Goal: Task Accomplishment & Management: Manage account settings

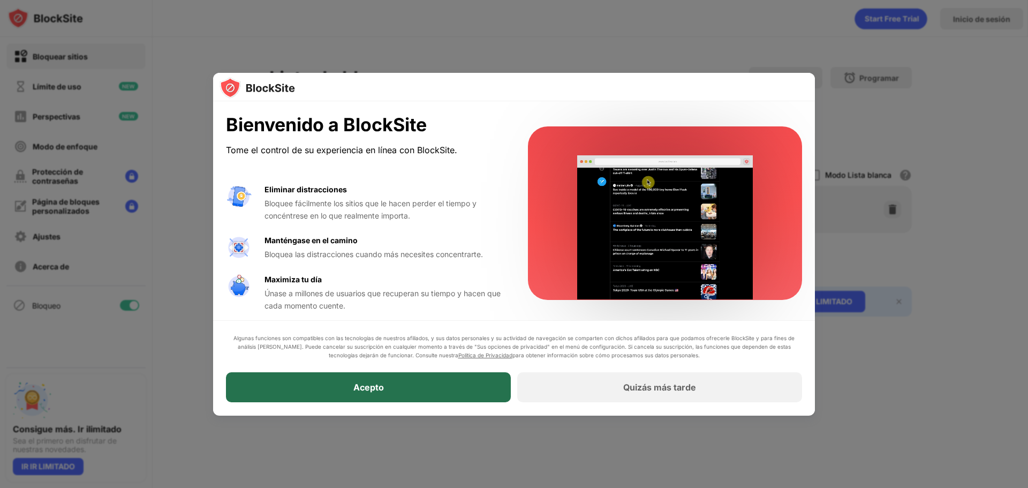
click at [408, 393] on div "Acepto" at bounding box center [368, 388] width 285 height 30
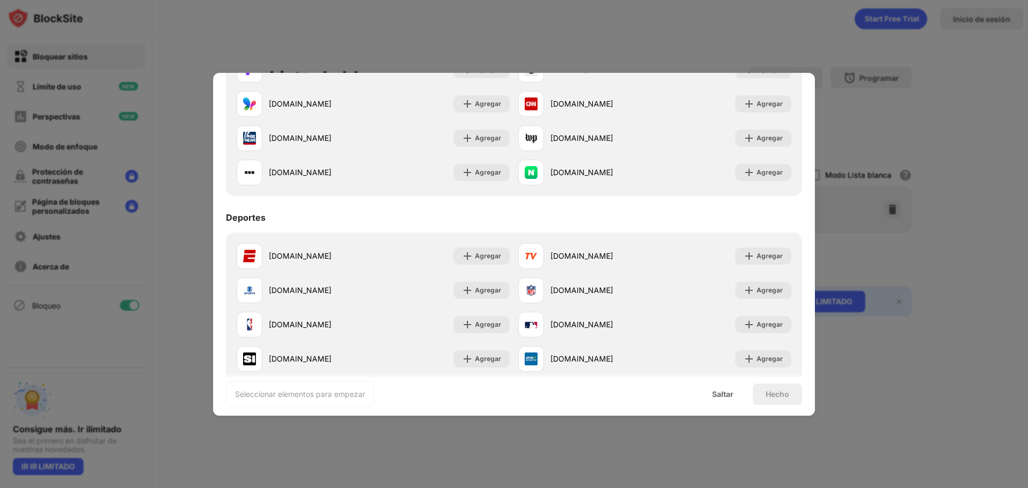
scroll to position [857, 0]
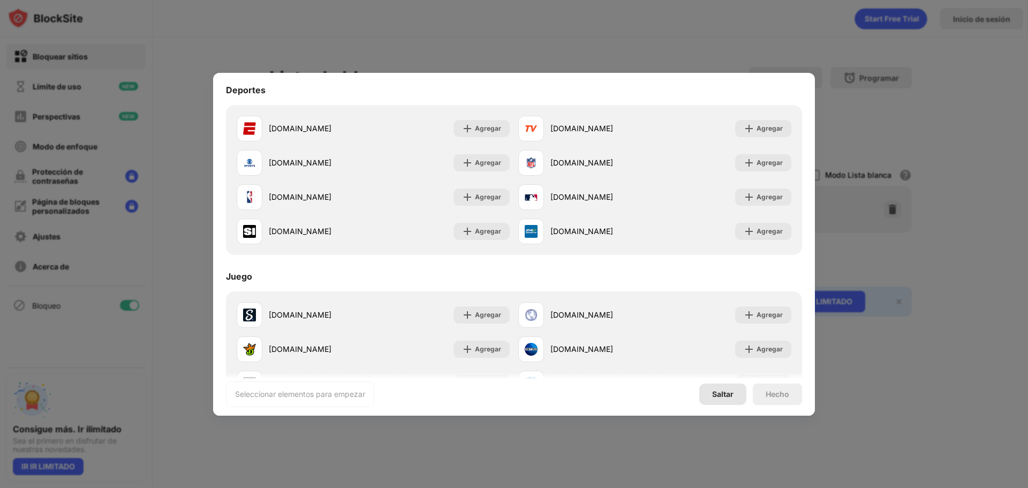
click at [732, 399] on div "Saltar" at bounding box center [722, 393] width 47 height 21
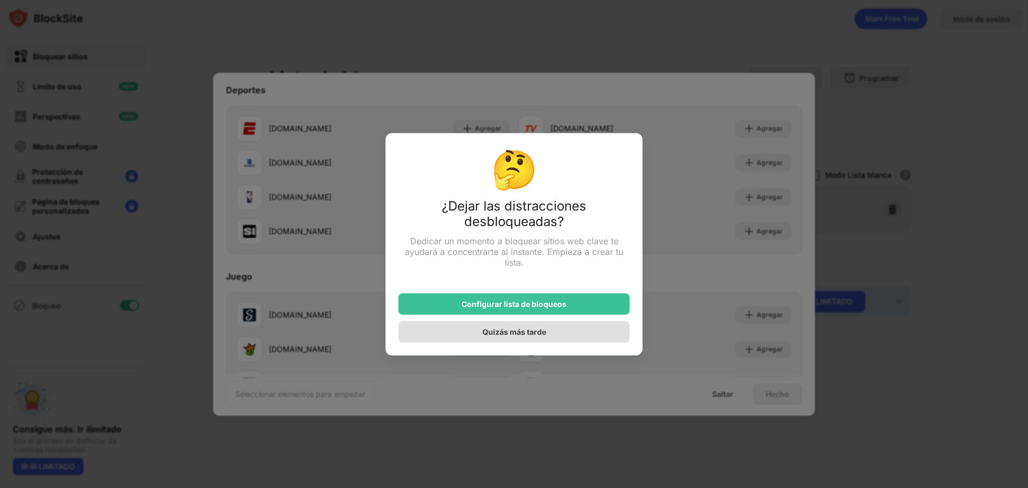
click at [553, 328] on div "Quizás más tarde" at bounding box center [513, 331] width 231 height 21
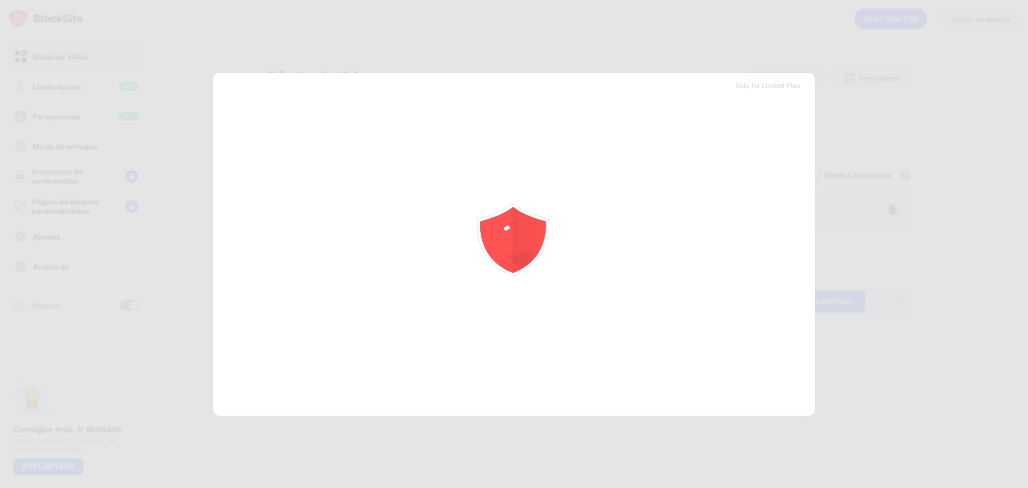
scroll to position [0, 0]
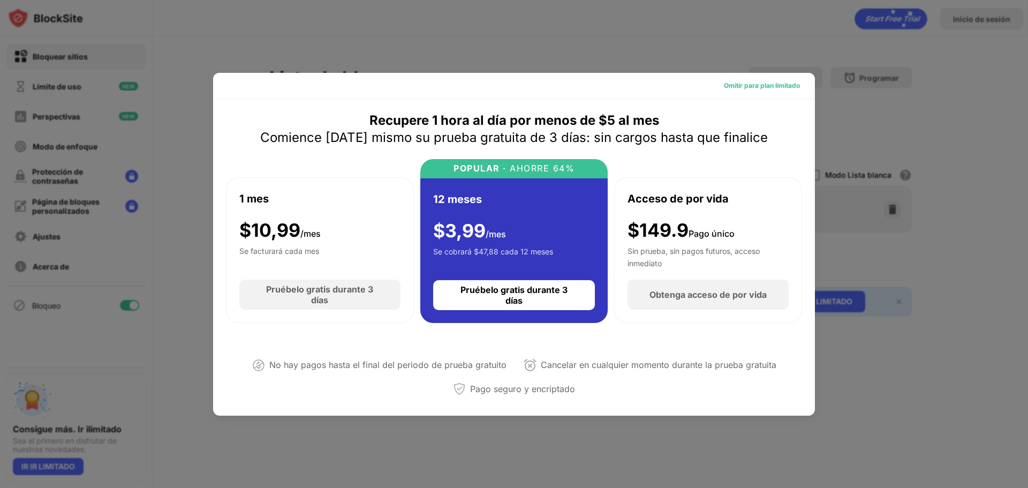
click at [753, 86] on font "Omitir para plan limitado" at bounding box center [762, 85] width 76 height 8
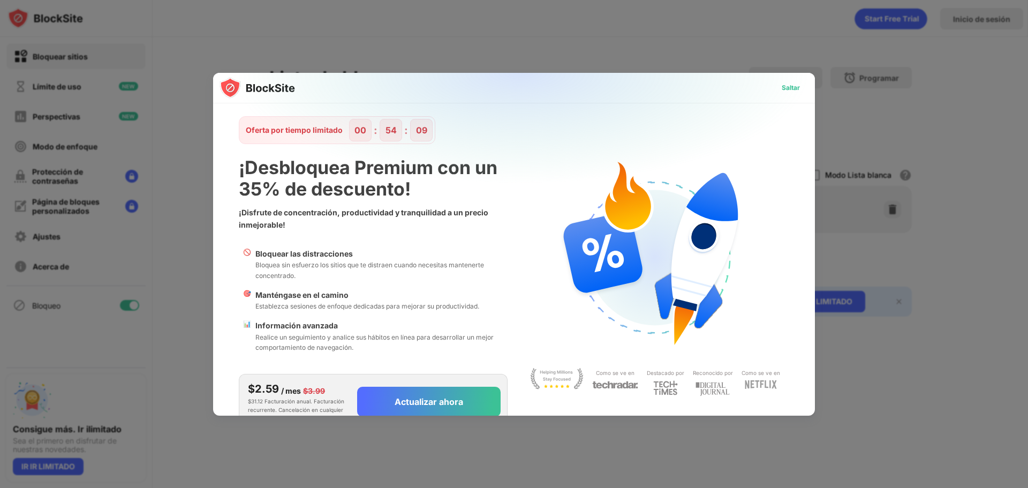
click at [783, 86] on font "Saltar" at bounding box center [791, 88] width 18 height 8
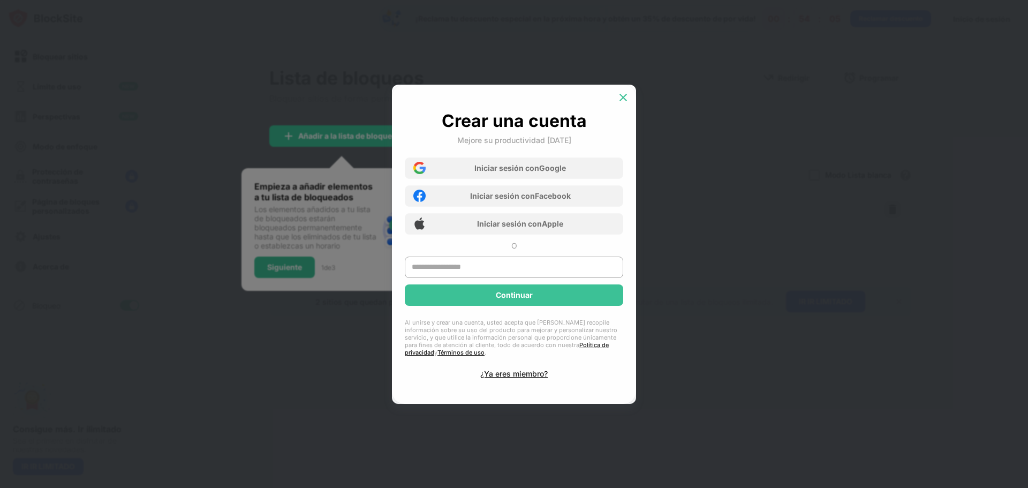
click at [628, 98] on img at bounding box center [623, 97] width 11 height 11
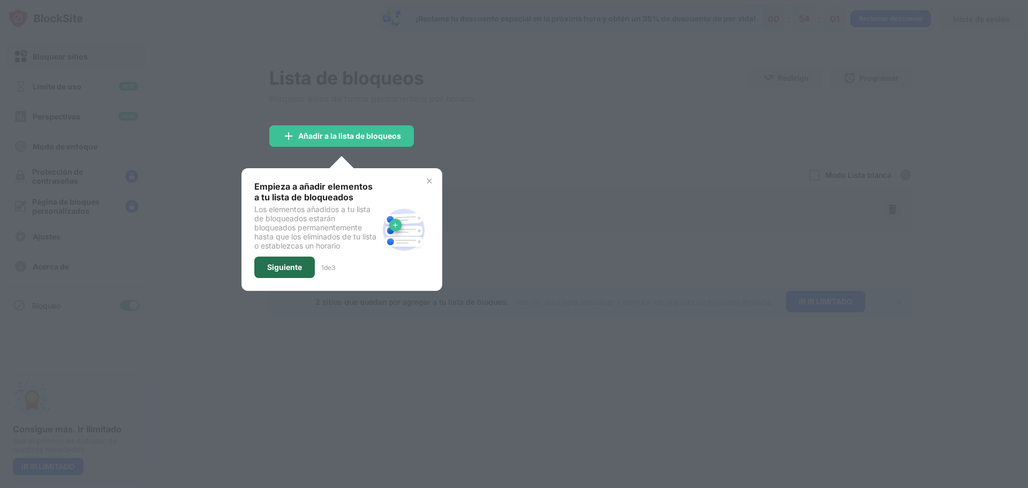
click at [308, 267] on div "Siguiente" at bounding box center [284, 266] width 60 height 21
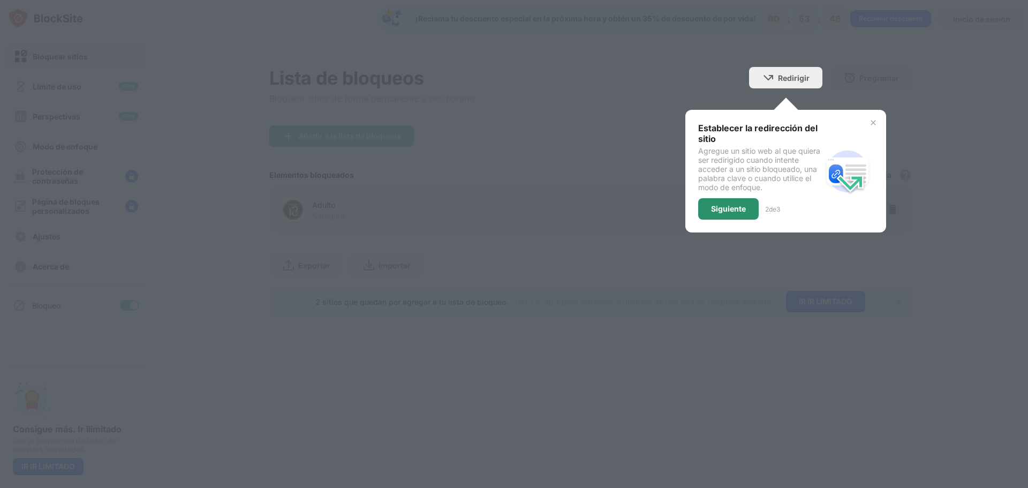
click at [744, 210] on font "Siguiente" at bounding box center [728, 208] width 35 height 9
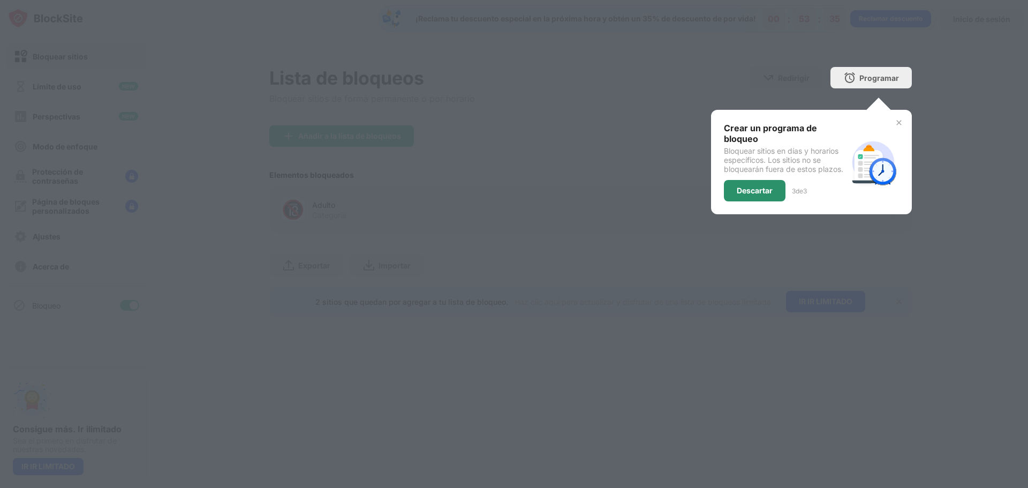
click at [775, 194] on div "Descartar" at bounding box center [755, 190] width 62 height 21
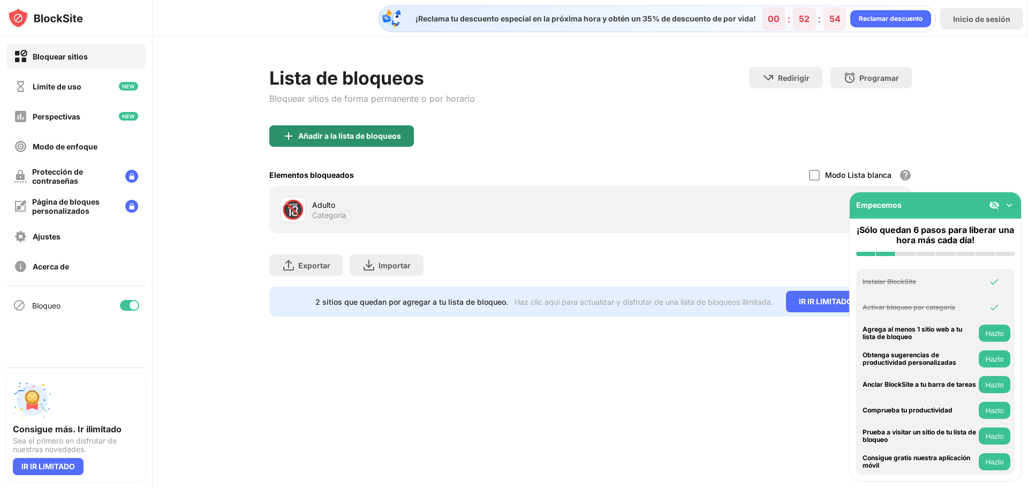
click at [377, 140] on font "Añadir a la lista de bloqueos" at bounding box center [349, 135] width 103 height 9
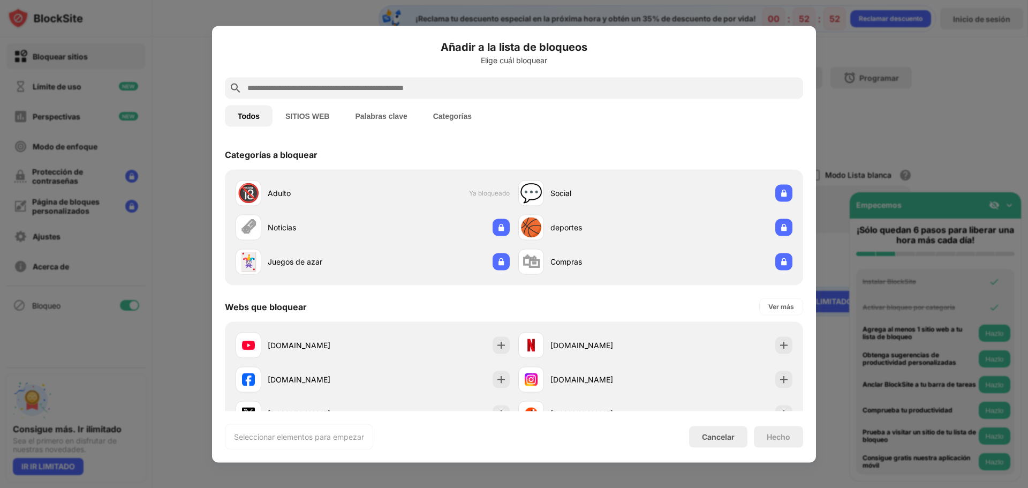
click at [282, 85] on input "text" at bounding box center [522, 87] width 552 height 13
paste input "**********"
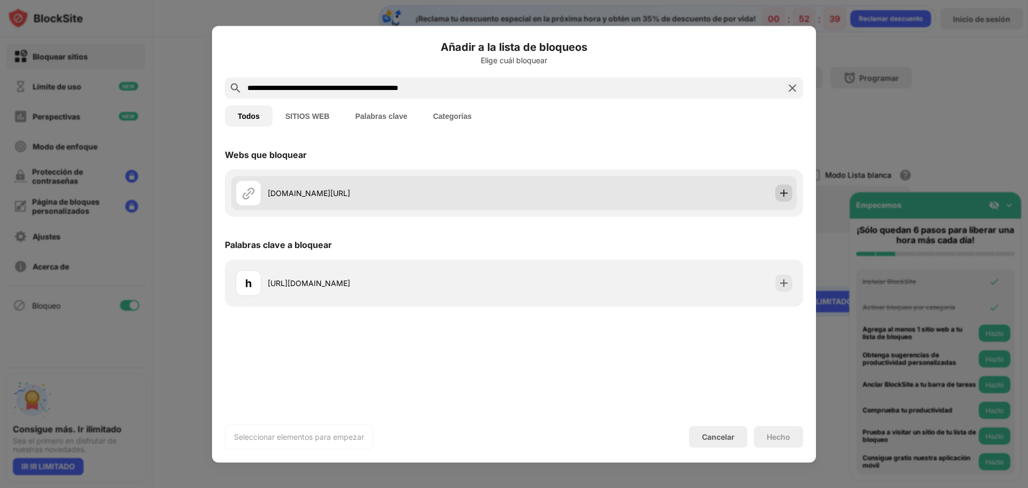
type input "**********"
click at [784, 195] on img at bounding box center [783, 192] width 11 height 11
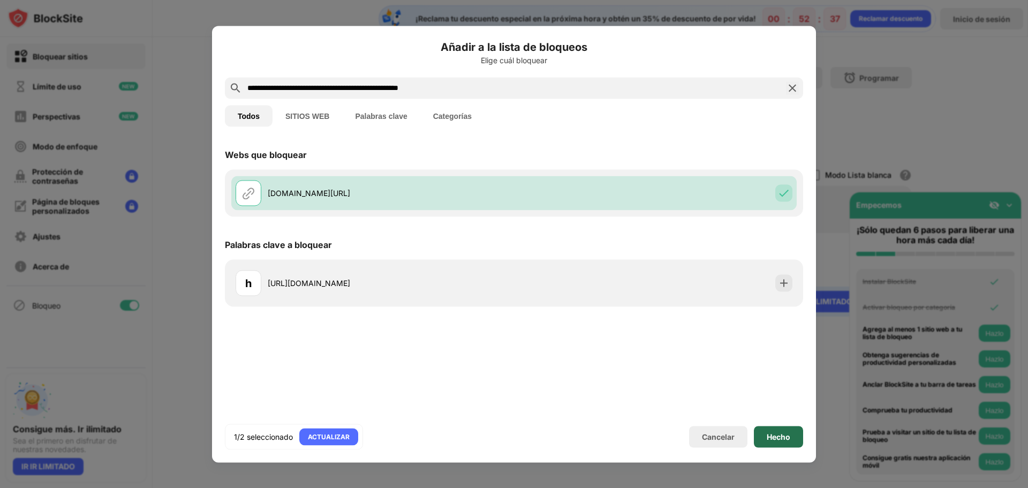
click at [774, 437] on font "Hecho" at bounding box center [779, 435] width 24 height 9
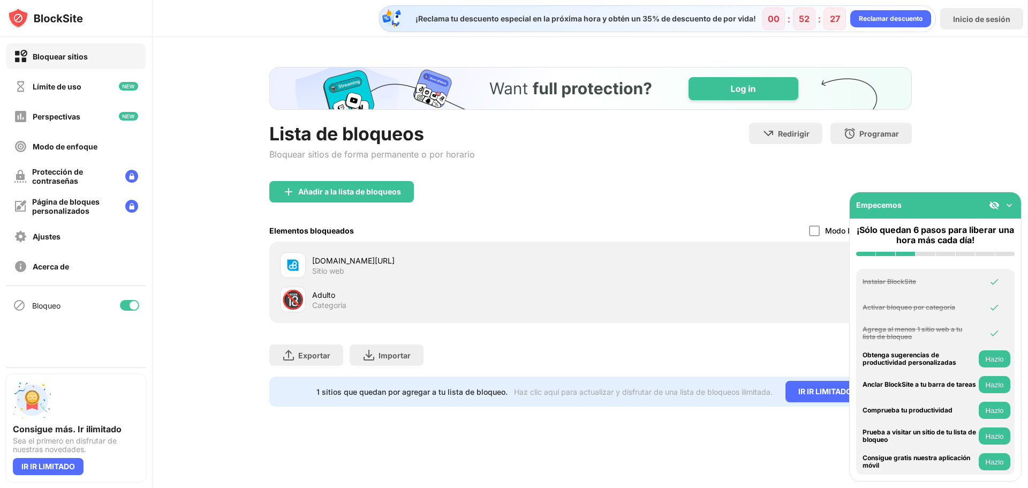
click at [1011, 200] on img at bounding box center [1009, 205] width 11 height 11
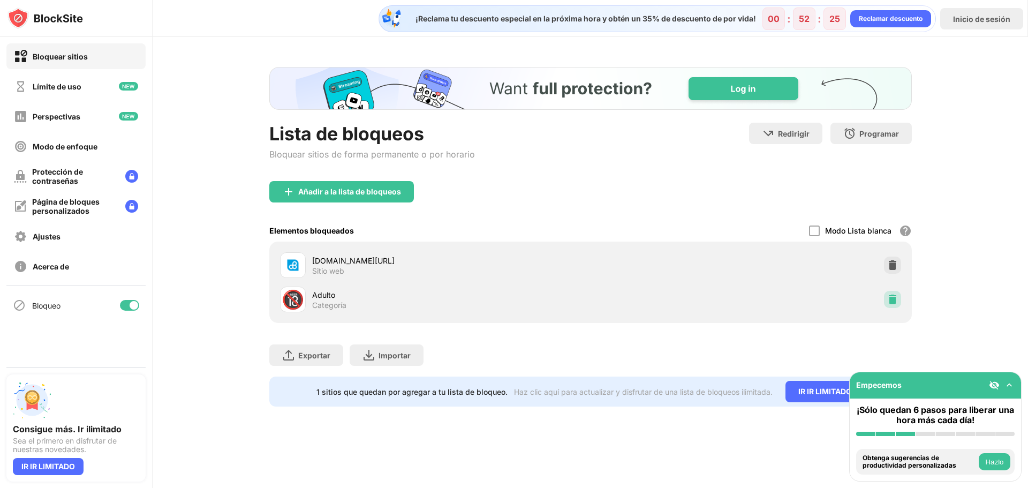
click at [896, 298] on img at bounding box center [892, 299] width 11 height 11
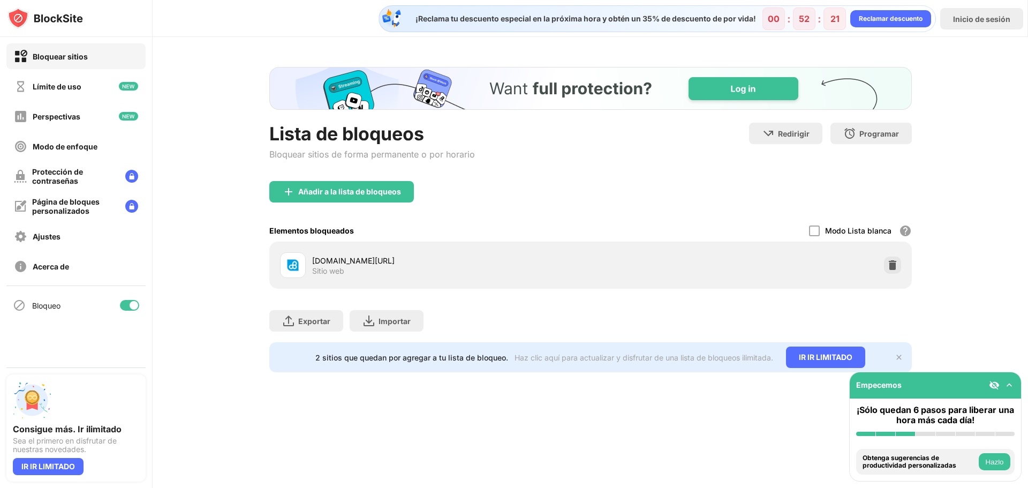
click at [1009, 380] on img at bounding box center [1009, 385] width 11 height 11
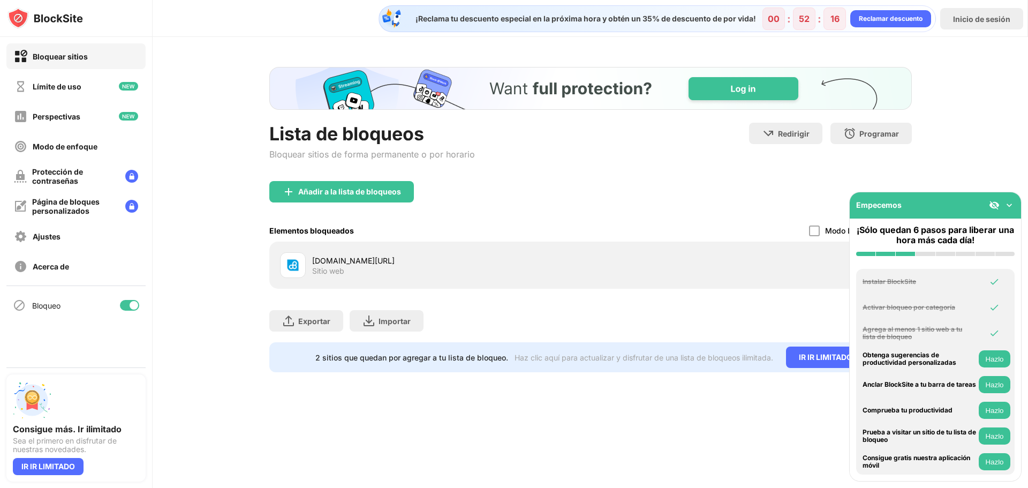
click at [999, 389] on button "Hazlo" at bounding box center [995, 384] width 32 height 17
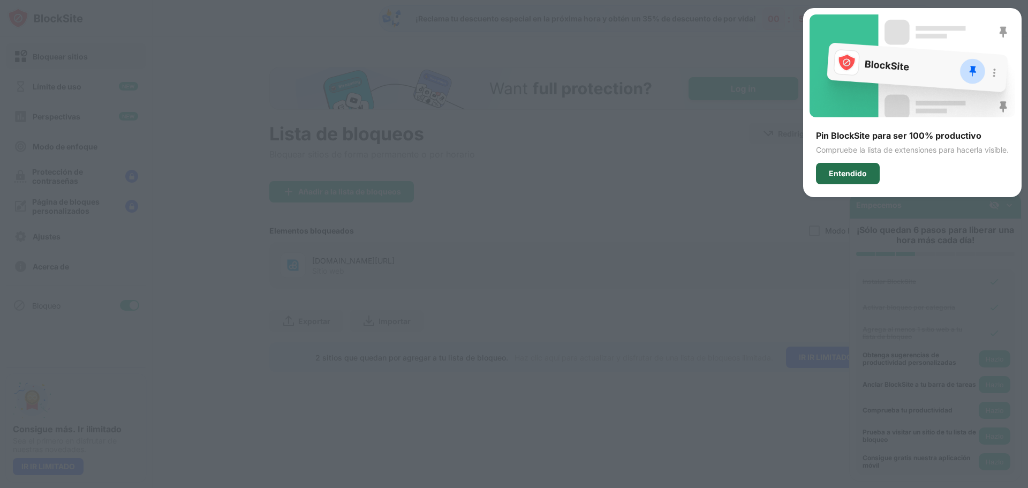
click at [856, 175] on font "Entendido" at bounding box center [848, 173] width 38 height 9
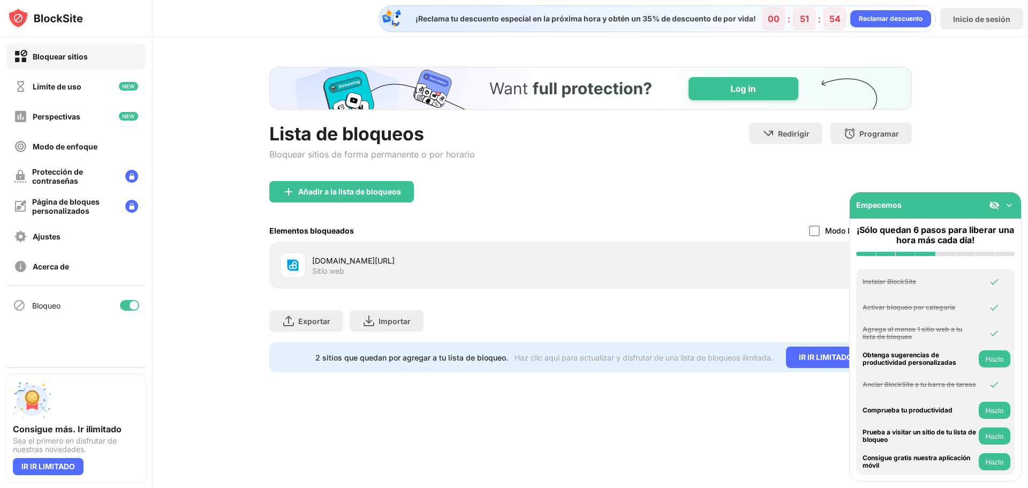
click at [996, 466] on button "Hazlo" at bounding box center [995, 461] width 32 height 17
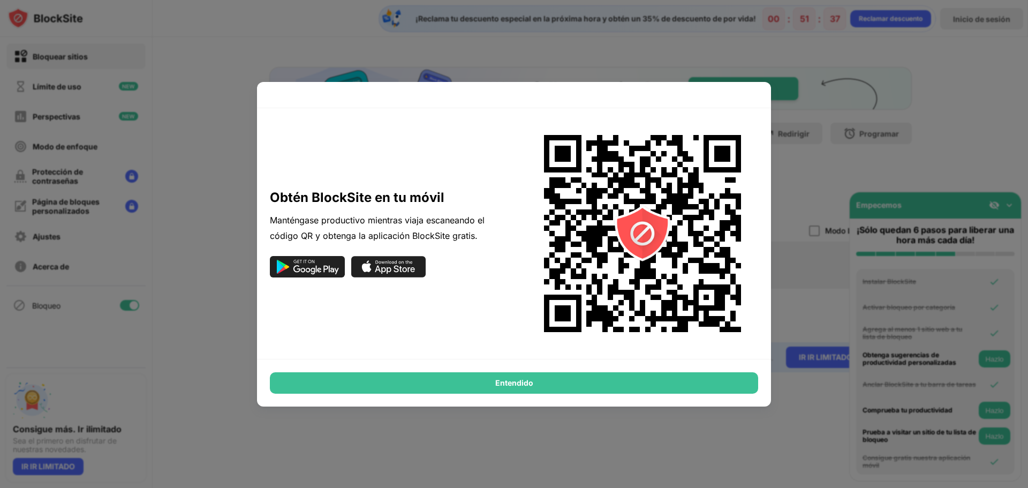
click at [863, 142] on div at bounding box center [514, 244] width 1028 height 488
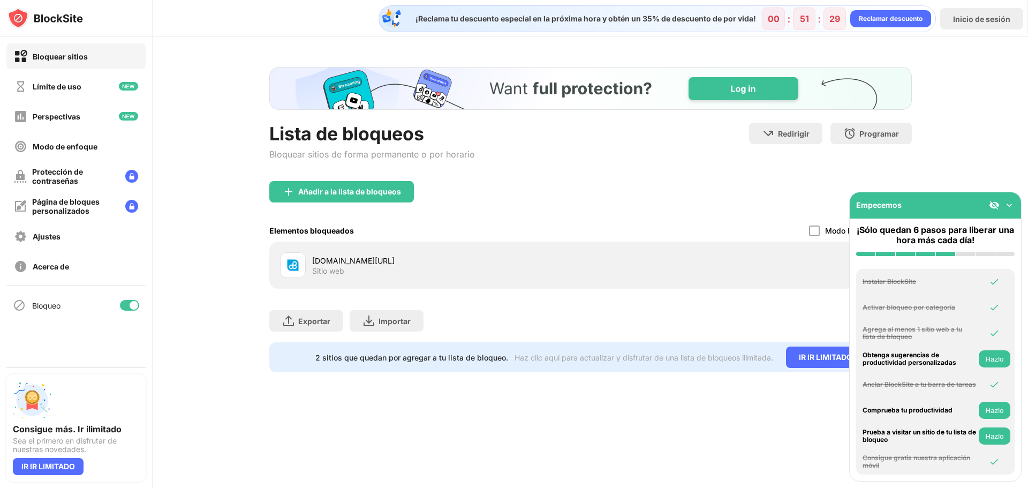
click at [1011, 206] on img at bounding box center [1009, 205] width 11 height 11
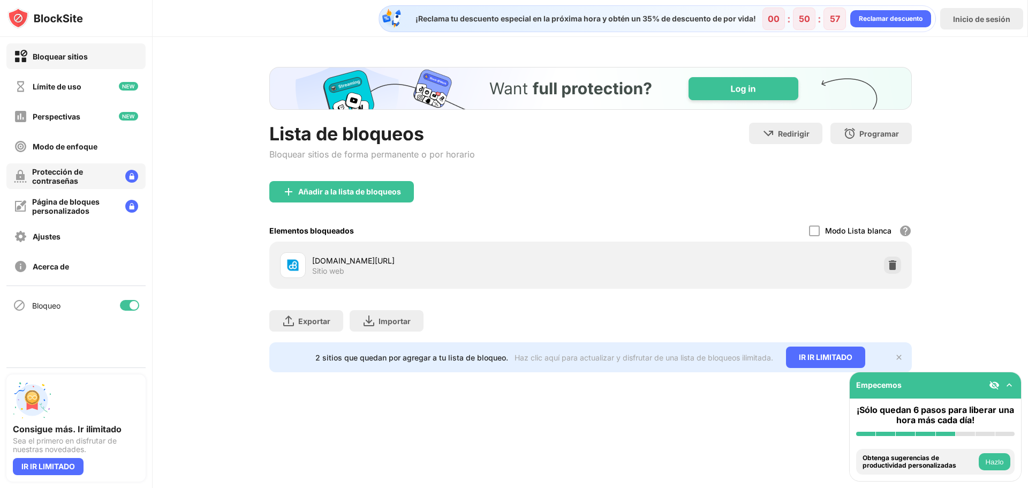
click at [111, 173] on div "Protección de contraseñas" at bounding box center [74, 176] width 85 height 18
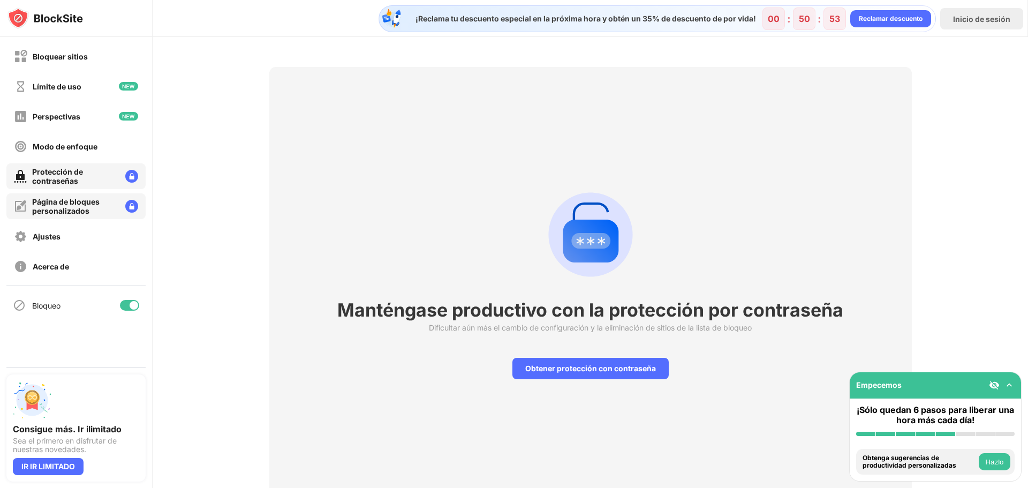
click at [81, 208] on font "Página de bloques personalizados" at bounding box center [65, 206] width 67 height 18
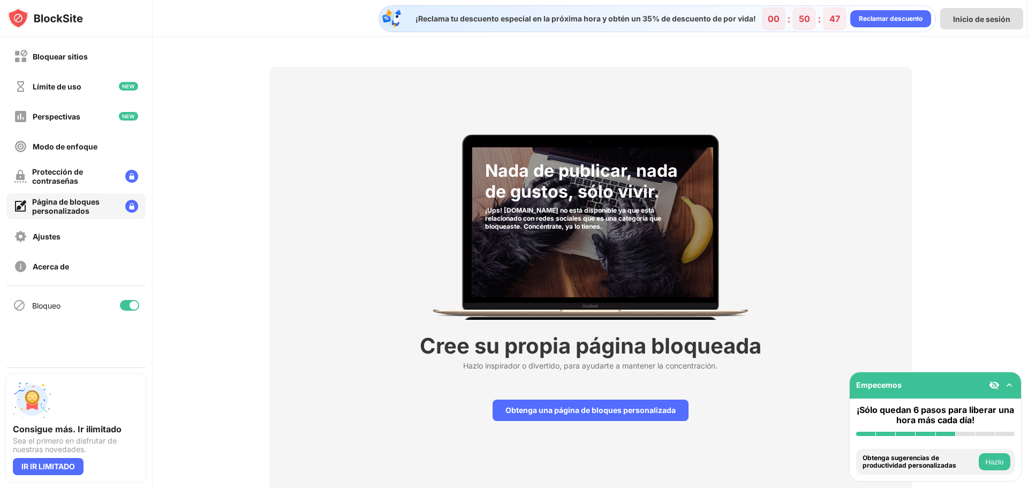
click at [969, 29] on div "Inicio de sesión" at bounding box center [981, 18] width 83 height 21
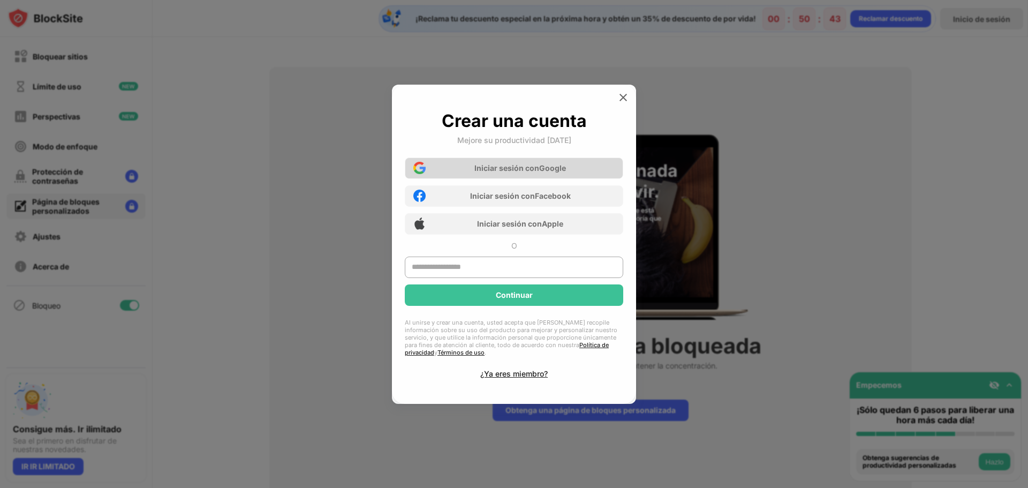
click at [522, 161] on div "Iniciar sesión con Google" at bounding box center [514, 167] width 218 height 21
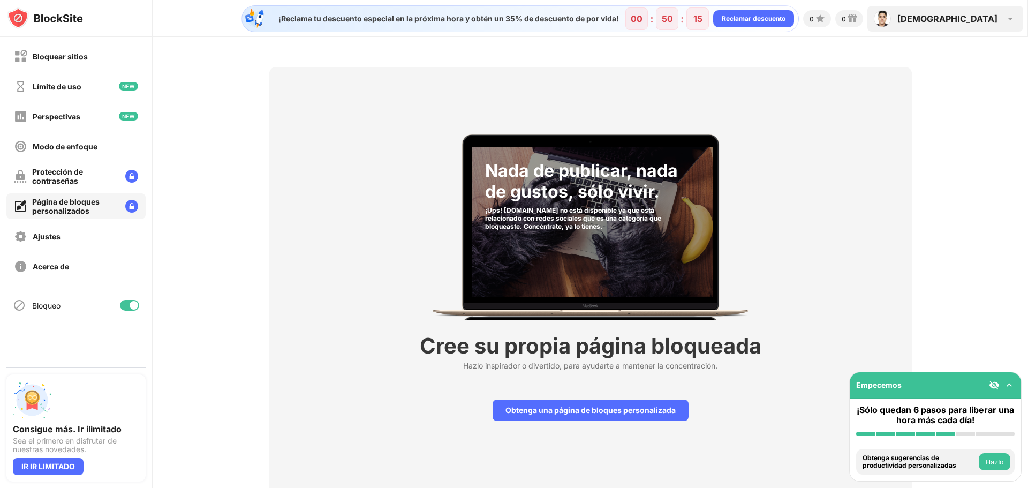
click at [1010, 17] on img at bounding box center [1010, 18] width 13 height 13
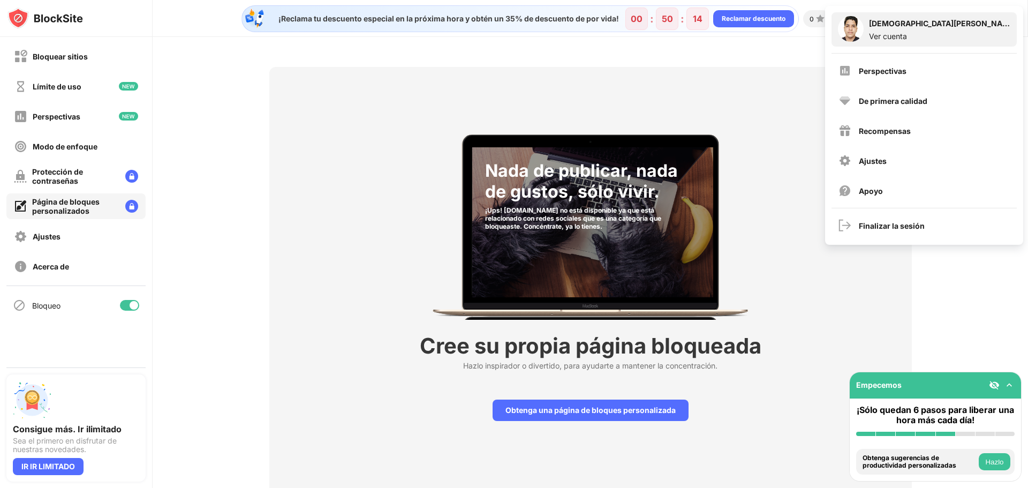
click at [895, 37] on font "Ver cuenta" at bounding box center [888, 36] width 38 height 9
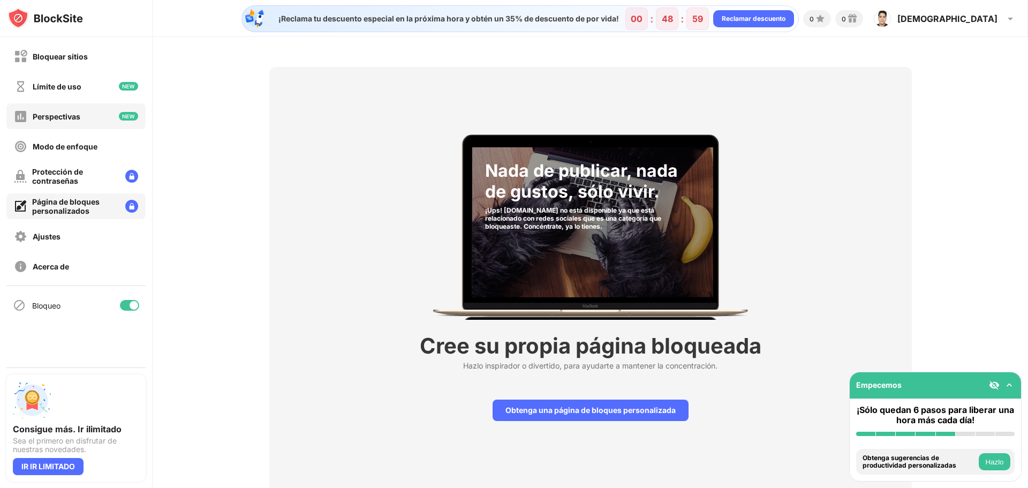
click at [69, 116] on font "Perspectivas" at bounding box center [57, 116] width 48 height 9
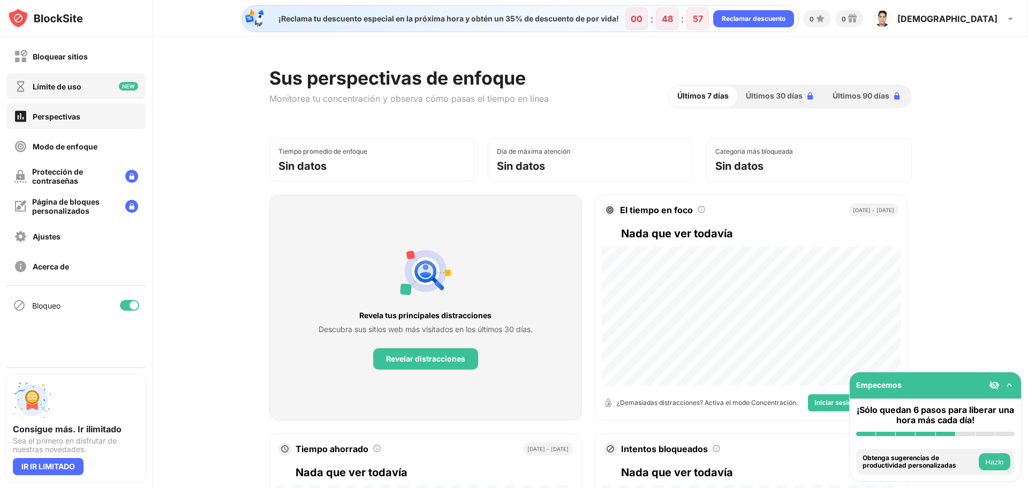
click at [61, 86] on font "Límite de uso" at bounding box center [57, 86] width 49 height 9
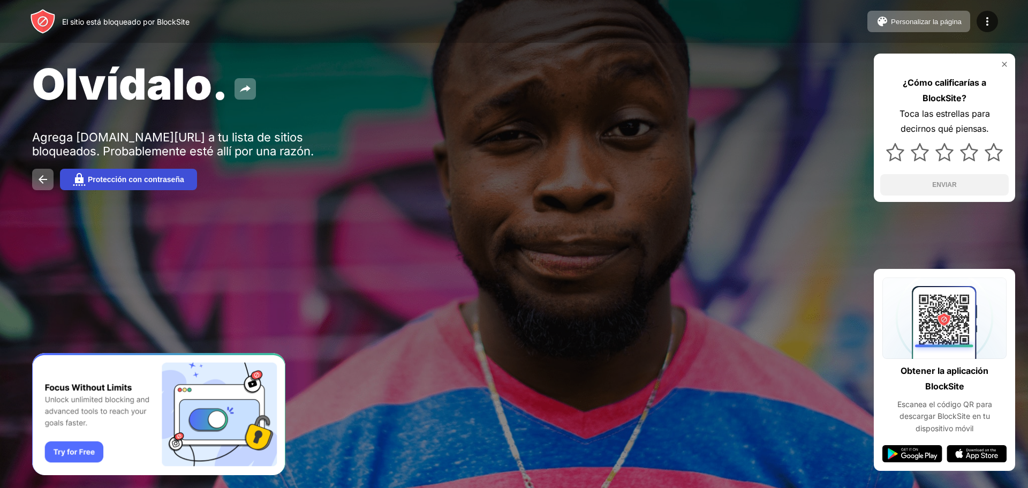
click at [143, 184] on font "Protección con contraseña" at bounding box center [136, 179] width 96 height 9
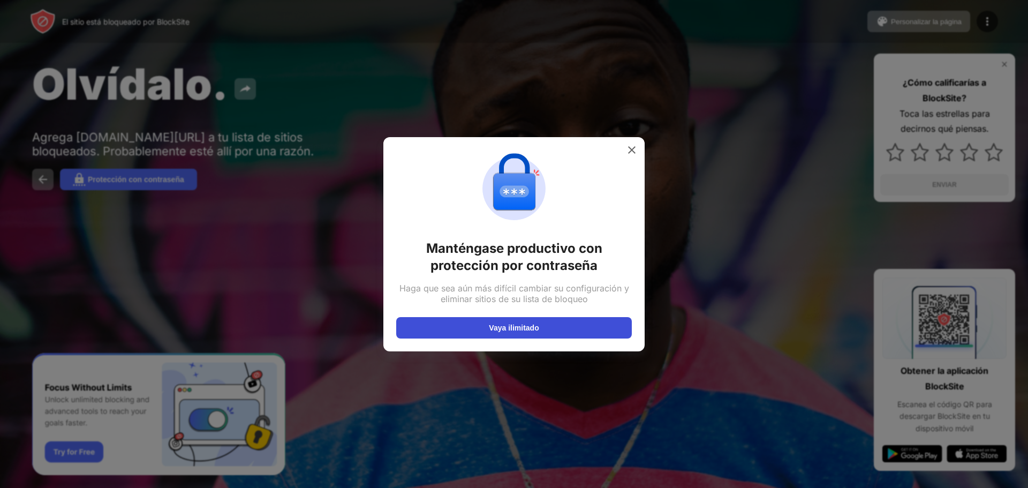
click at [550, 330] on button "Vaya ilimitado" at bounding box center [514, 327] width 236 height 21
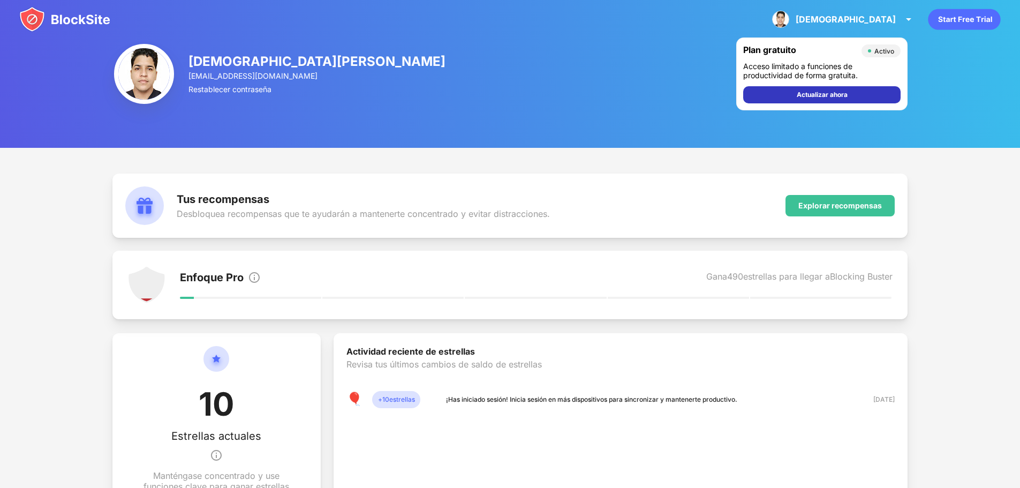
click at [835, 100] on div "Actualizar ahora" at bounding box center [822, 94] width 51 height 11
click at [806, 210] on div "Explorar recompensas" at bounding box center [839, 205] width 109 height 21
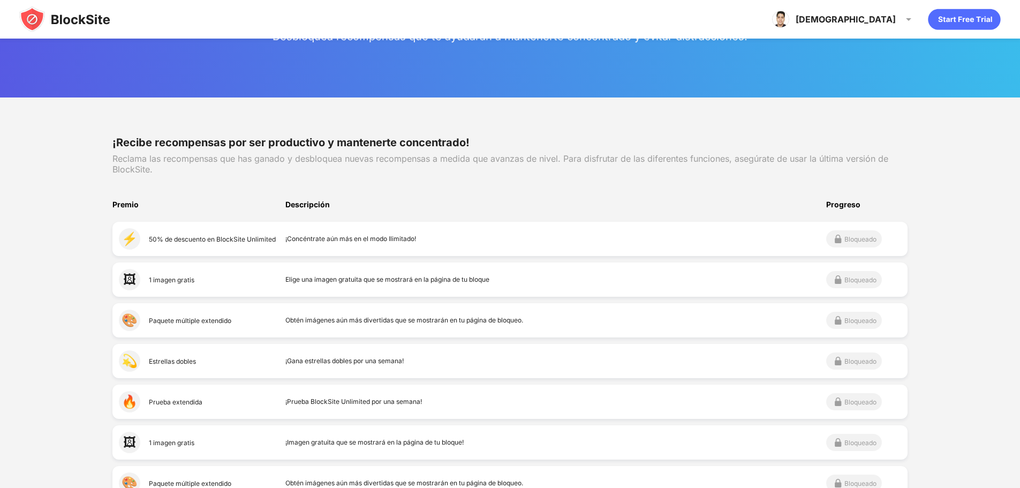
scroll to position [107, 0]
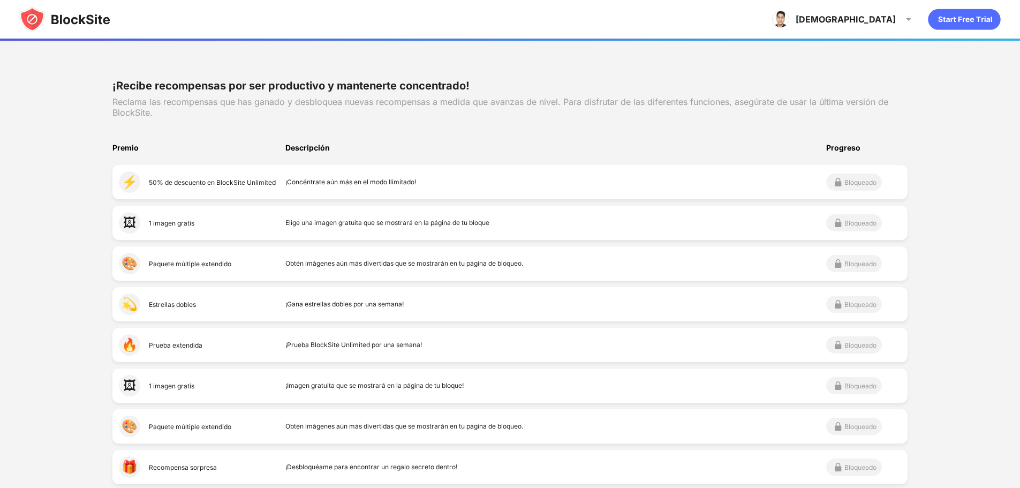
click at [869, 185] on font "Bloqueado" at bounding box center [860, 182] width 32 height 8
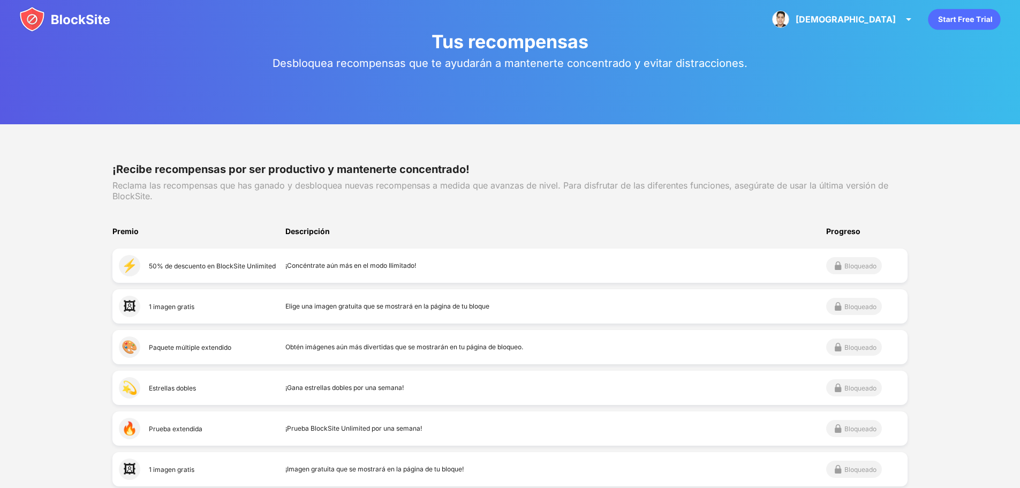
scroll to position [0, 0]
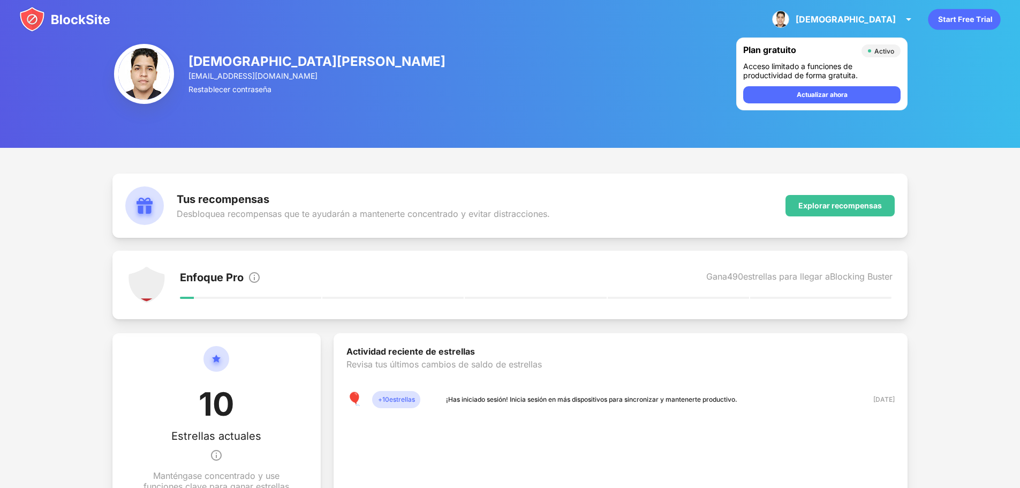
click at [956, 12] on icon "animación" at bounding box center [964, 19] width 72 height 21
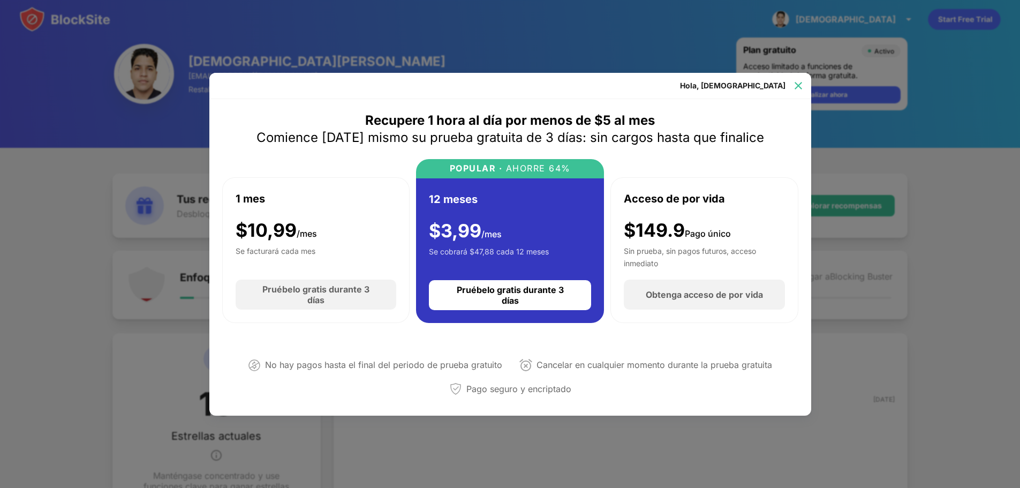
click at [794, 86] on img at bounding box center [798, 85] width 11 height 11
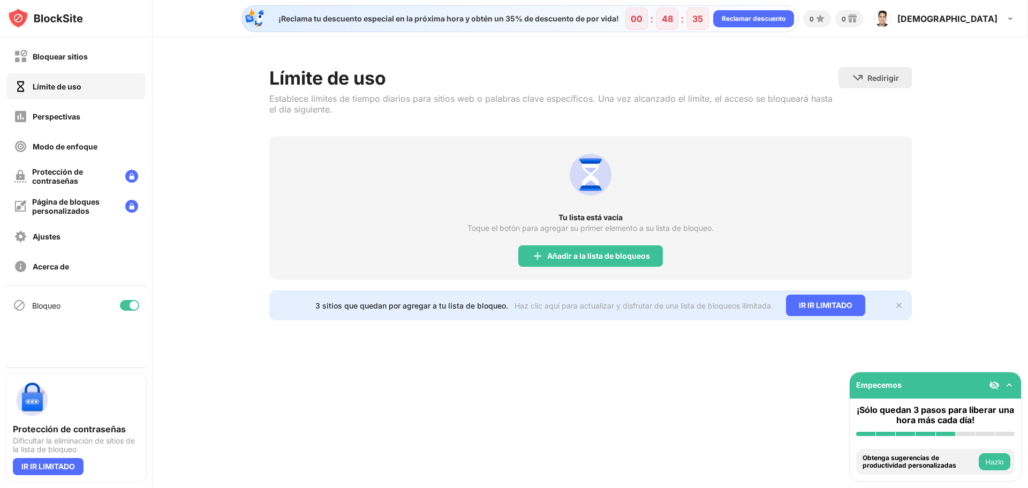
click at [609, 305] on font "Haz clic aquí para actualizar y disfrutar de una lista de bloqueos ilimitada." at bounding box center [643, 305] width 259 height 9
click at [440, 302] on font "3 sitios que quedan por agregar a tu lista de bloqueo." at bounding box center [411, 305] width 193 height 9
click at [813, 306] on font "IR IR LIMITADO" at bounding box center [826, 304] width 54 height 9
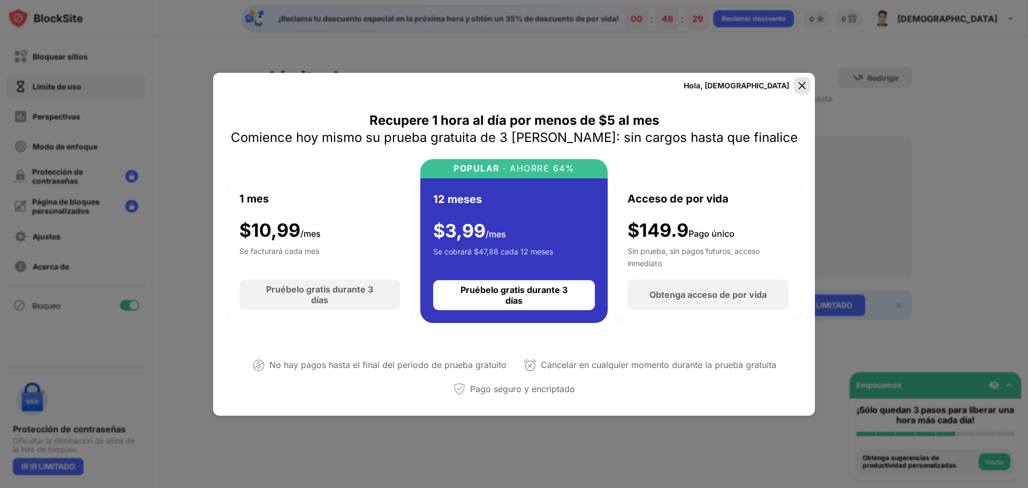
click at [803, 81] on img at bounding box center [802, 85] width 11 height 11
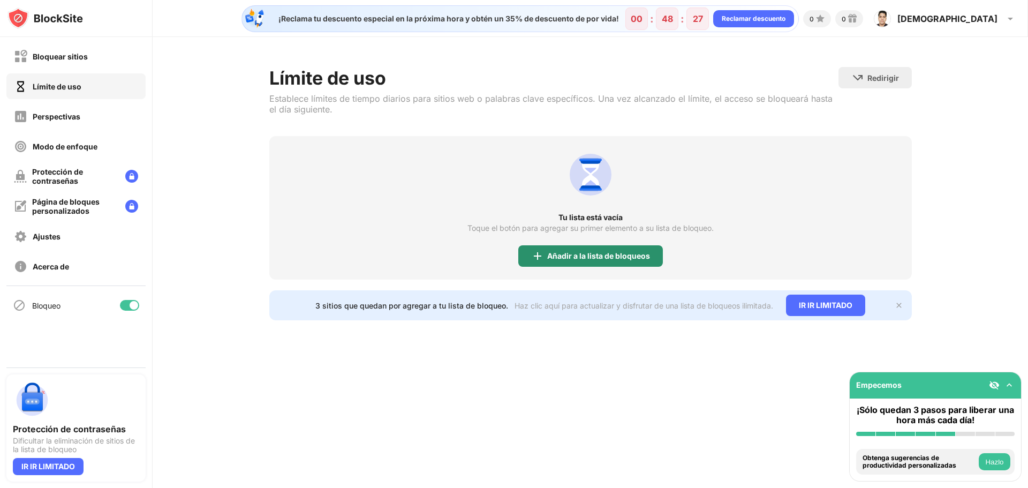
click at [621, 249] on div "Añadir a la lista de bloqueos" at bounding box center [590, 255] width 145 height 21
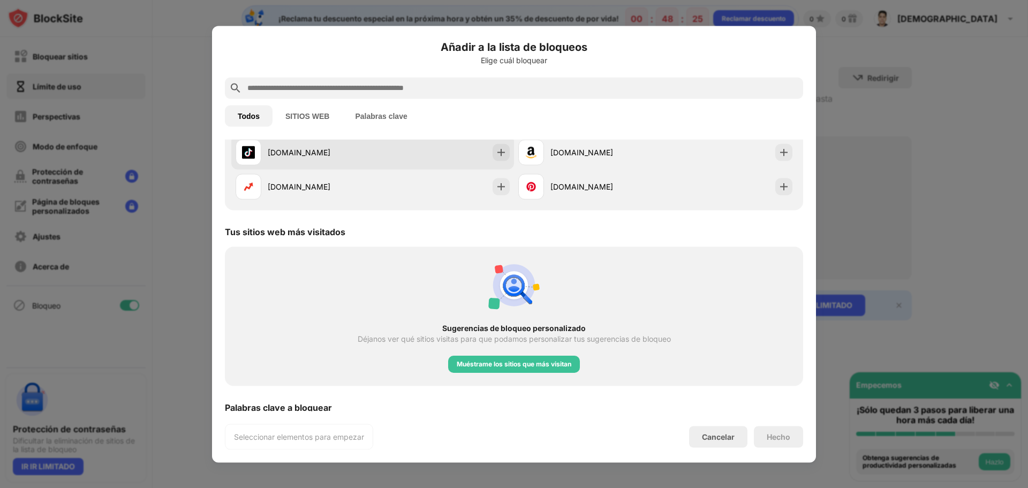
scroll to position [264, 0]
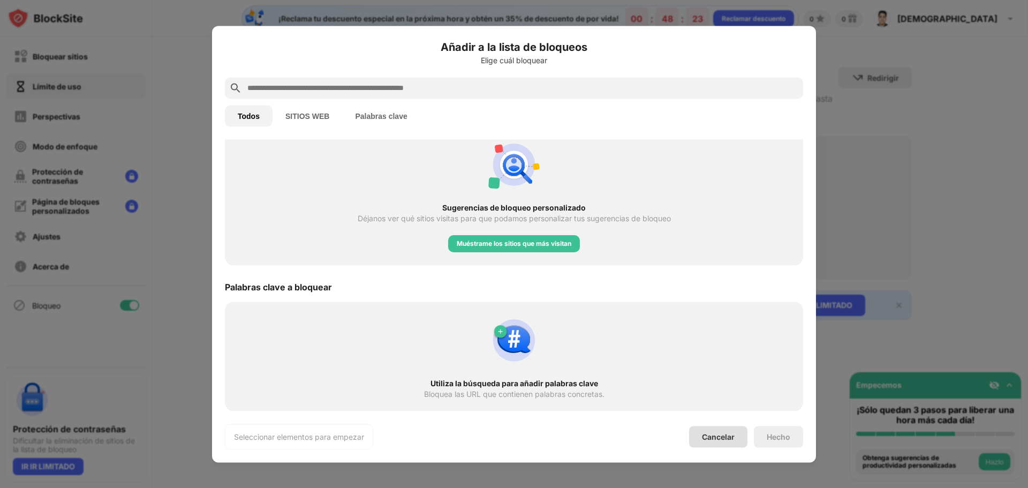
click at [717, 444] on div "Cancelar" at bounding box center [718, 436] width 58 height 21
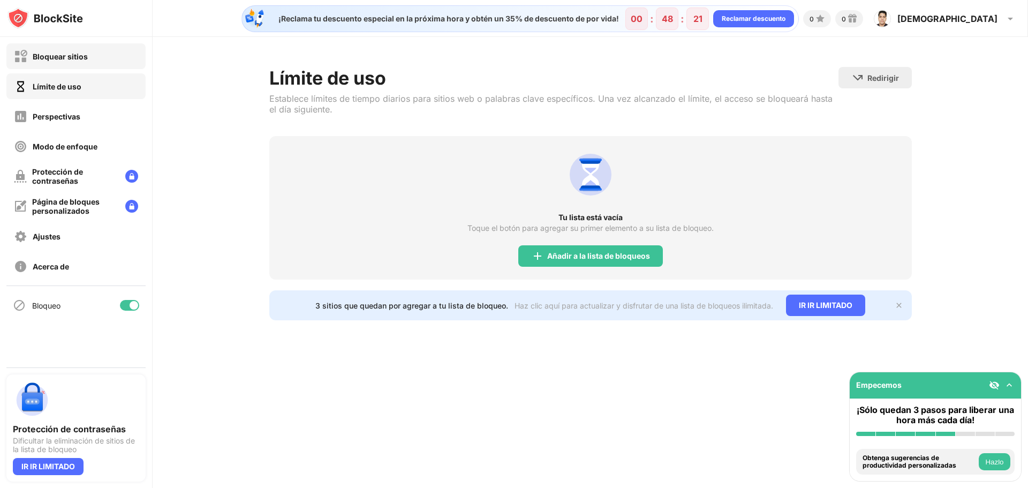
click at [100, 62] on div "Bloquear sitios" at bounding box center [75, 56] width 139 height 26
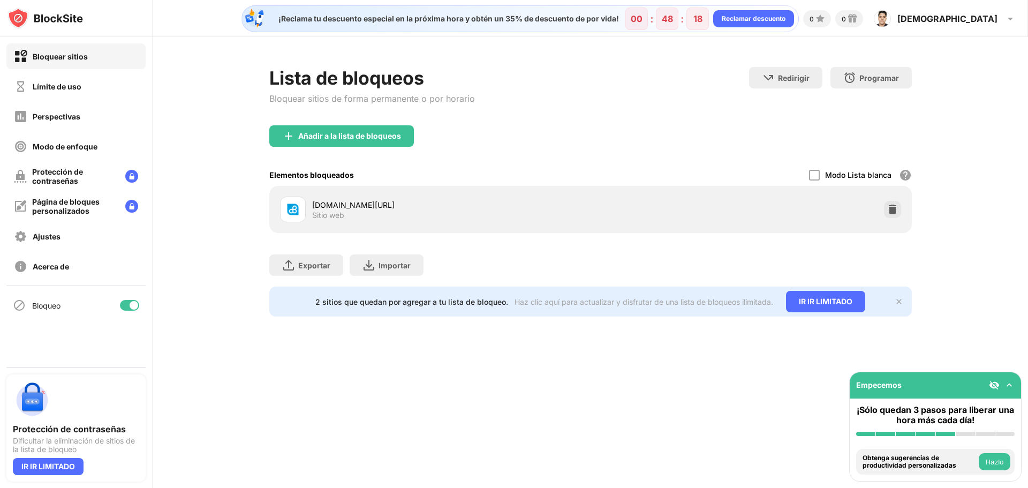
click at [1014, 383] on div "Empecemos" at bounding box center [935, 385] width 171 height 26
click at [1012, 383] on img at bounding box center [1009, 385] width 11 height 11
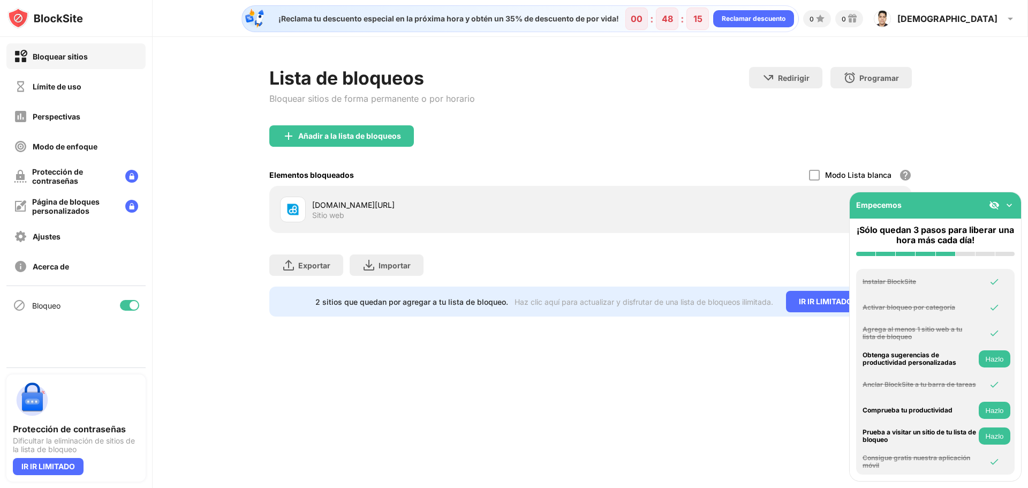
click at [1003, 366] on button "Hazlo" at bounding box center [995, 358] width 32 height 17
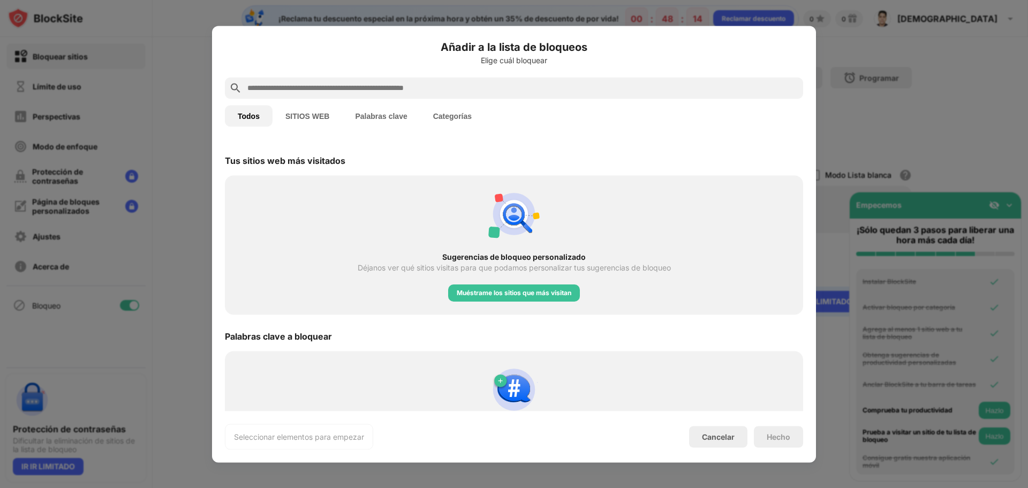
scroll to position [373, 0]
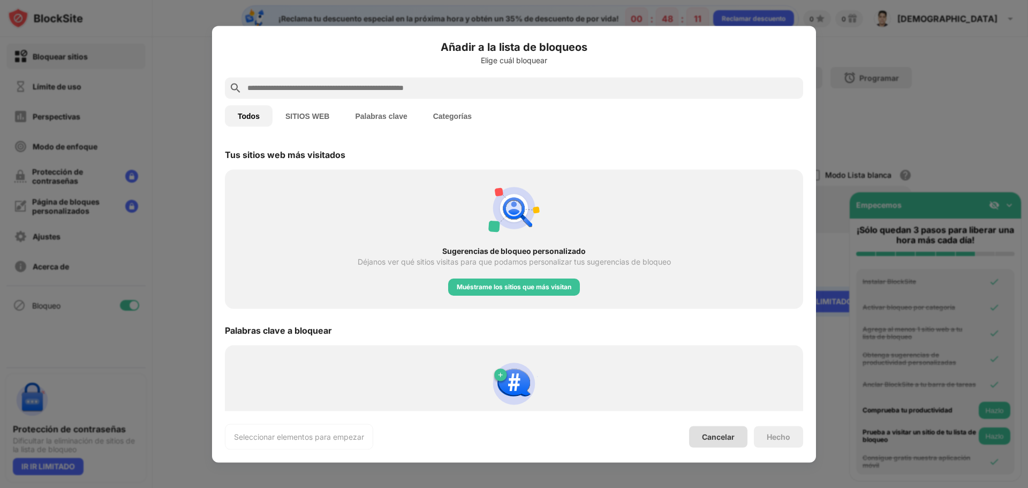
click at [722, 430] on div "Cancelar" at bounding box center [718, 436] width 58 height 21
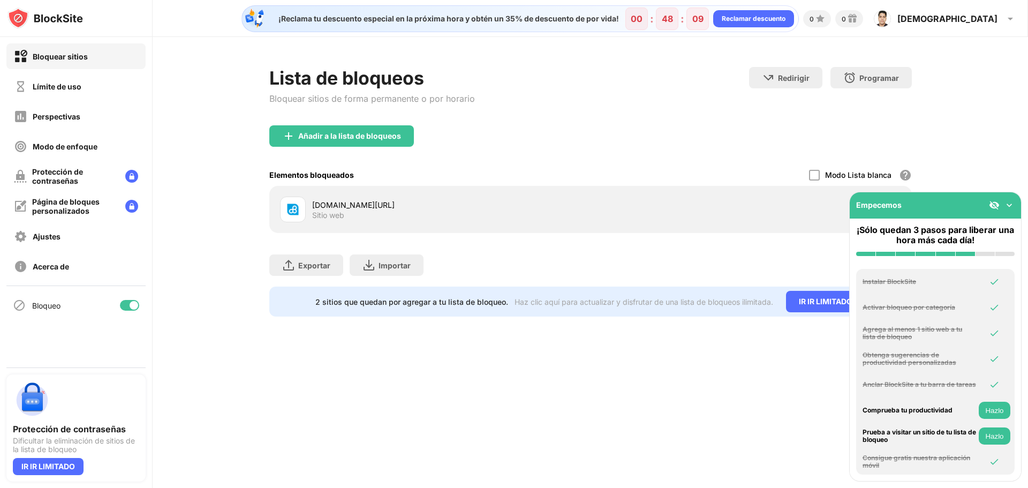
click at [998, 414] on font "Hazlo" at bounding box center [994, 410] width 18 height 8
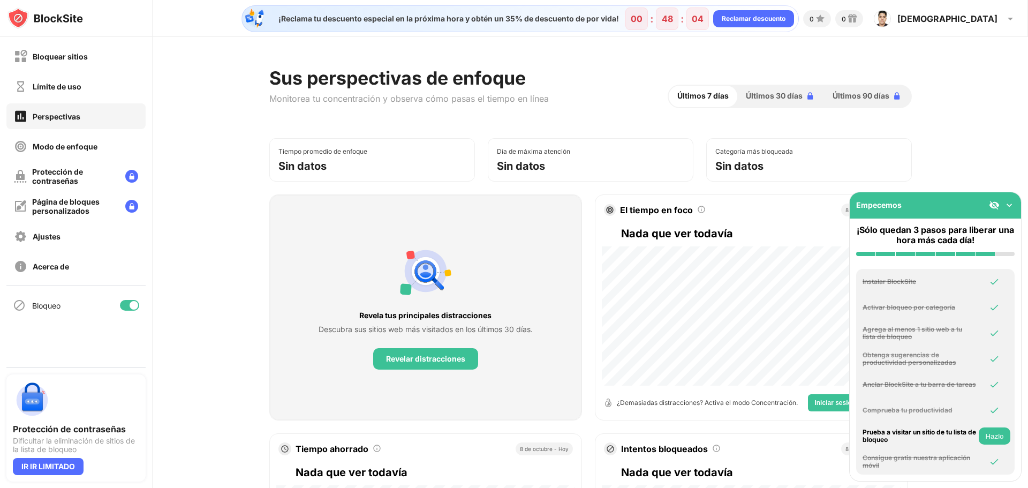
click at [997, 434] on font "Hazlo" at bounding box center [994, 436] width 18 height 8
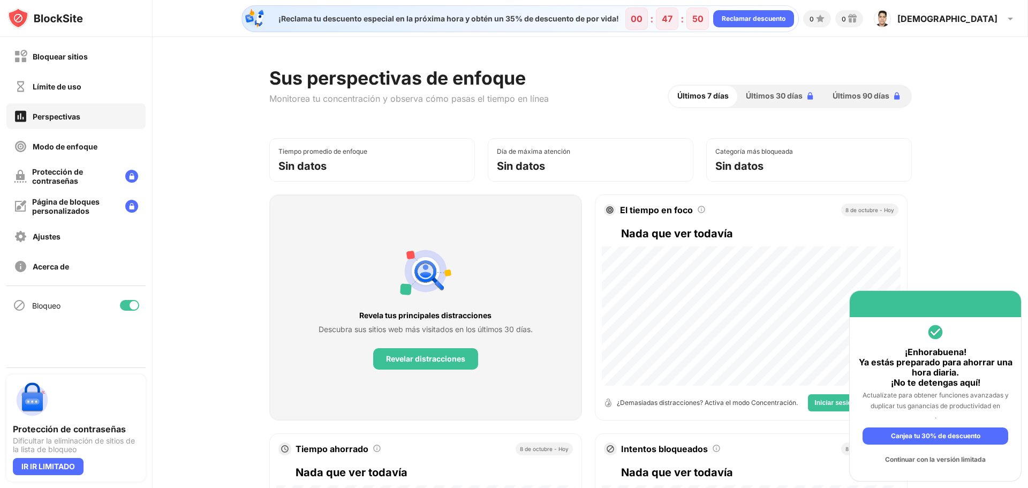
click at [944, 435] on font "Canjea tu 30% de descuento" at bounding box center [935, 435] width 89 height 8
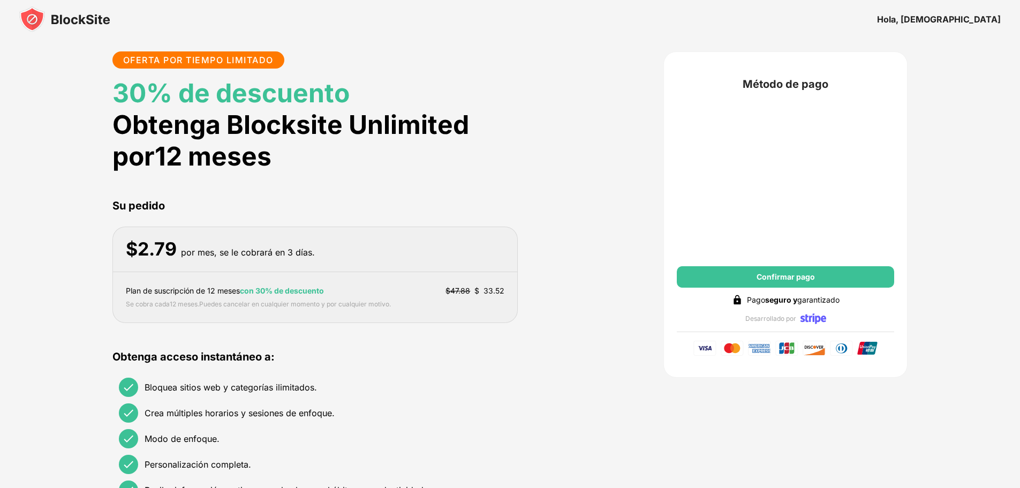
click at [548, 370] on div "OFERTA POR TIEMPO LIMITADO 30% de descuento Obtenga Blocksite Unlimited por 12 …" at bounding box center [510, 278] width 796 height 455
click at [586, 394] on div "OFERTA POR TIEMPO LIMITADO 30% de descuento Obtenga Blocksite Unlimited por 12 …" at bounding box center [510, 278] width 796 height 455
click at [597, 388] on div "OFERTA POR TIEMPO LIMITADO 30% de descuento Obtenga Blocksite Unlimited por 12 …" at bounding box center [510, 278] width 796 height 455
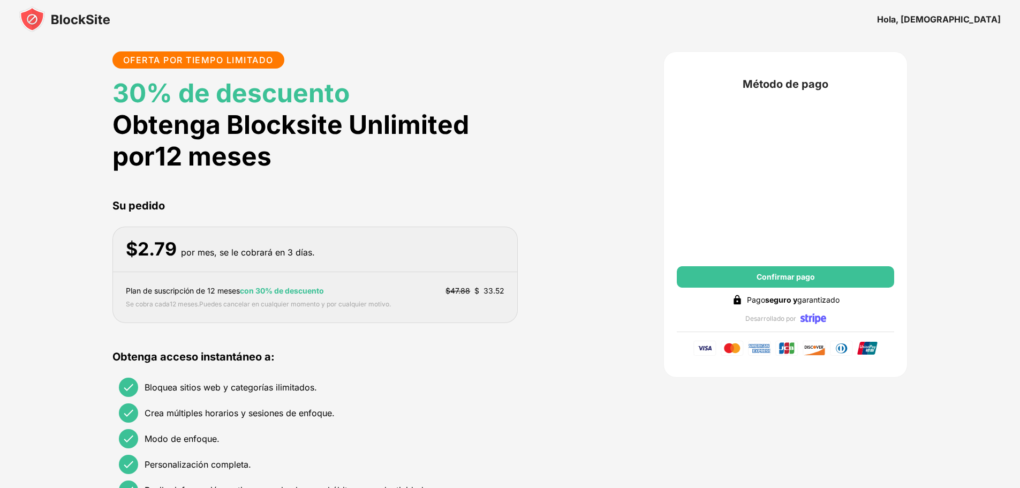
click at [836, 274] on div "Confirmar pago" at bounding box center [785, 276] width 217 height 21
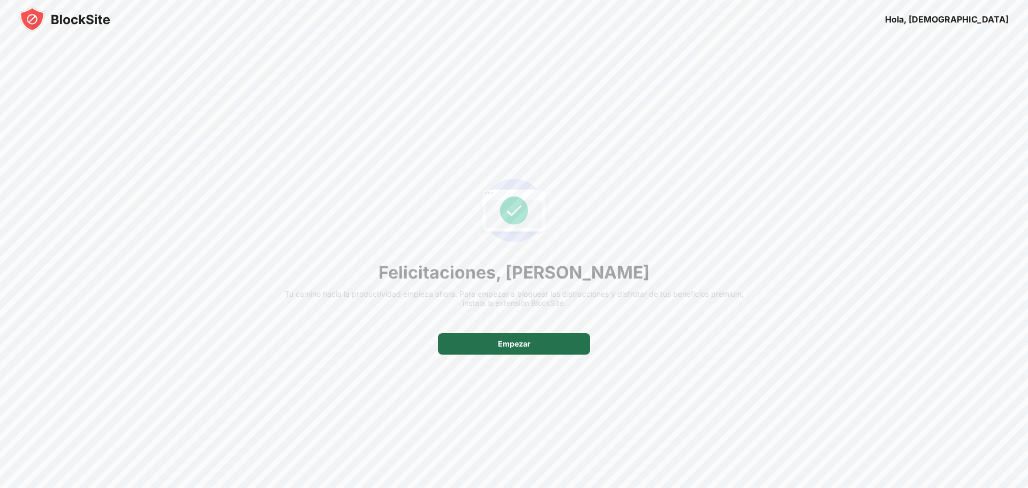
click at [503, 347] on font "Empezar" at bounding box center [514, 343] width 33 height 9
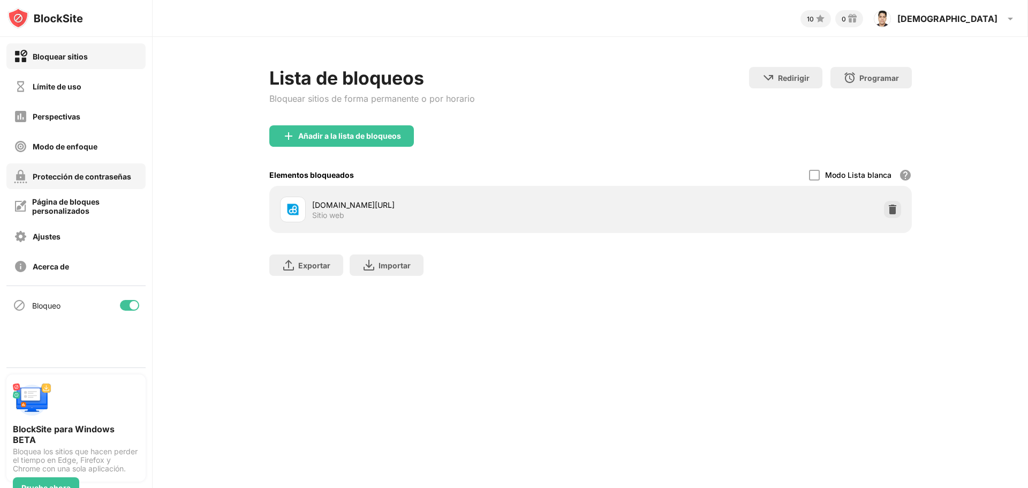
click at [93, 176] on font "Protección de contraseñas" at bounding box center [82, 176] width 99 height 9
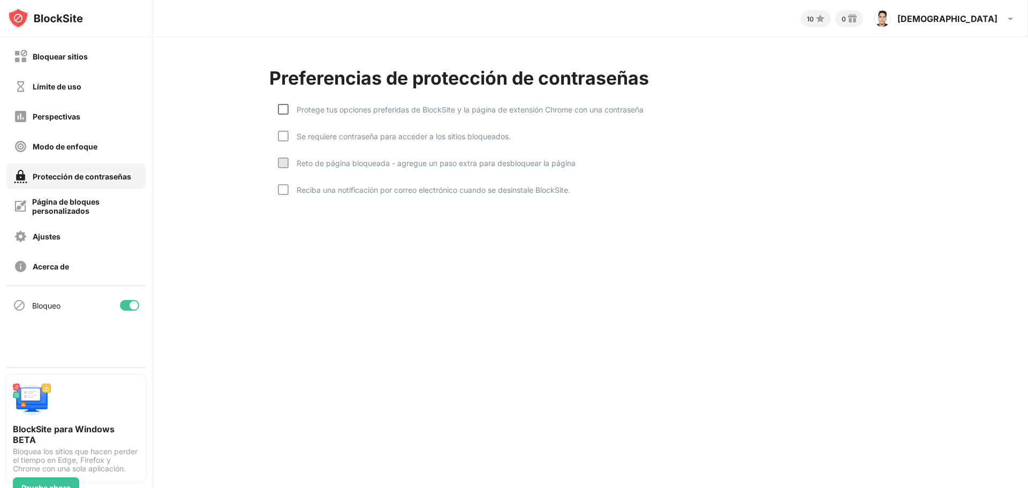
click at [284, 112] on div at bounding box center [283, 109] width 11 height 11
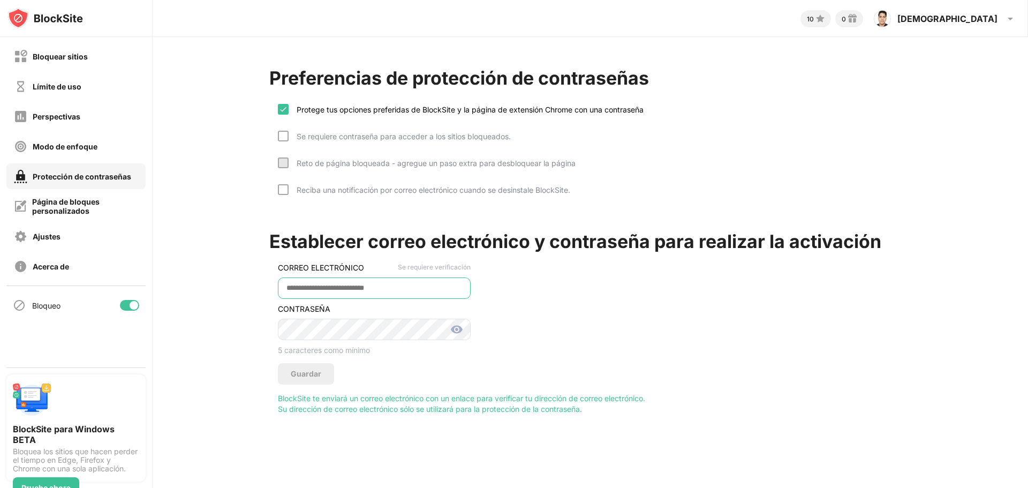
click at [376, 297] on input "email" at bounding box center [374, 287] width 193 height 21
type input "**********"
click at [452, 326] on img at bounding box center [456, 329] width 13 height 13
click at [342, 139] on font "Se requiere contraseña para acceder a los sitios bloqueados." at bounding box center [404, 136] width 214 height 9
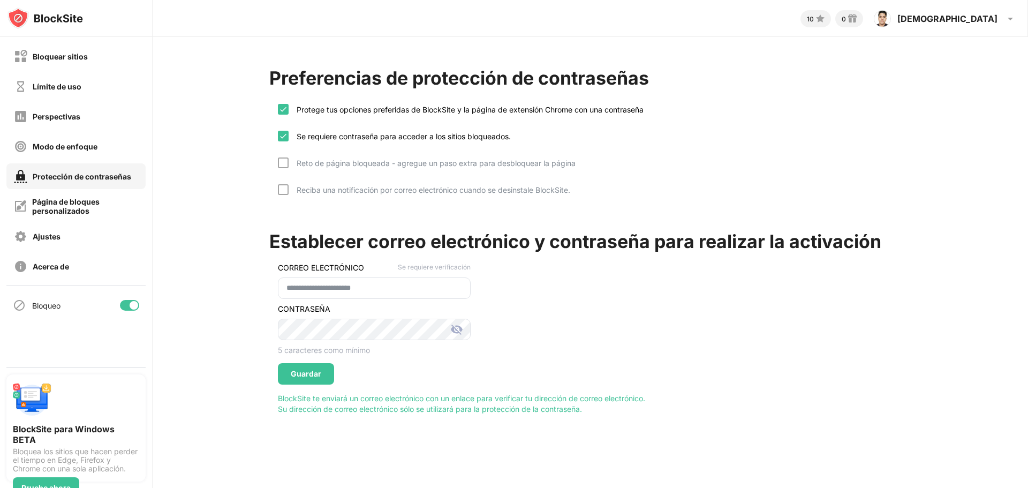
click at [465, 193] on font "Reciba una notificación por correo electrónico cuando se desinstale BlockSite." at bounding box center [434, 189] width 274 height 9
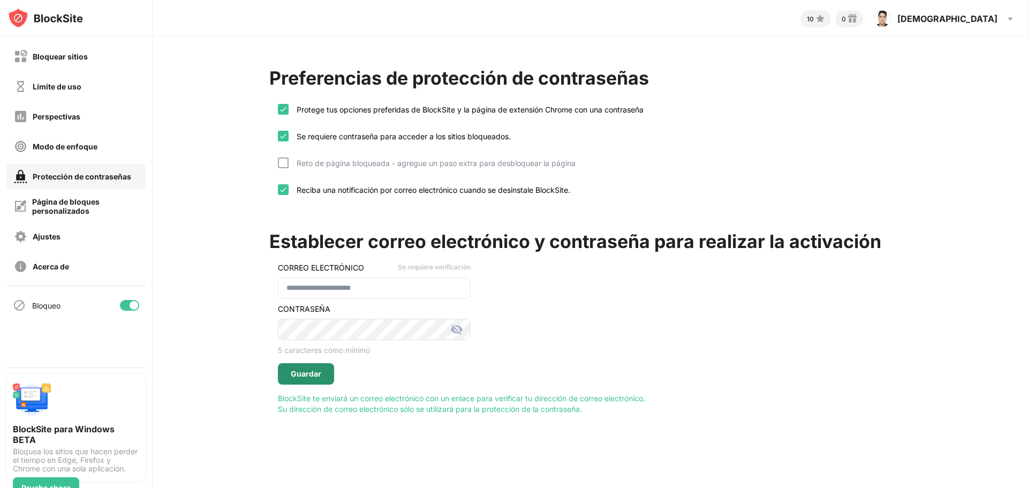
click at [320, 372] on font "Guardar" at bounding box center [306, 373] width 31 height 9
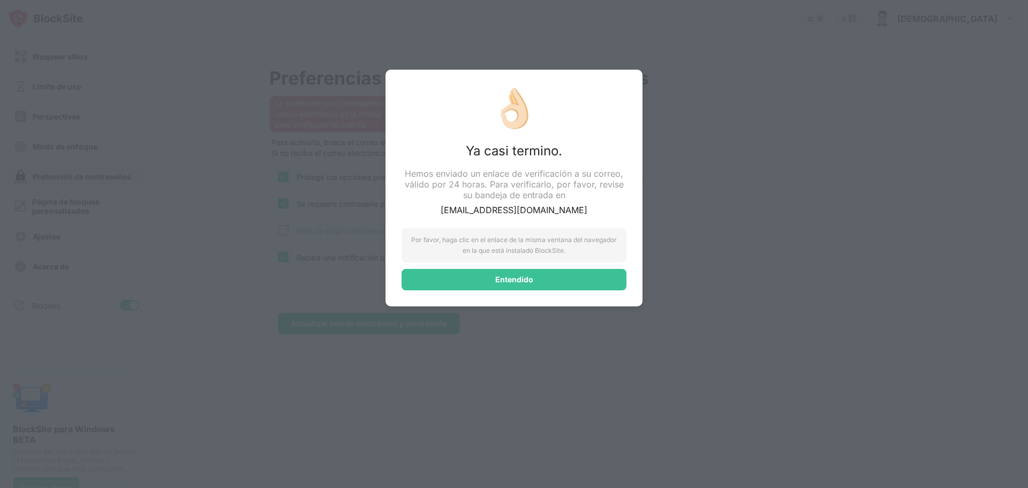
click at [514, 245] on div "Por favor, haga clic en el enlace de la misma ventana del navegador en la que e…" at bounding box center [514, 245] width 225 height 34
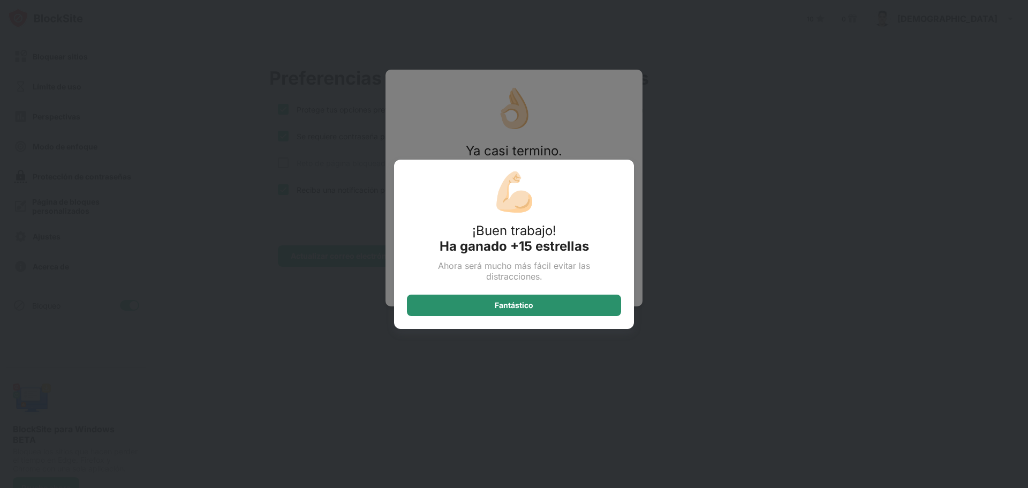
click at [526, 305] on font "Fantástico" at bounding box center [514, 304] width 39 height 9
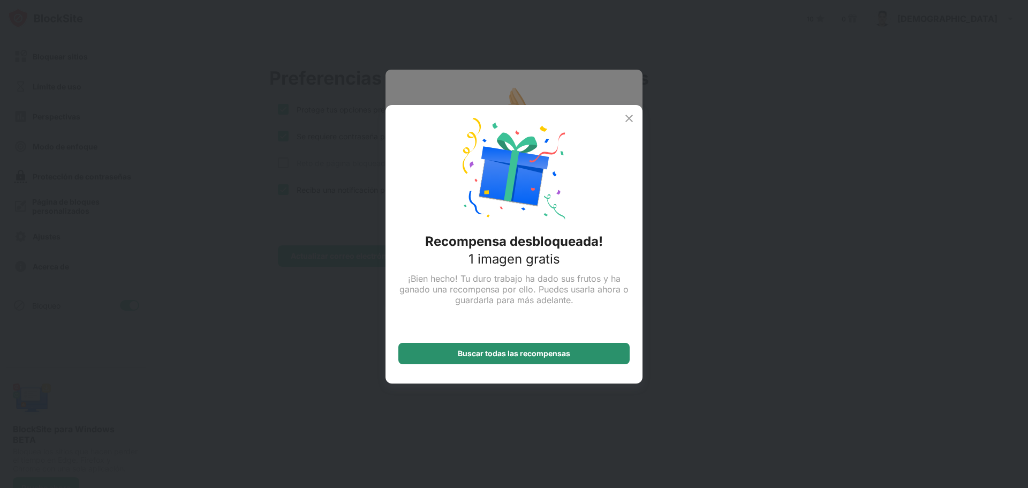
click at [548, 355] on font "Buscar todas las recompensas" at bounding box center [514, 353] width 112 height 9
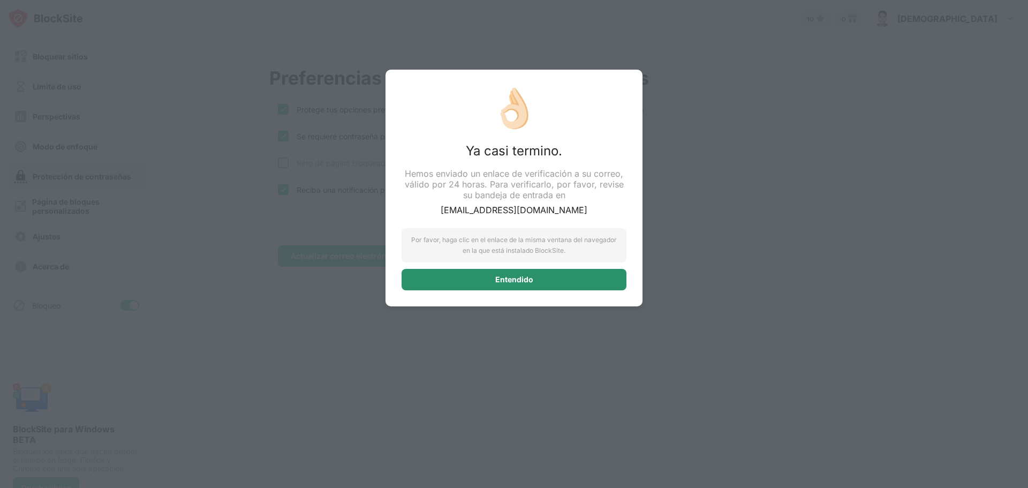
click at [578, 284] on div "Entendido" at bounding box center [514, 279] width 225 height 21
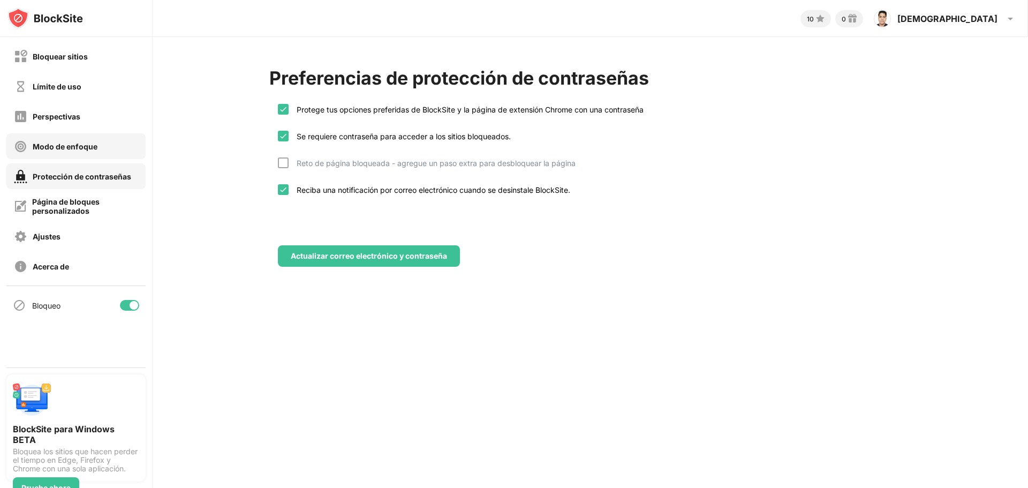
click at [110, 145] on div "Modo de enfoque" at bounding box center [75, 146] width 139 height 26
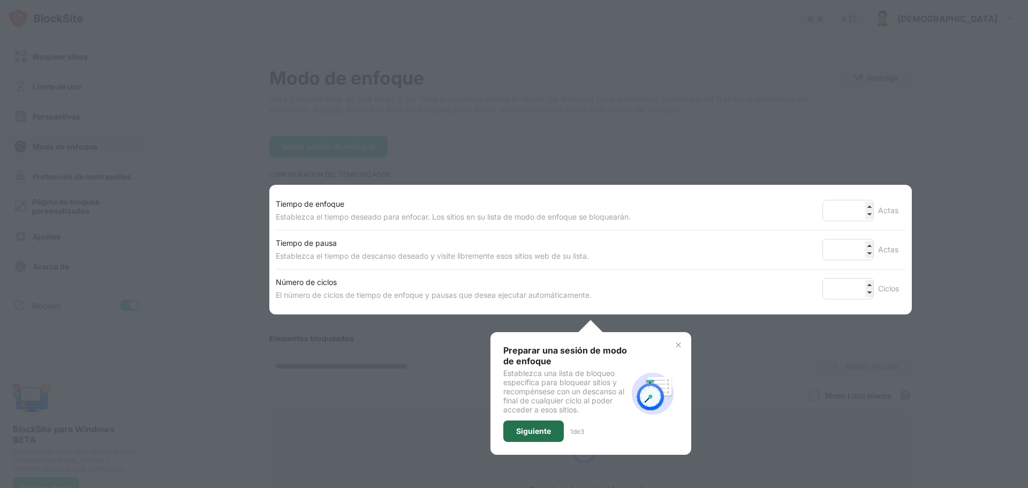
click at [525, 430] on font "Siguiente" at bounding box center [533, 430] width 35 height 9
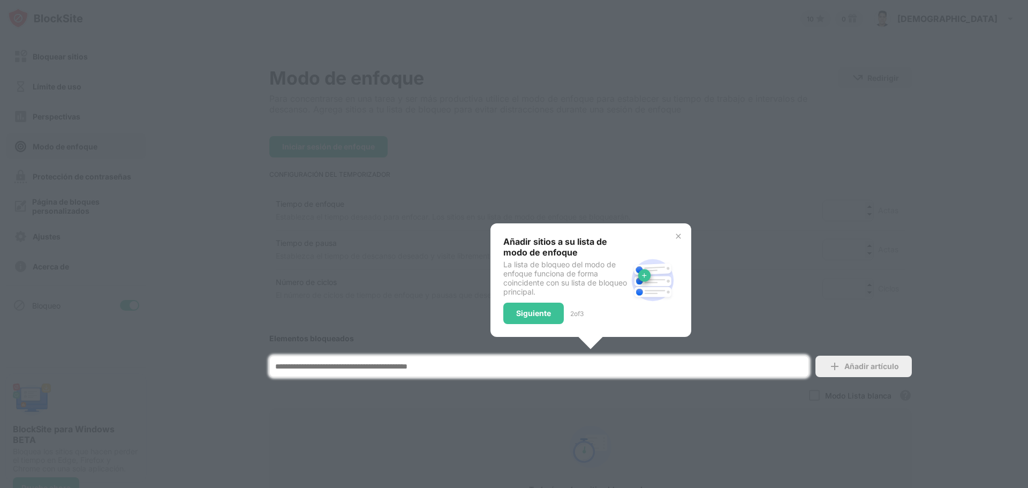
scroll to position [121, 0]
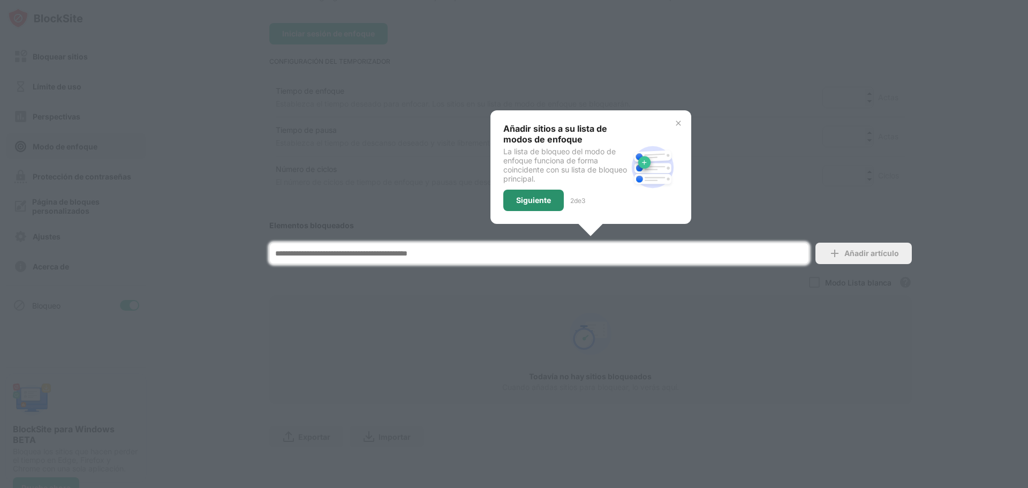
click at [521, 195] on font "Siguiente" at bounding box center [533, 199] width 35 height 9
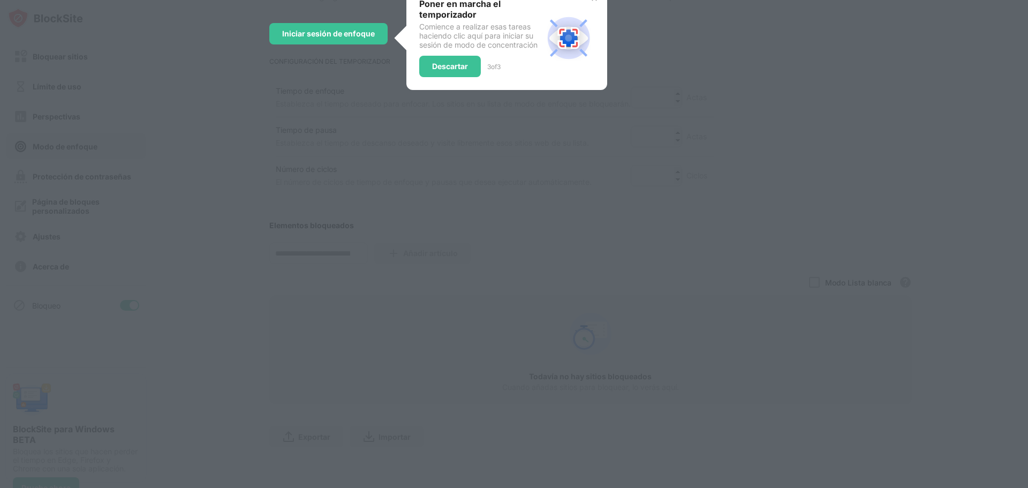
scroll to position [0, 0]
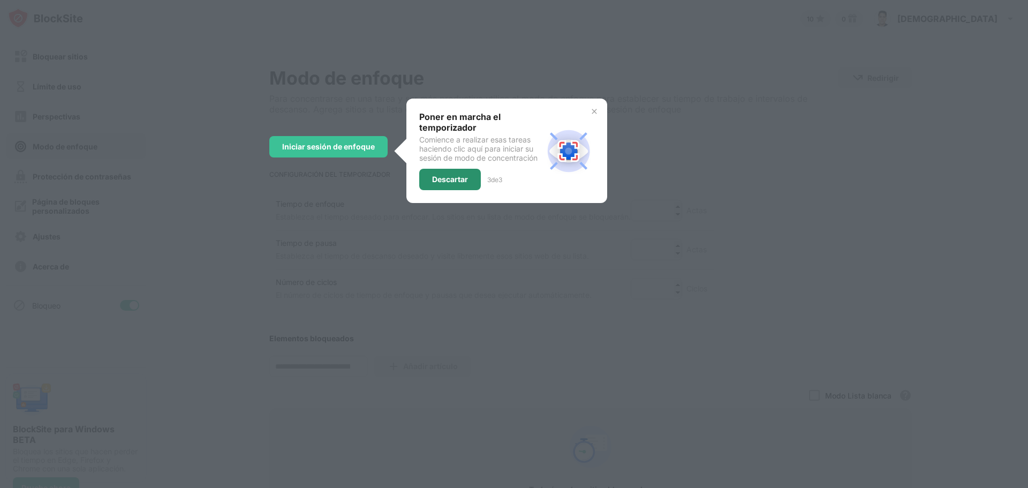
click at [441, 176] on font "Descartar" at bounding box center [450, 179] width 36 height 9
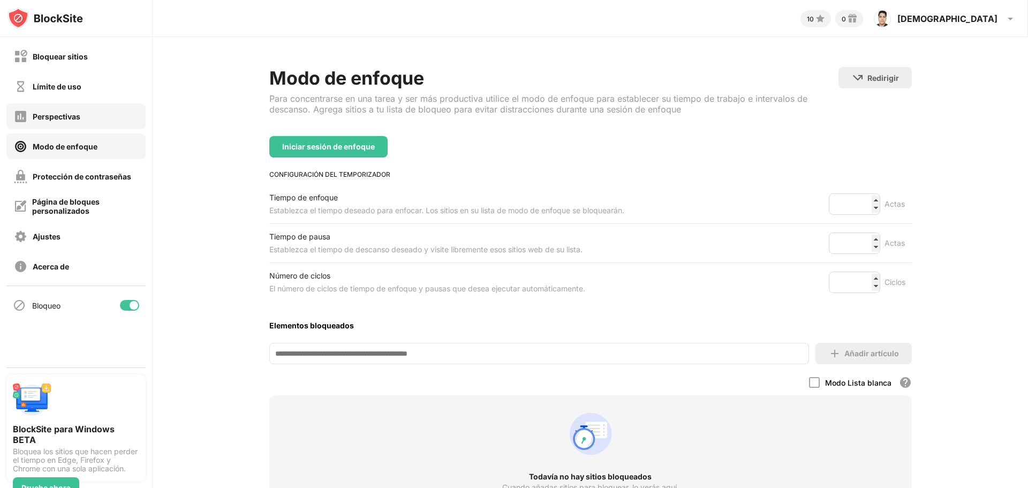
click at [85, 124] on div "Perspectivas" at bounding box center [75, 116] width 139 height 26
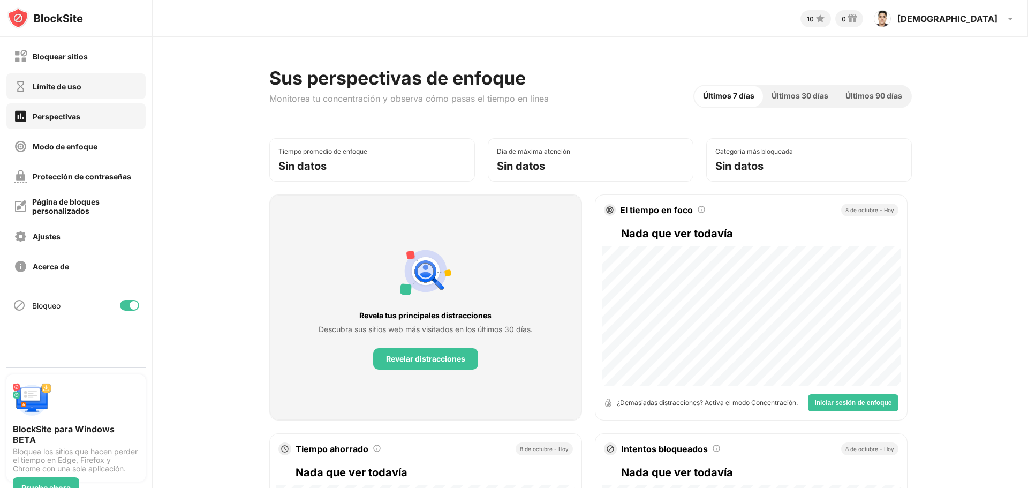
click at [77, 89] on font "Límite de uso" at bounding box center [57, 86] width 49 height 9
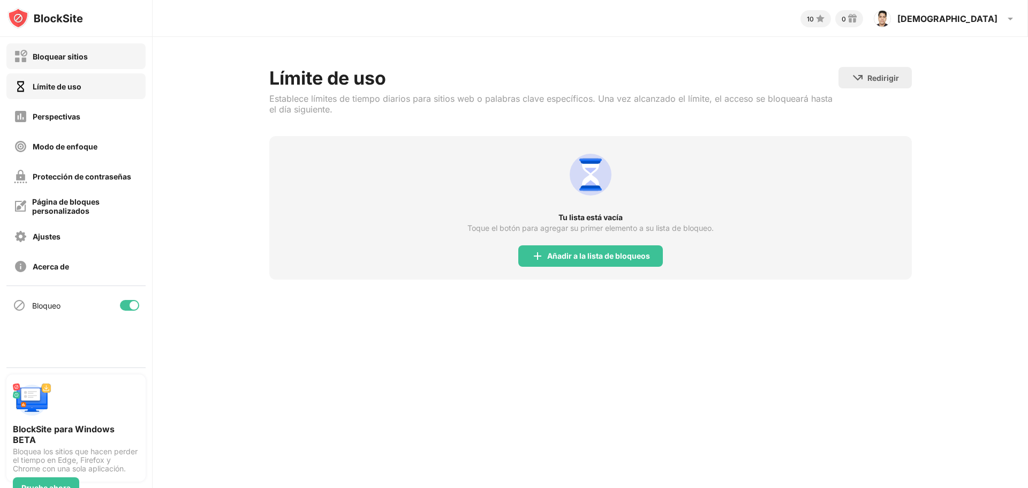
click at [81, 60] on font "Bloquear sitios" at bounding box center [60, 56] width 55 height 9
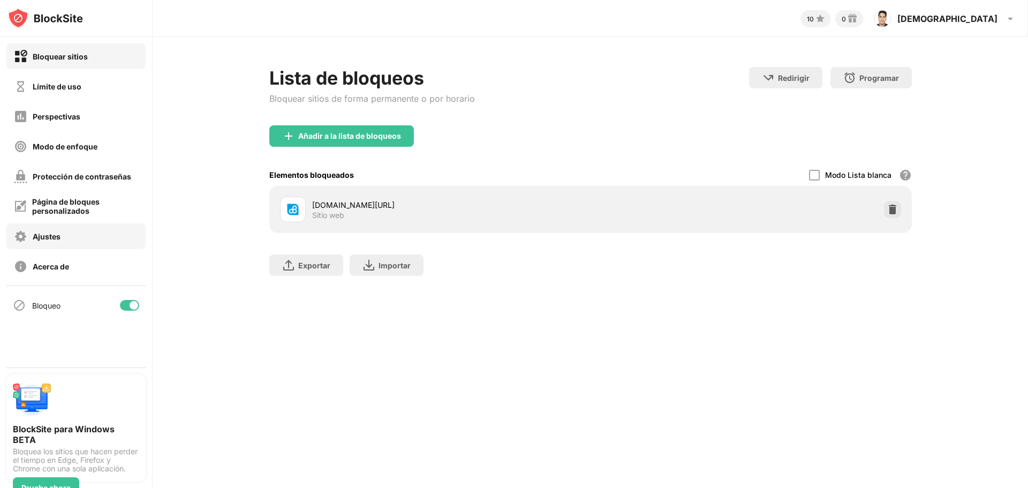
click at [54, 234] on font "Ajustes" at bounding box center [47, 236] width 28 height 9
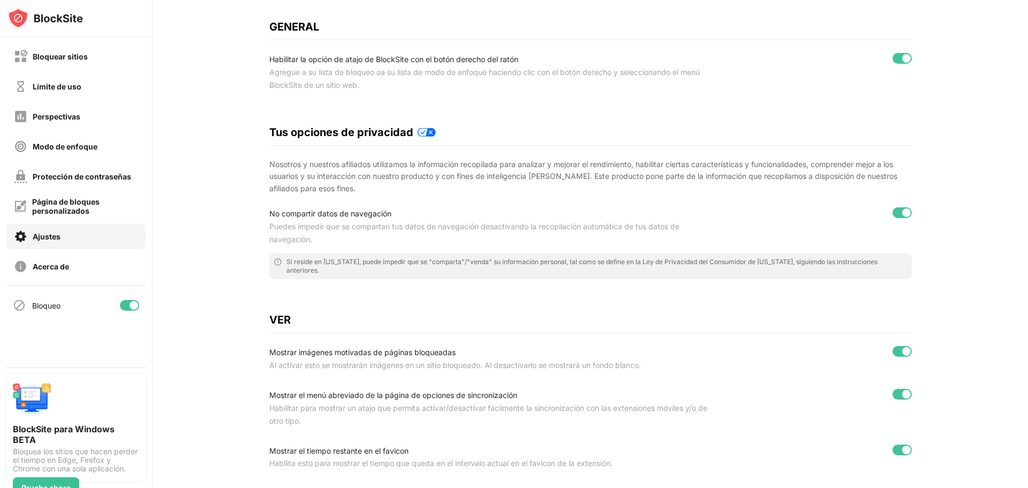
scroll to position [107, 0]
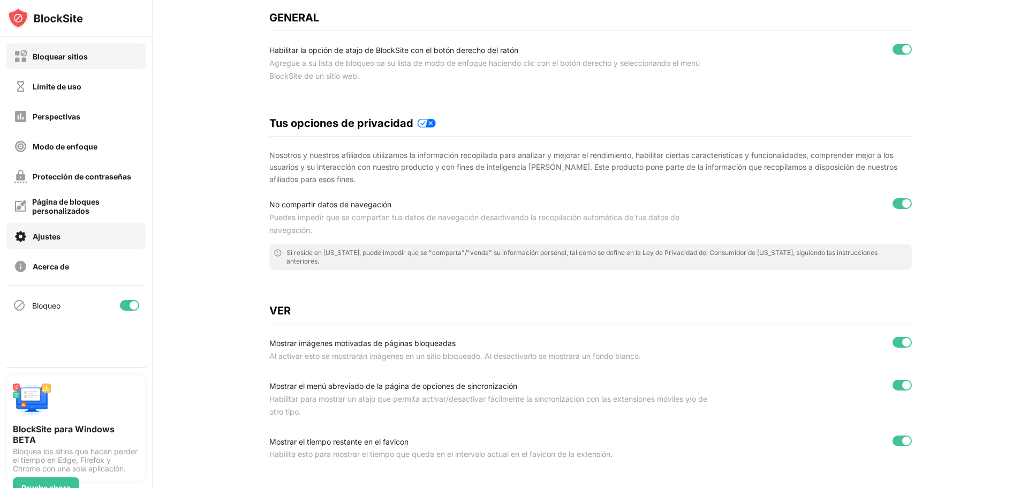
click at [64, 53] on font "Bloquear sitios" at bounding box center [60, 56] width 55 height 9
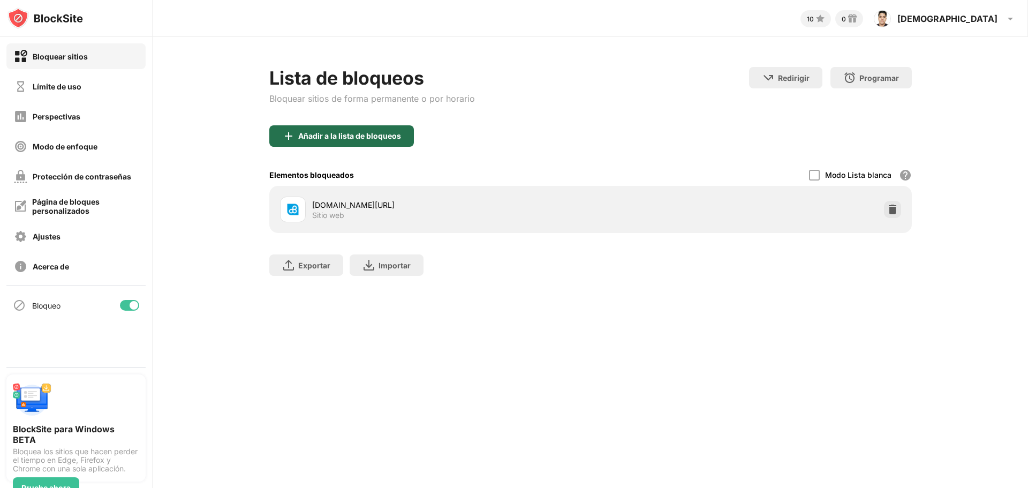
click at [343, 142] on div "Añadir a la lista de bloqueos" at bounding box center [341, 135] width 145 height 21
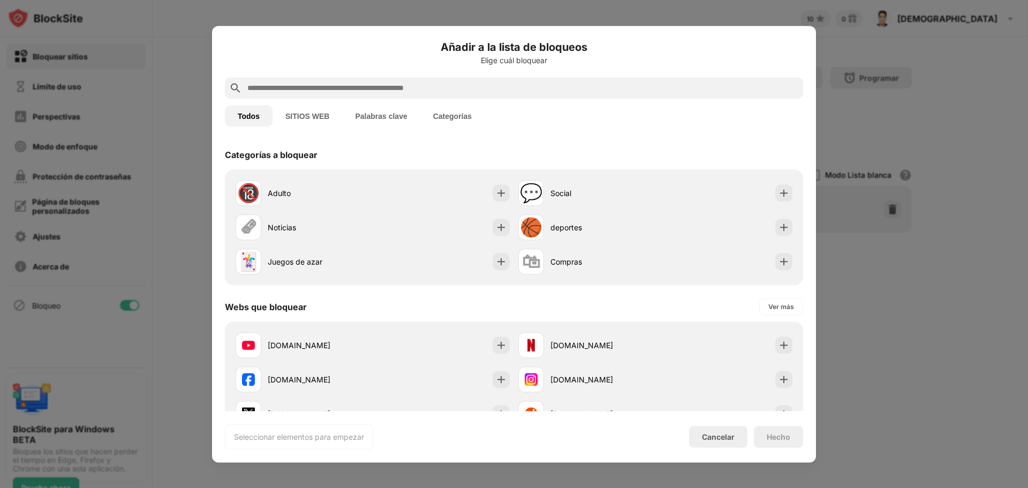
click at [338, 89] on input "text" at bounding box center [522, 87] width 552 height 13
paste input "**********"
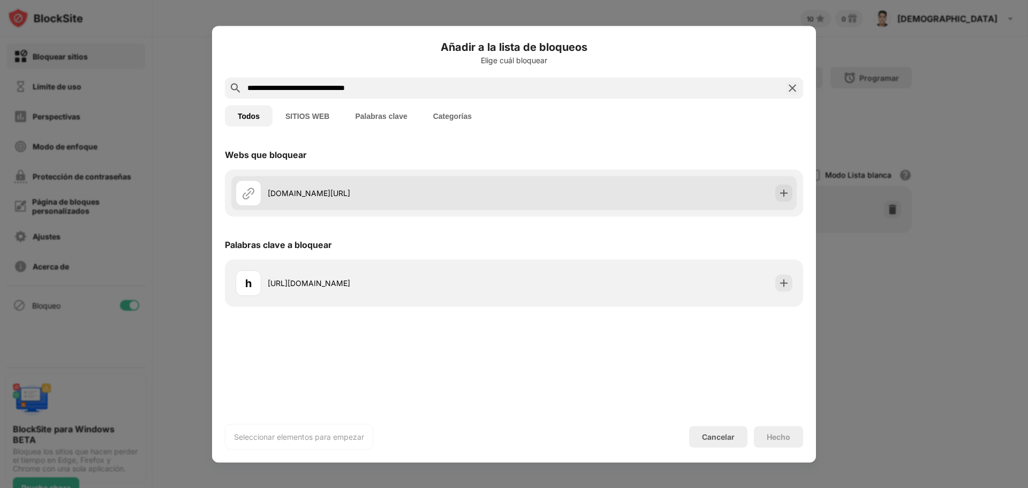
type input "**********"
click at [789, 198] on div at bounding box center [783, 192] width 17 height 17
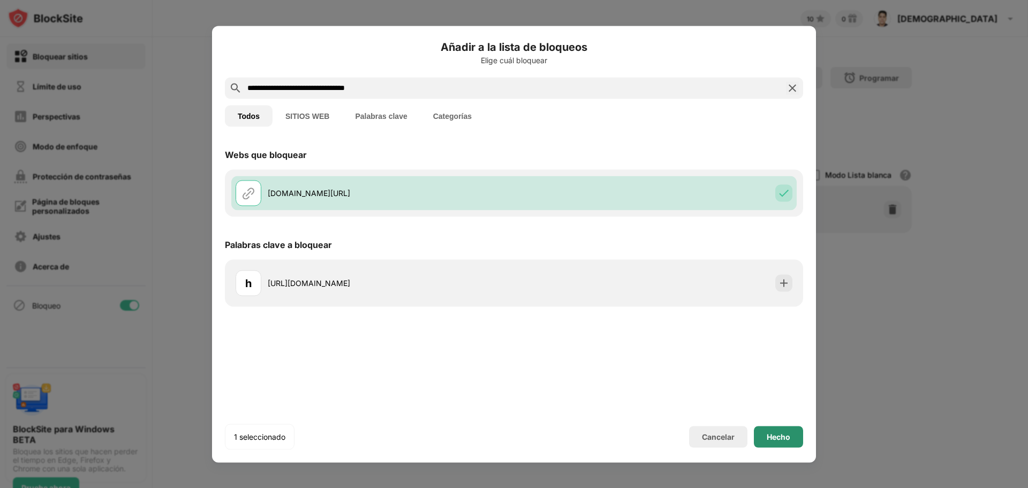
click at [787, 427] on div "Hecho" at bounding box center [778, 436] width 49 height 21
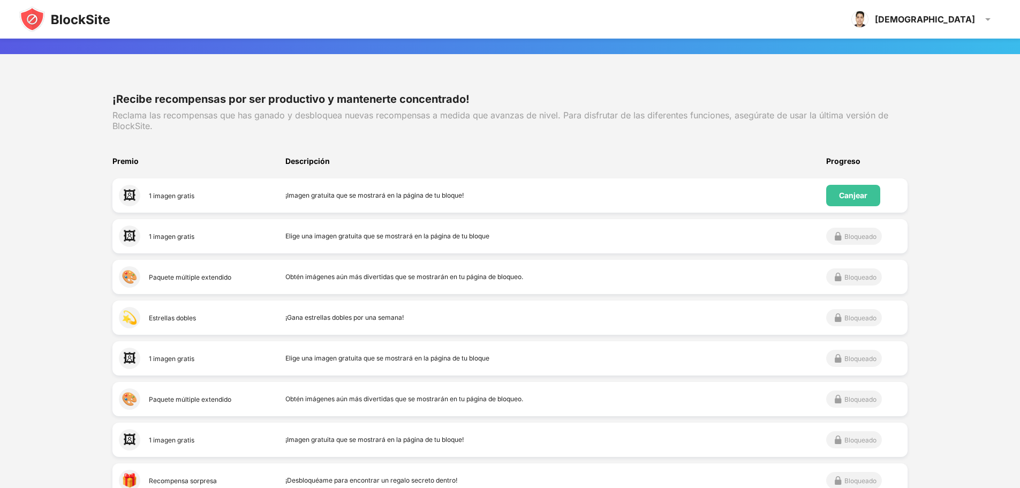
scroll to position [214, 0]
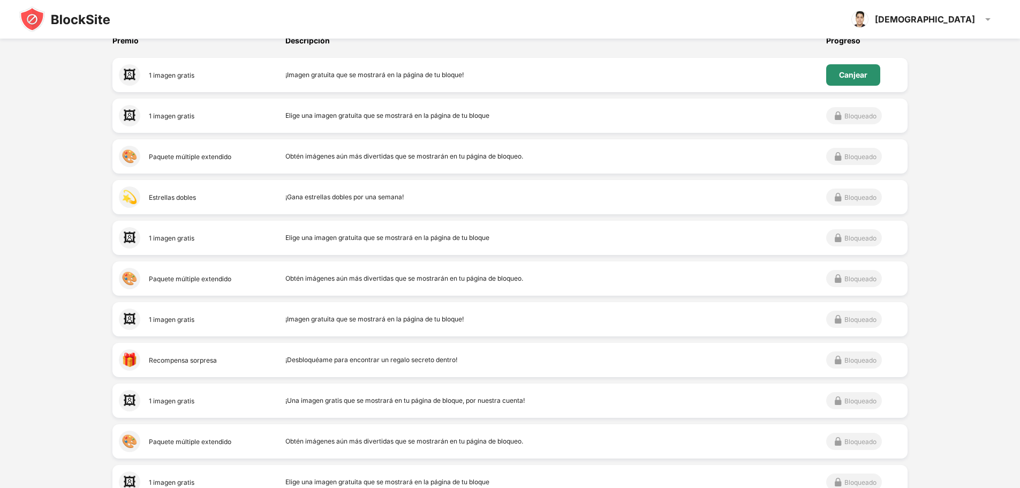
click at [862, 78] on font "Canjear" at bounding box center [853, 74] width 28 height 9
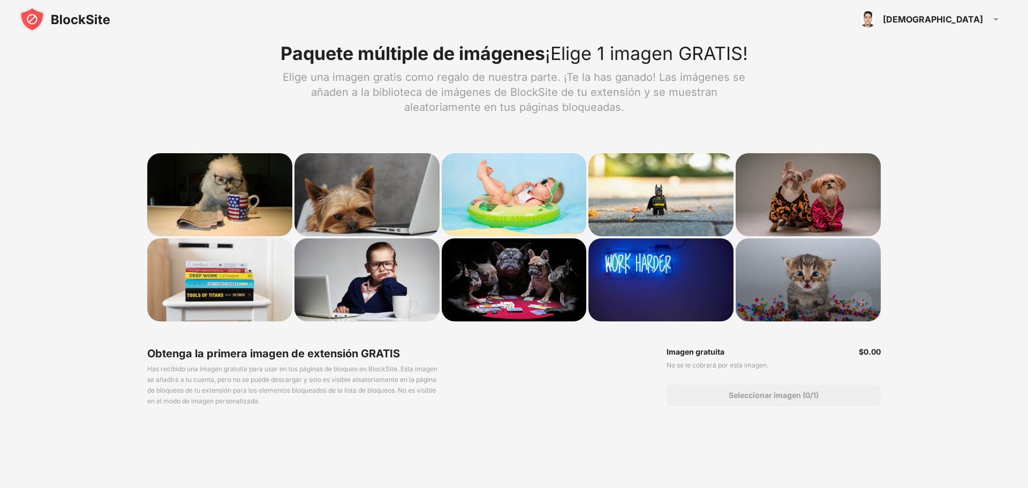
click at [825, 276] on div at bounding box center [808, 279] width 145 height 83
click at [861, 297] on img at bounding box center [861, 301] width 21 height 21
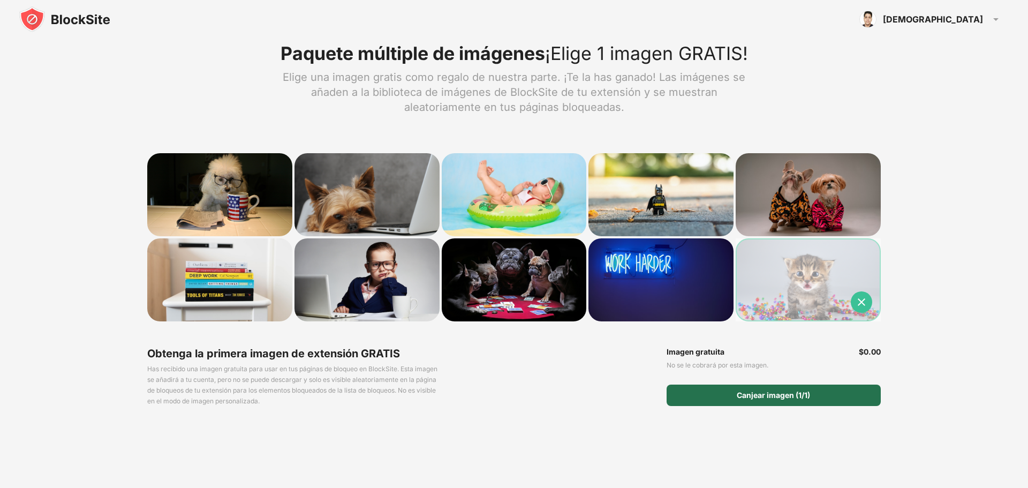
click at [795, 401] on div "Canjear imagen (1/1)" at bounding box center [773, 394] width 214 height 21
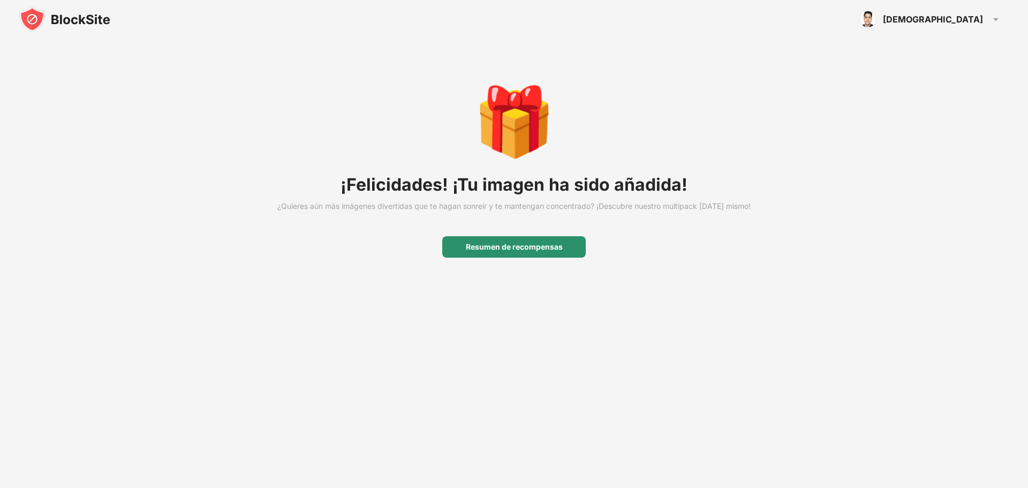
click at [569, 257] on div "Resumen de recompensas" at bounding box center [513, 246] width 143 height 21
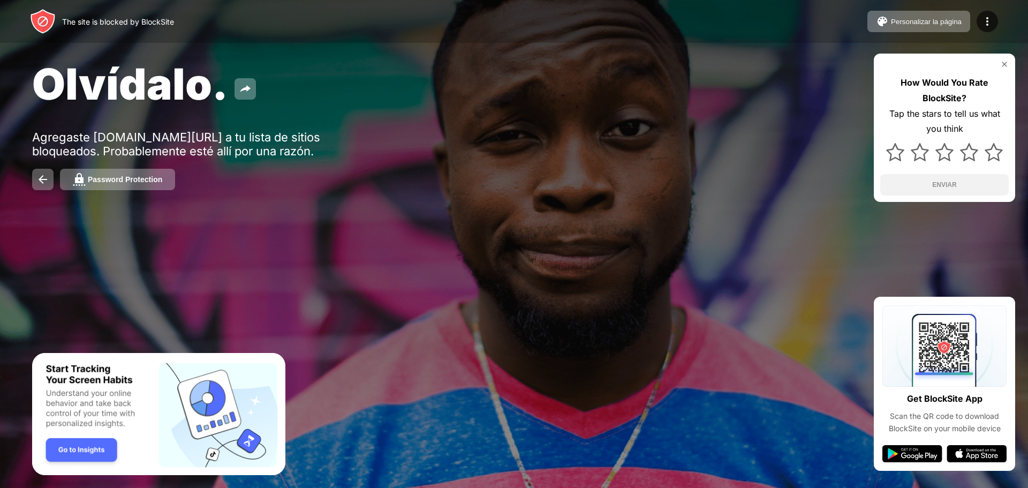
drag, startPoint x: 835, startPoint y: 27, endPoint x: 814, endPoint y: 136, distance: 111.2
click at [814, 136] on div "Olvídalo. Agregaste [DOMAIN_NAME][URL] a tu lista de sitios bloqueados. Probabl…" at bounding box center [514, 124] width 1028 height 248
click at [99, 171] on button "Password Protection" at bounding box center [117, 179] width 115 height 21
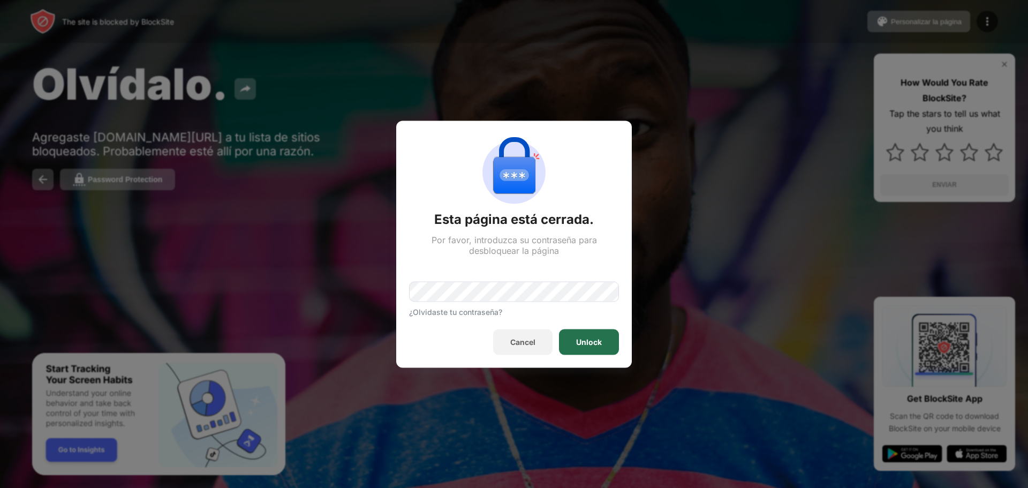
click at [597, 347] on div "Unlock" at bounding box center [589, 342] width 60 height 26
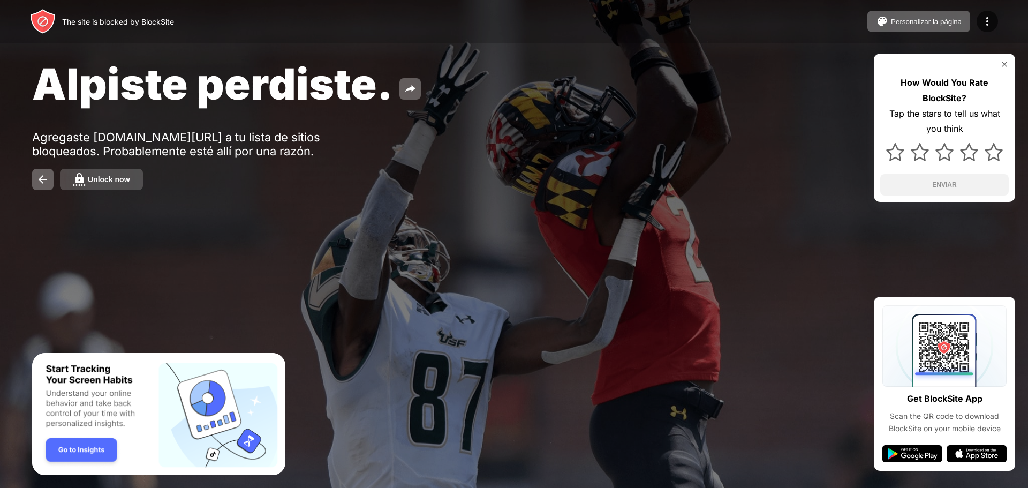
click at [104, 177] on div "Unlock now" at bounding box center [109, 179] width 42 height 9
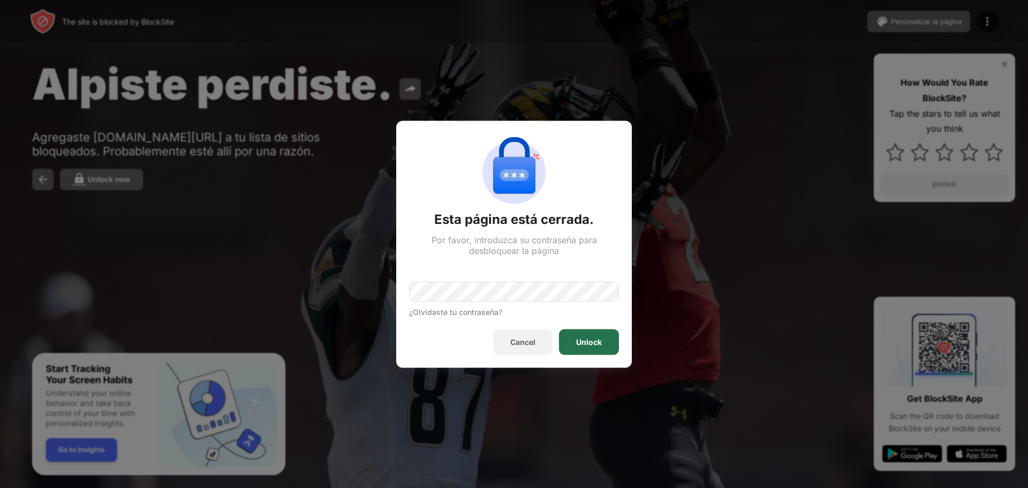
click at [575, 336] on div "Unlock" at bounding box center [589, 342] width 60 height 26
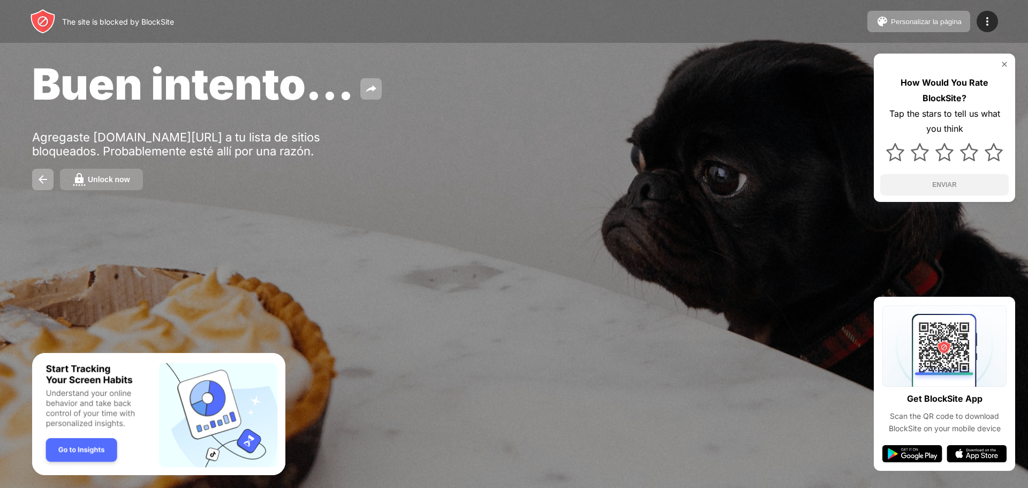
click at [104, 180] on div "Unlock now" at bounding box center [109, 179] width 42 height 9
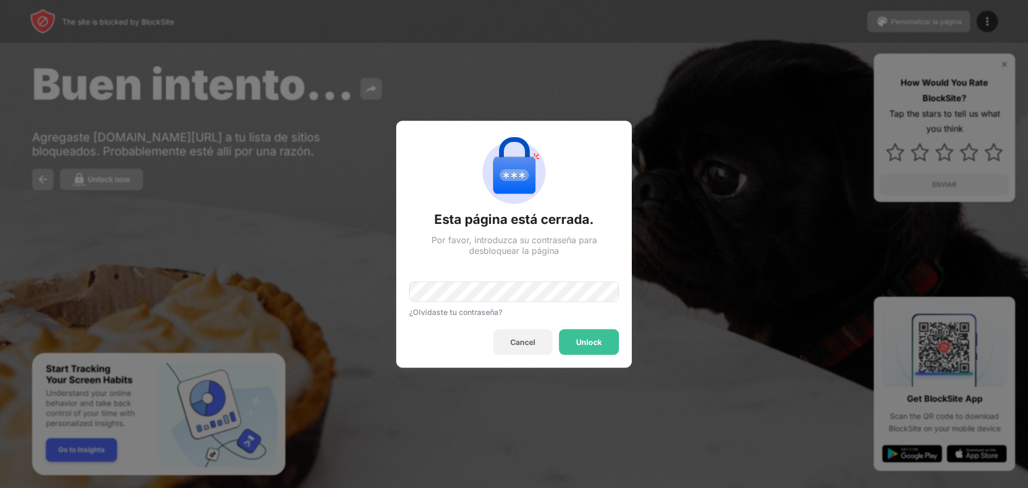
click at [609, 344] on div "Unlock" at bounding box center [589, 342] width 60 height 26
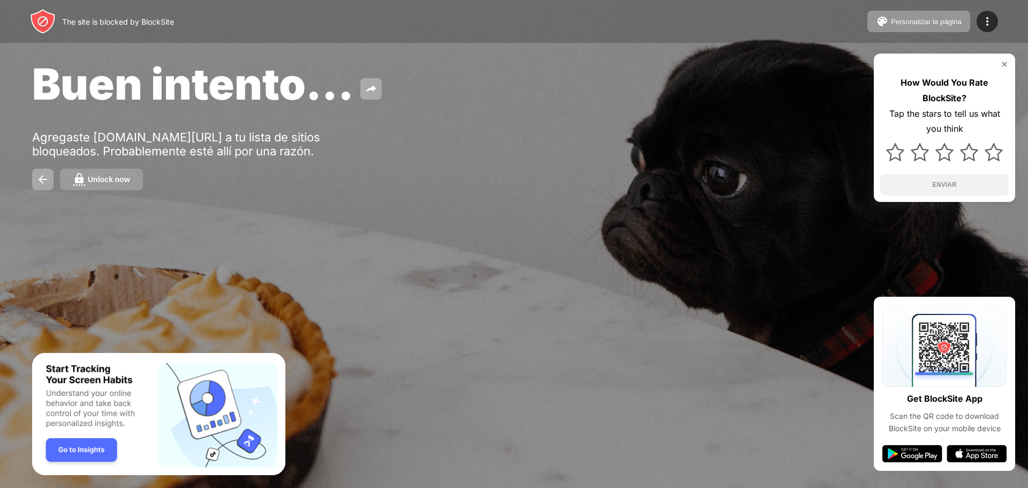
click at [104, 183] on div "Unlock now" at bounding box center [109, 179] width 42 height 9
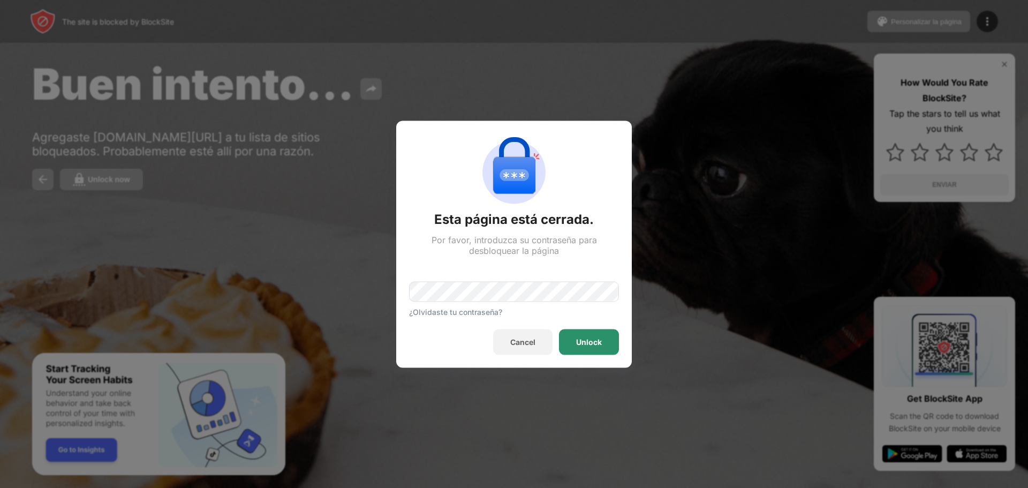
click at [563, 337] on div "Unlock" at bounding box center [589, 342] width 60 height 26
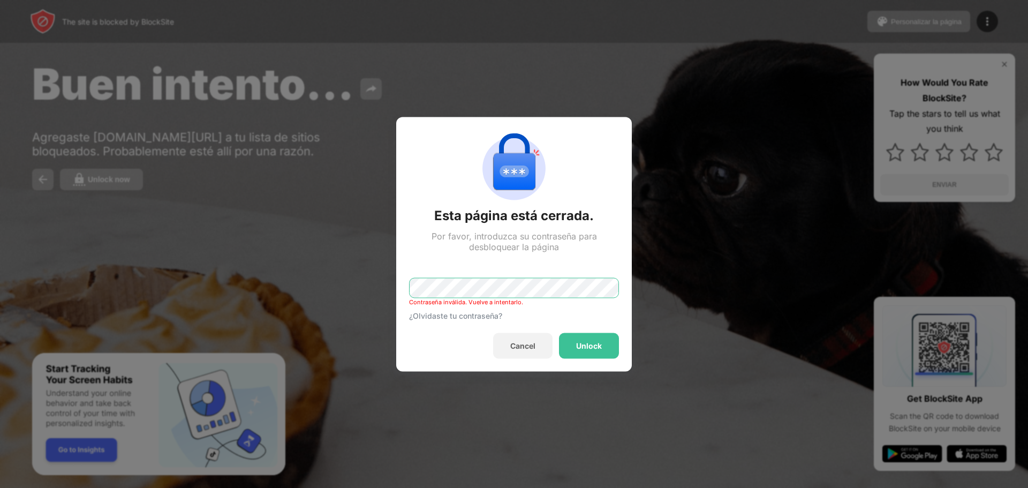
click at [157, 487] on div "Esta página está cerrada. Por favor, introduzca su contraseña para desbloquear …" at bounding box center [514, 488] width 1028 height 0
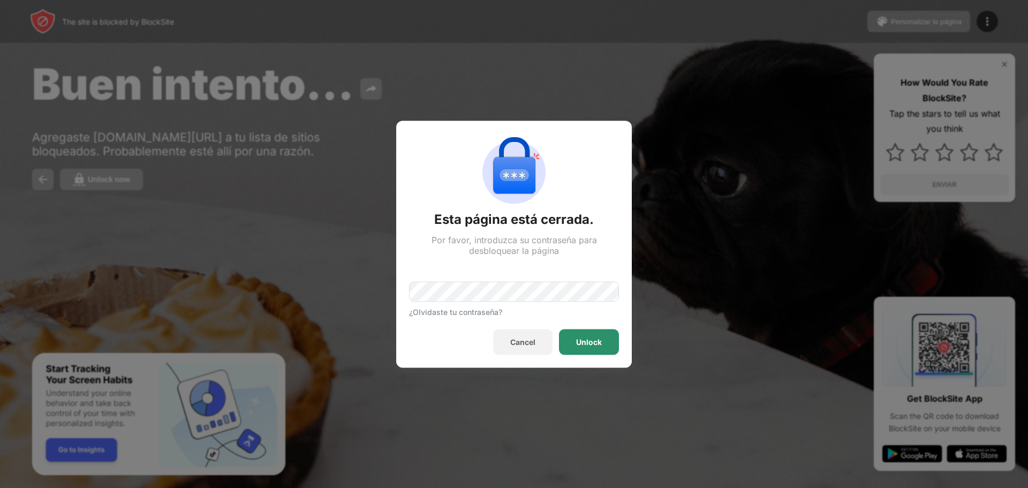
click at [612, 342] on div "Unlock" at bounding box center [589, 342] width 60 height 26
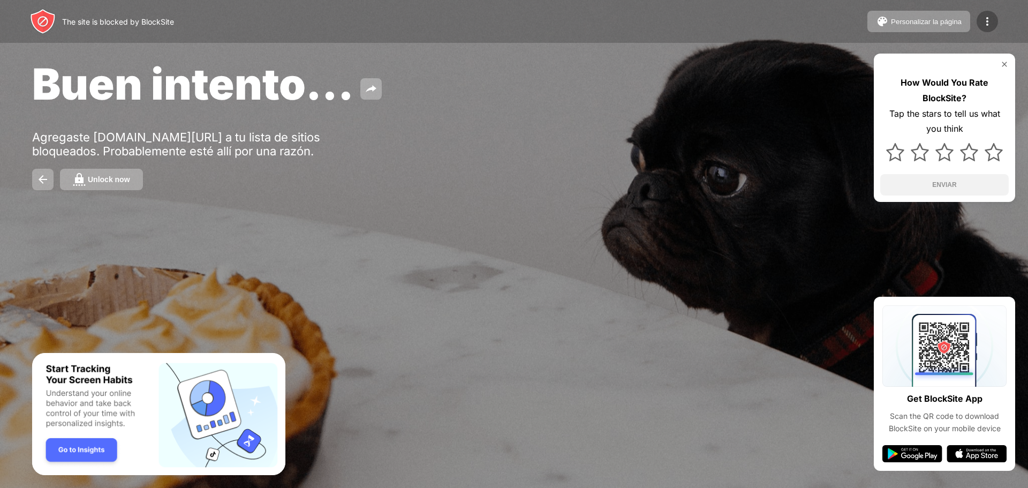
click at [981, 21] on img at bounding box center [987, 21] width 13 height 13
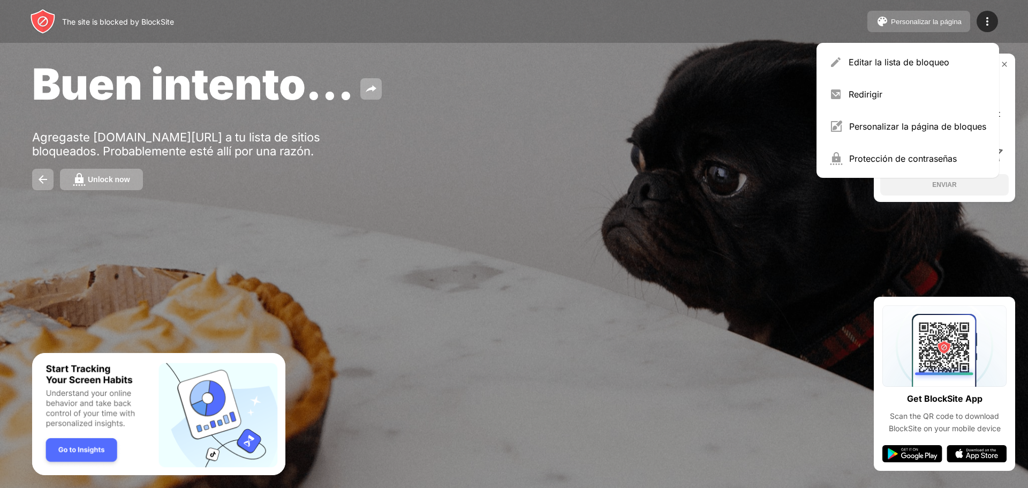
click at [954, 19] on div "Personalizar la página" at bounding box center [926, 22] width 71 height 8
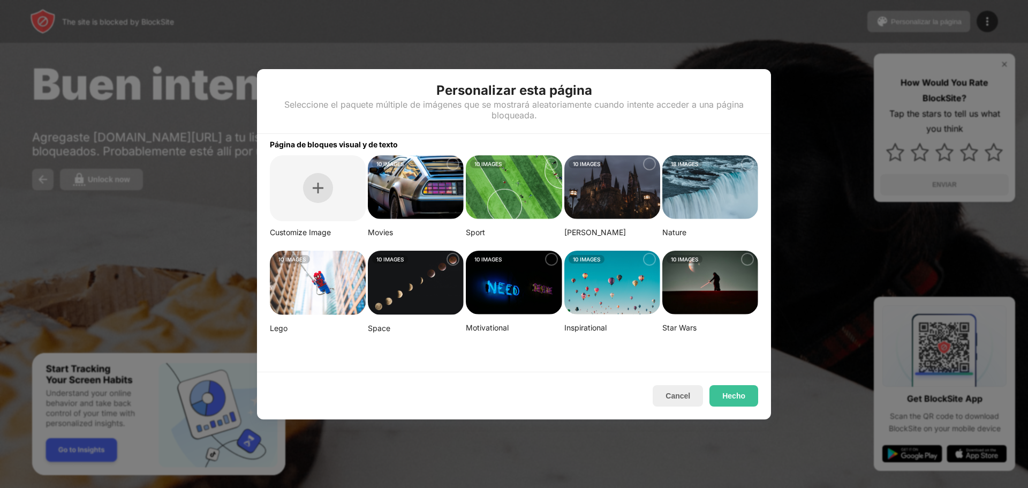
click at [319, 185] on img at bounding box center [318, 188] width 11 height 11
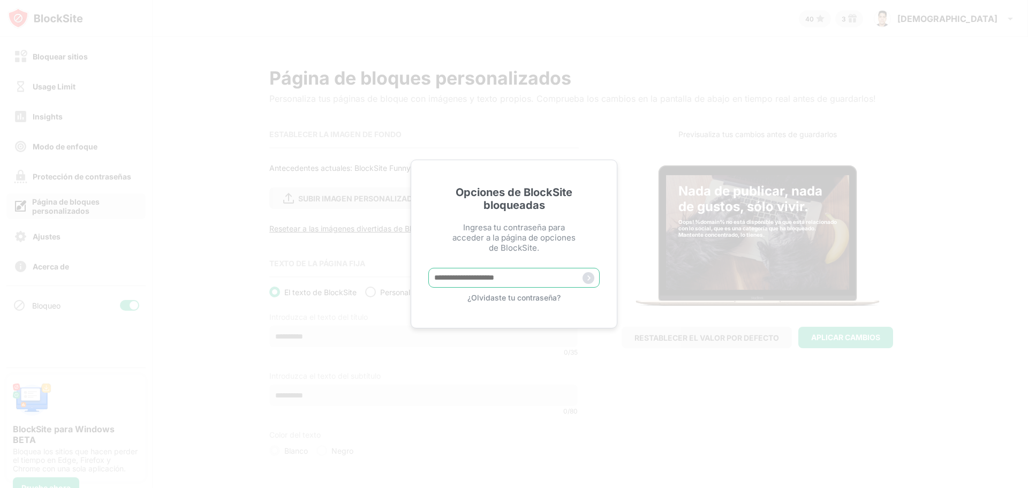
click at [528, 282] on input "text" at bounding box center [513, 278] width 171 height 20
type input "**********"
click at [587, 279] on img at bounding box center [588, 278] width 12 height 12
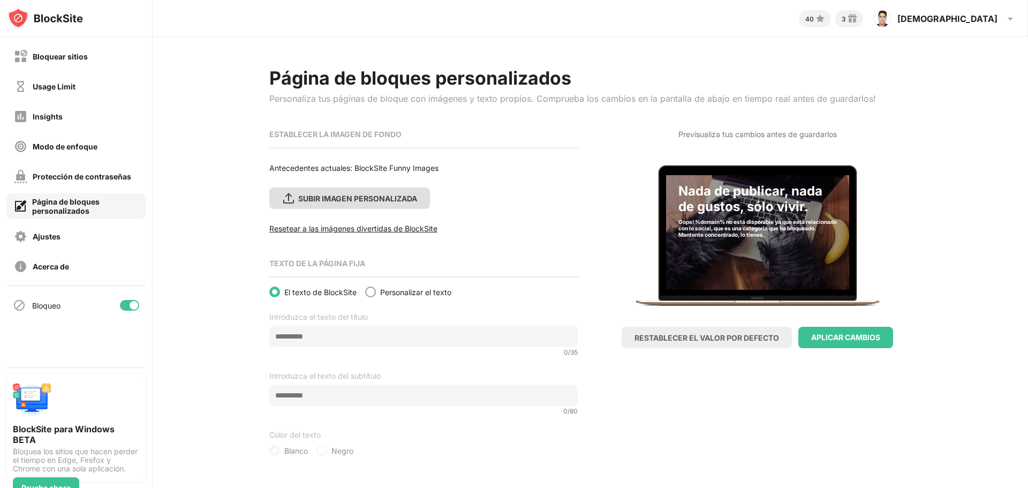
click at [343, 200] on div "SUBIR IMAGEN PERSONALIZADA" at bounding box center [357, 198] width 119 height 9
click at [0, 0] on input "SUBIR IMAGEN PERSONALIZADA" at bounding box center [0, 0] width 0 height 0
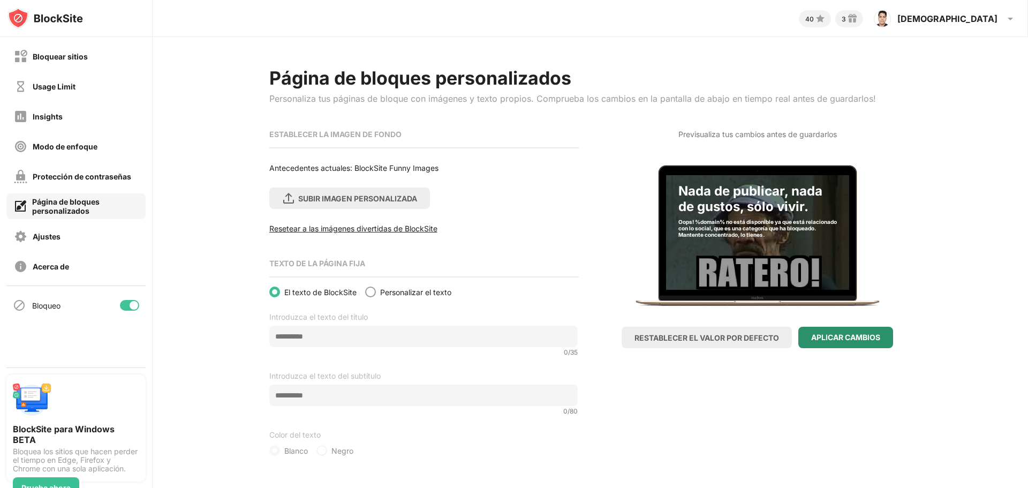
click at [858, 342] on div "APLICAR CAMBIOS" at bounding box center [845, 337] width 95 height 21
click at [396, 294] on span "Personalizar el texto" at bounding box center [415, 291] width 71 height 9
click at [394, 291] on span "Personalizar el texto" at bounding box center [415, 291] width 71 height 9
click at [375, 294] on div at bounding box center [370, 291] width 11 height 11
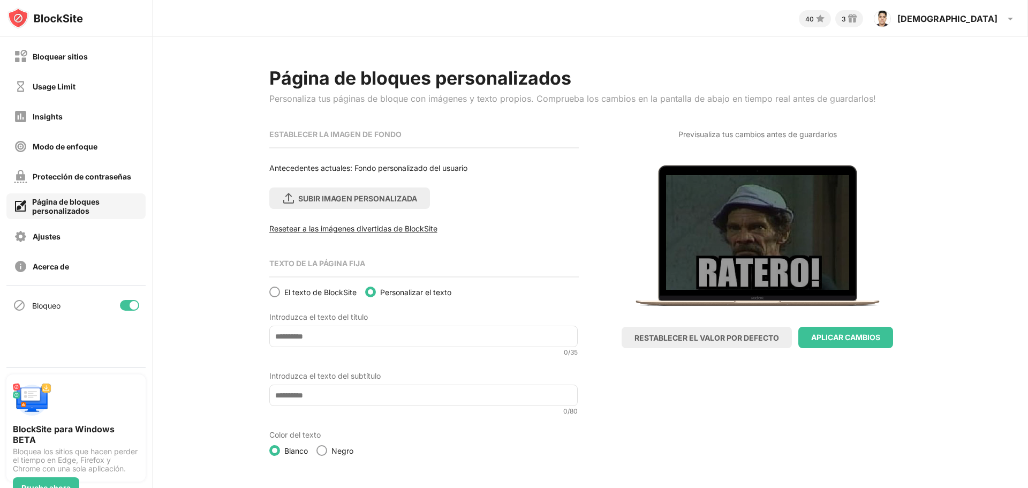
click at [317, 292] on span "El texto de BlockSite" at bounding box center [320, 291] width 72 height 9
click at [275, 290] on div at bounding box center [274, 291] width 9 height 9
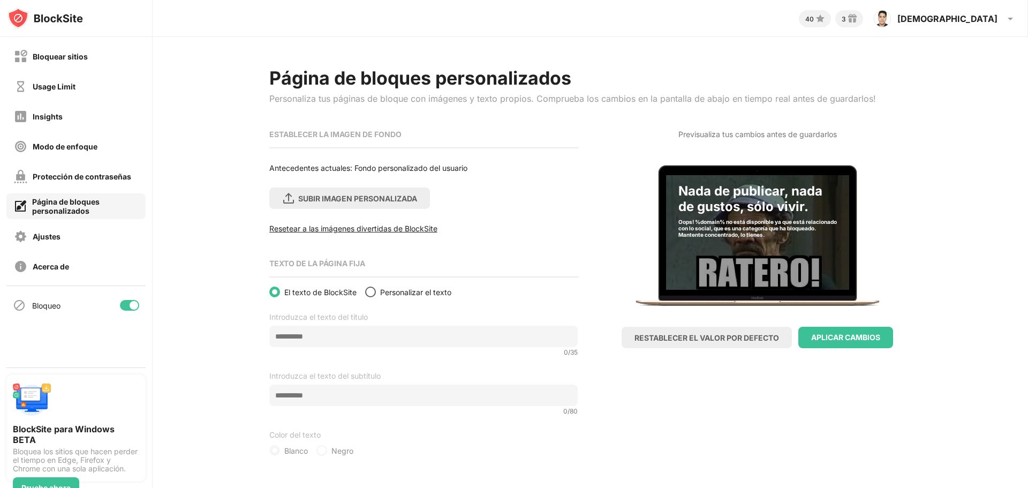
click at [370, 294] on div at bounding box center [370, 291] width 9 height 9
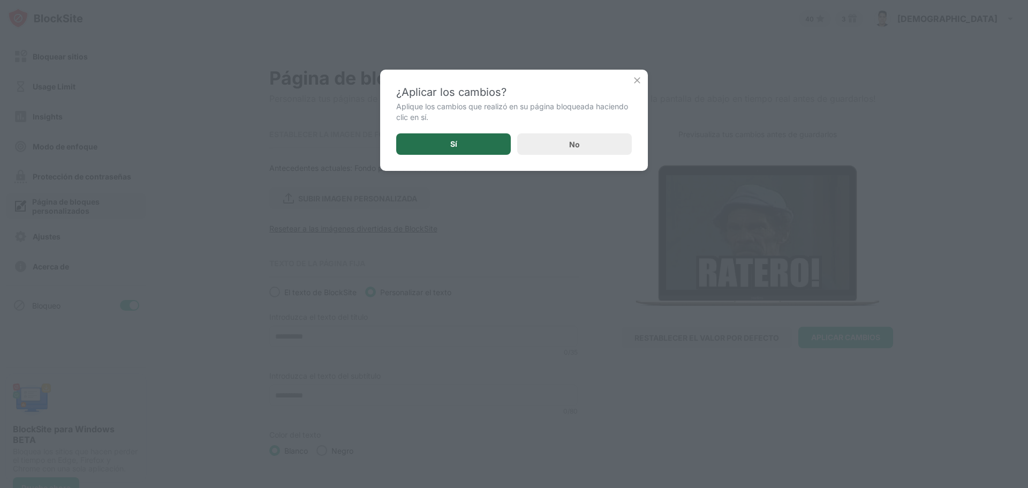
click at [445, 146] on div "Sí" at bounding box center [453, 143] width 115 height 21
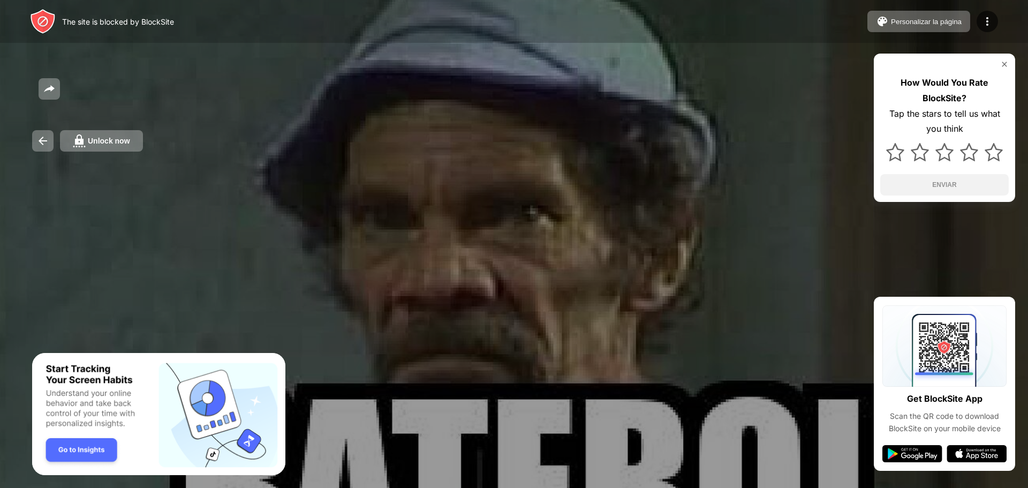
click at [87, 453] on img "Banner Message" at bounding box center [158, 414] width 253 height 123
click at [1008, 64] on img at bounding box center [1004, 64] width 9 height 9
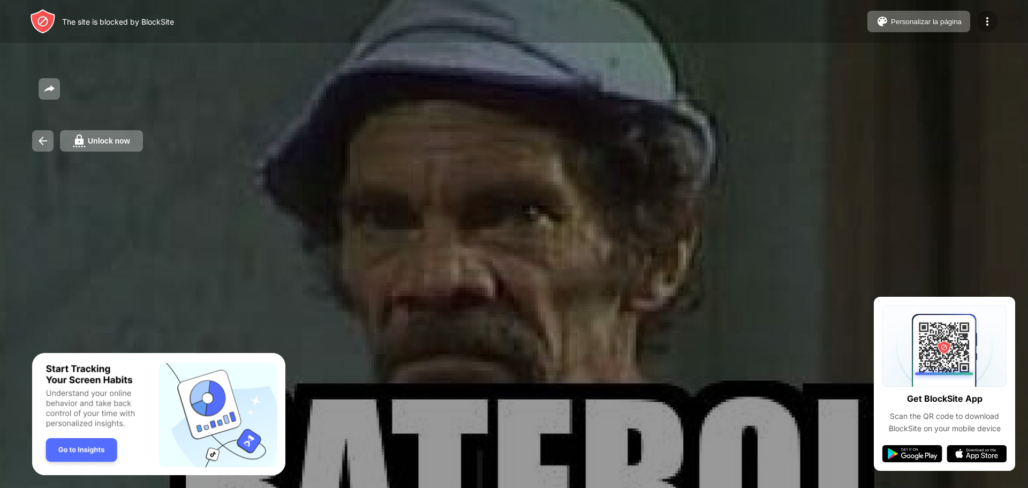
click at [990, 18] on img at bounding box center [987, 21] width 13 height 13
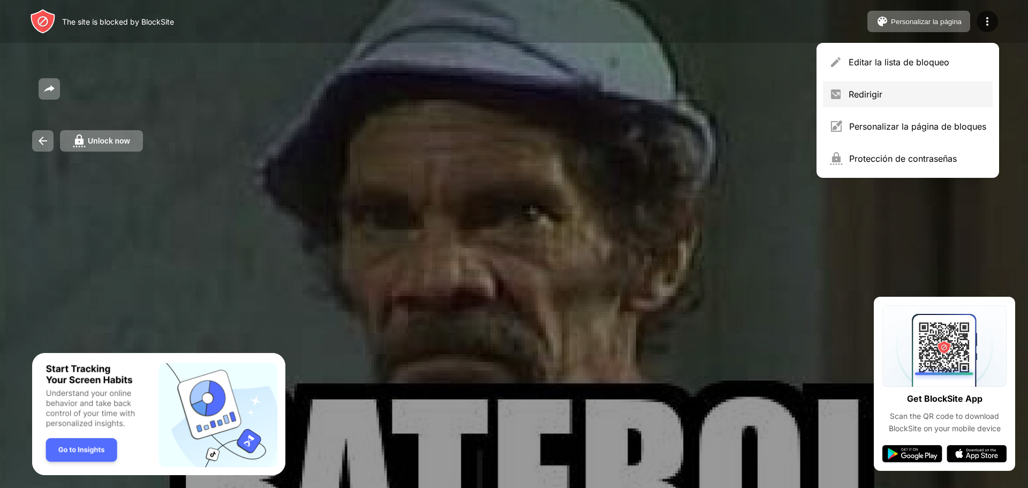
click at [900, 93] on div "Redirigir" at bounding box center [918, 94] width 138 height 11
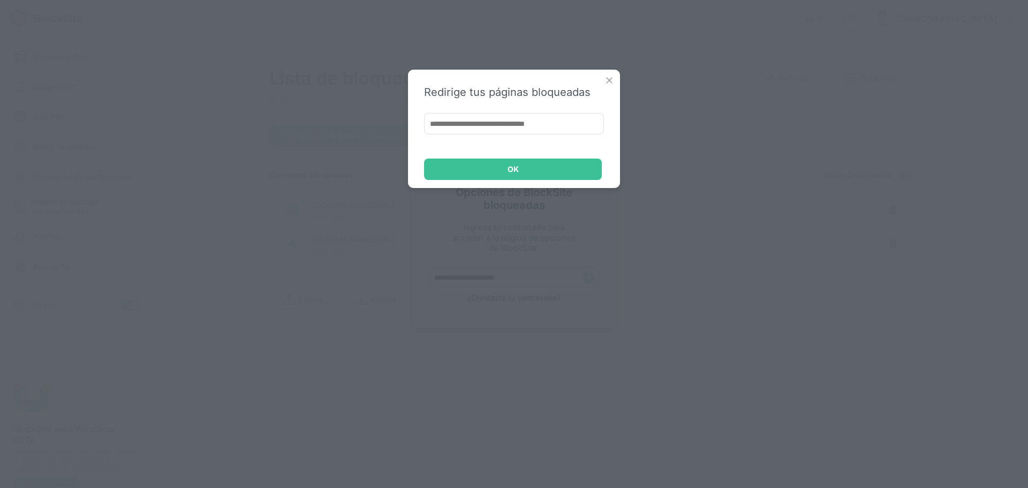
click at [607, 80] on img at bounding box center [609, 80] width 11 height 11
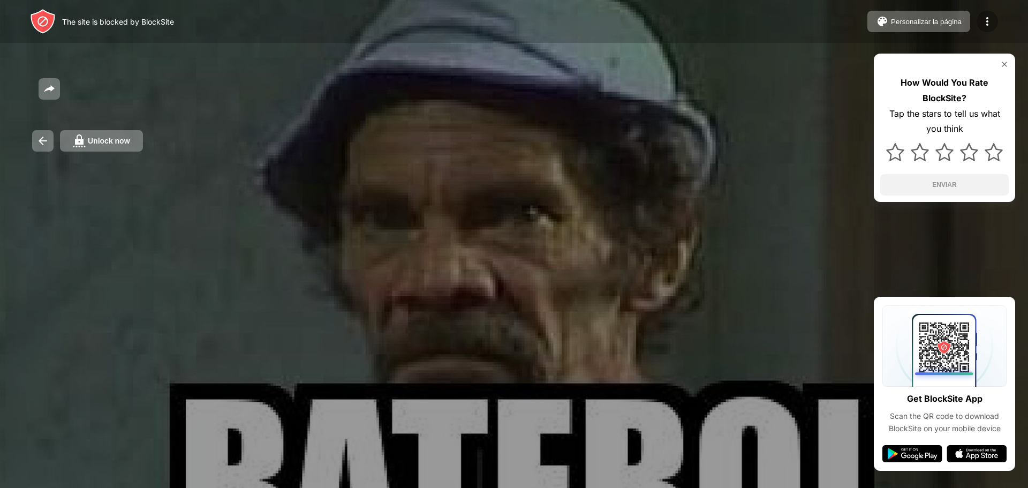
click at [987, 27] on img at bounding box center [987, 21] width 13 height 13
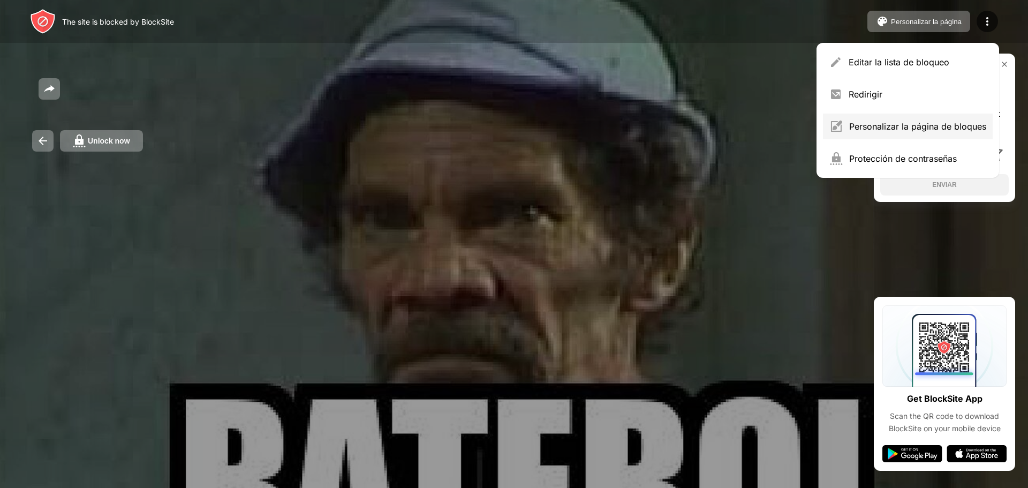
click at [945, 126] on div "Personalizar la página de bloques" at bounding box center [917, 126] width 137 height 11
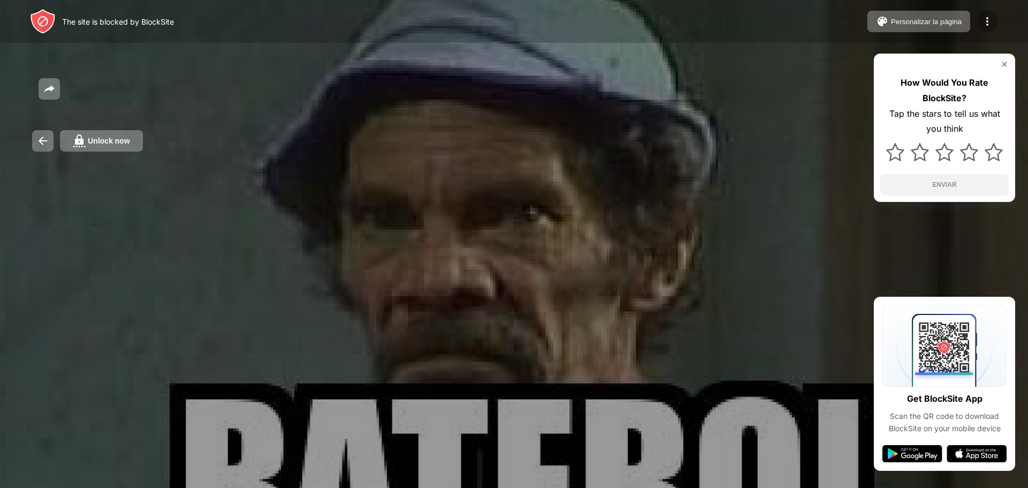
click at [984, 25] on img at bounding box center [987, 21] width 13 height 13
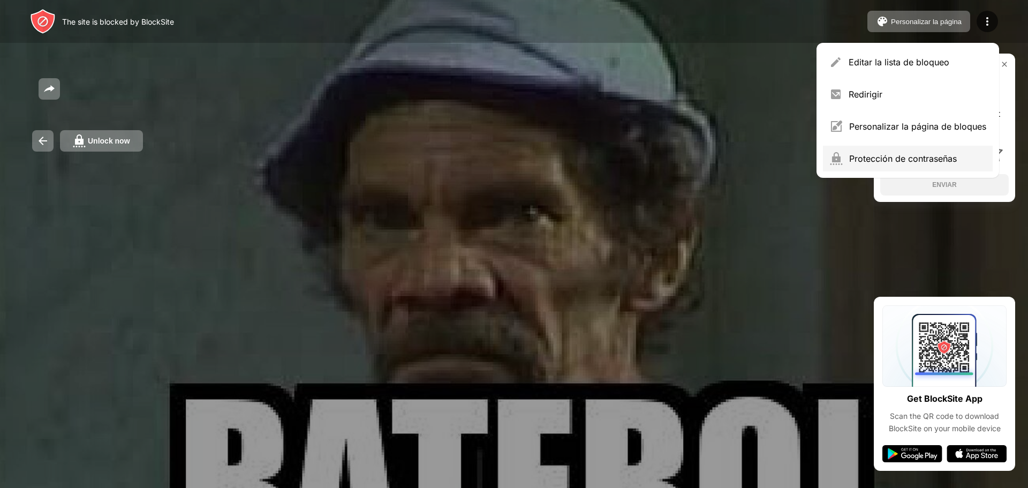
click at [881, 156] on div "Protección de contraseñas" at bounding box center [917, 158] width 137 height 11
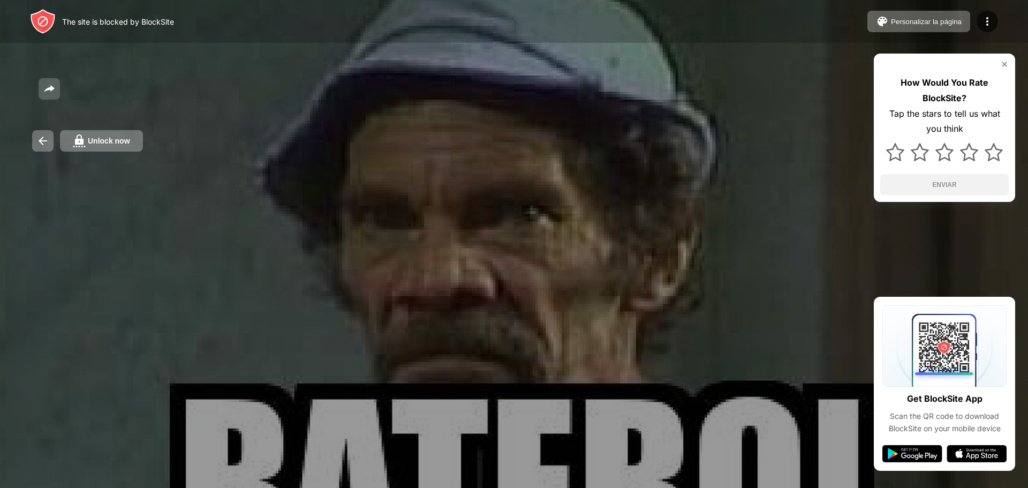
click at [47, 91] on img at bounding box center [49, 88] width 13 height 13
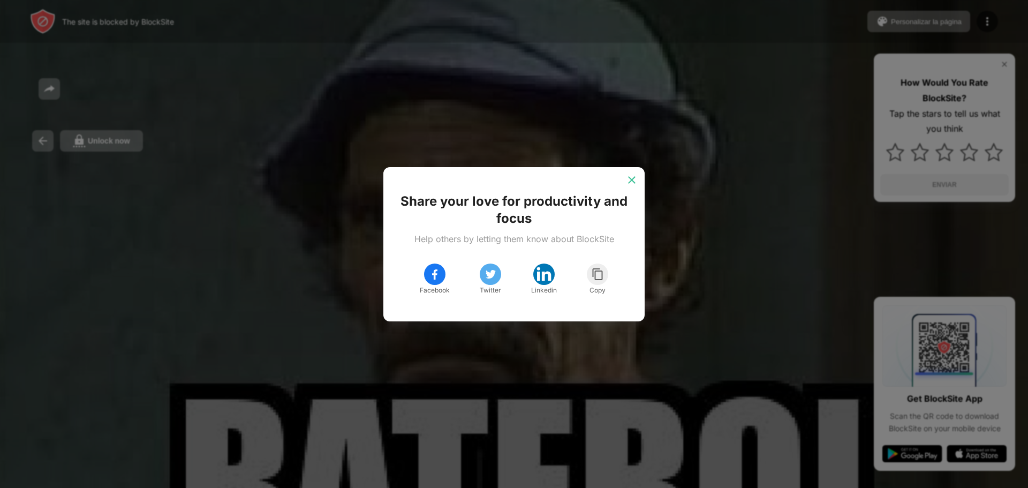
click at [631, 182] on img at bounding box center [631, 180] width 11 height 11
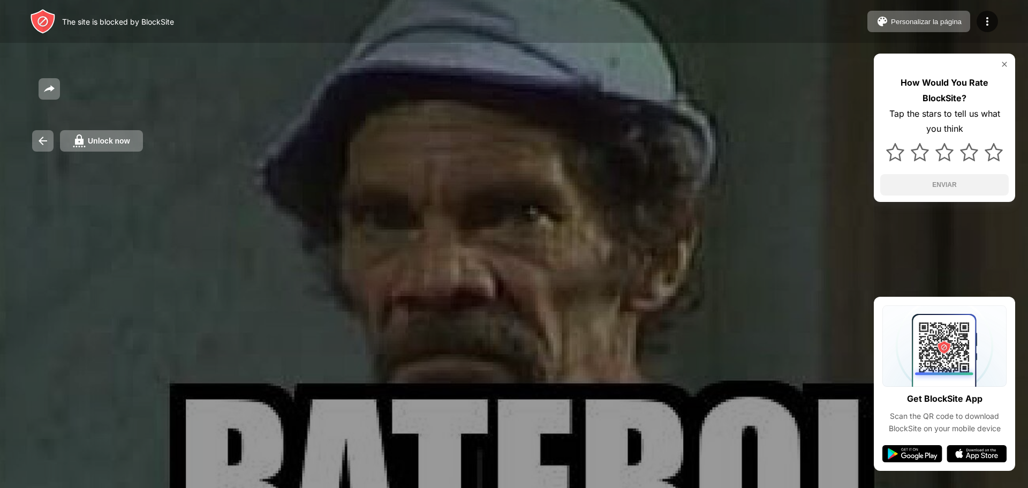
click at [1009, 64] on div "How Would You Rate BlockSite? Tap the stars to tell us what you think ENVIAR" at bounding box center [944, 128] width 141 height 148
click at [1003, 64] on img at bounding box center [1004, 64] width 9 height 9
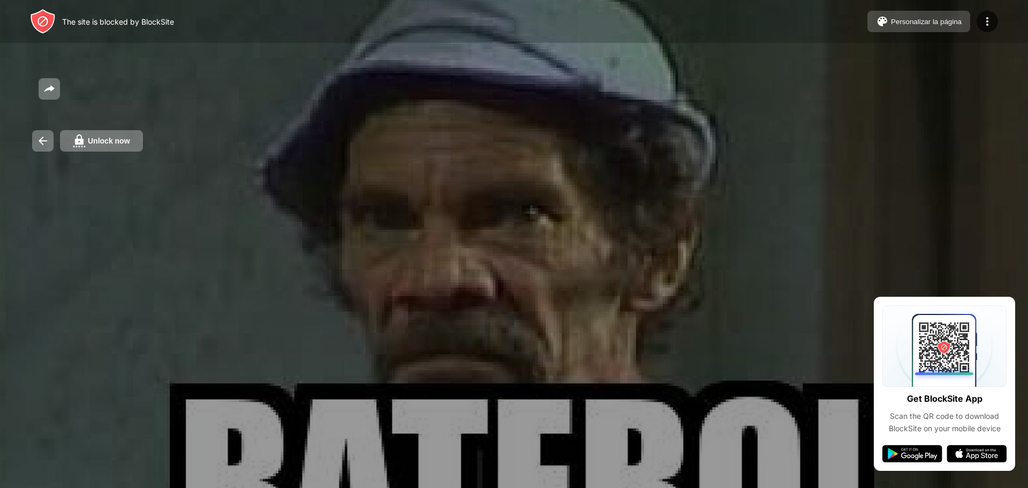
click at [925, 19] on div "Personalizar la página" at bounding box center [926, 22] width 71 height 8
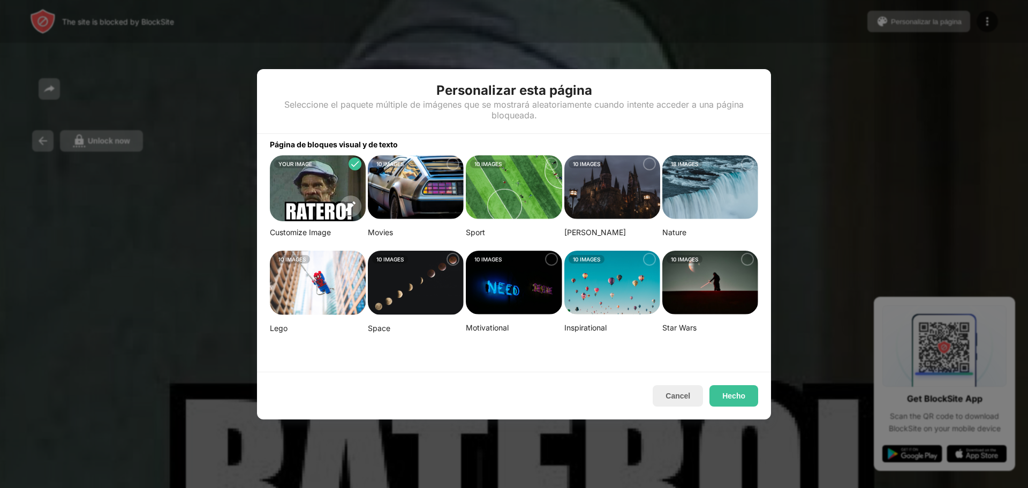
click at [878, 71] on div at bounding box center [514, 244] width 1028 height 488
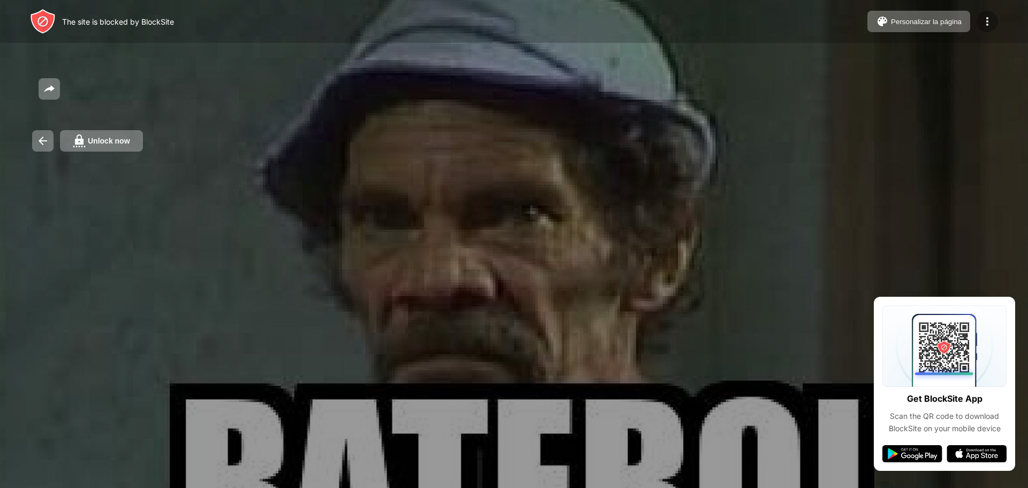
click at [983, 16] on img at bounding box center [987, 21] width 13 height 13
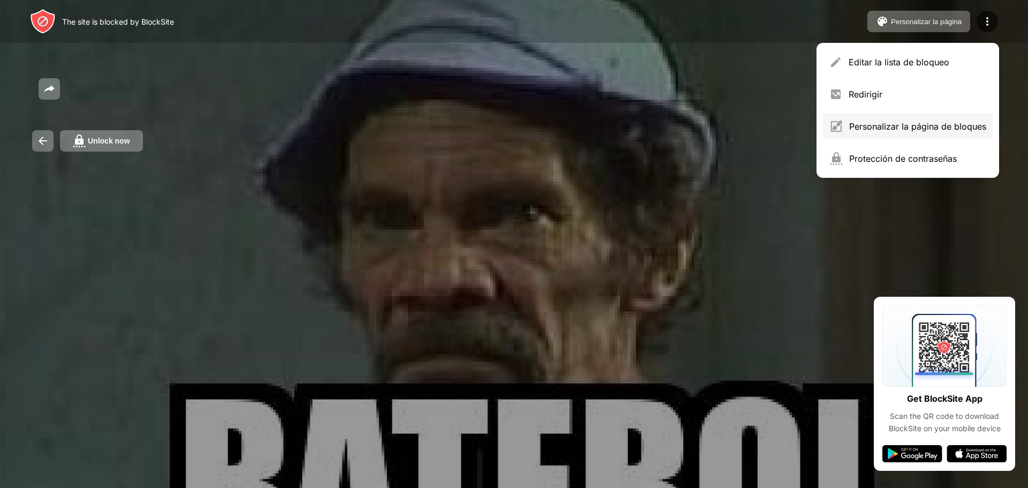
click at [949, 120] on div "Personalizar la página de bloques" at bounding box center [908, 126] width 170 height 26
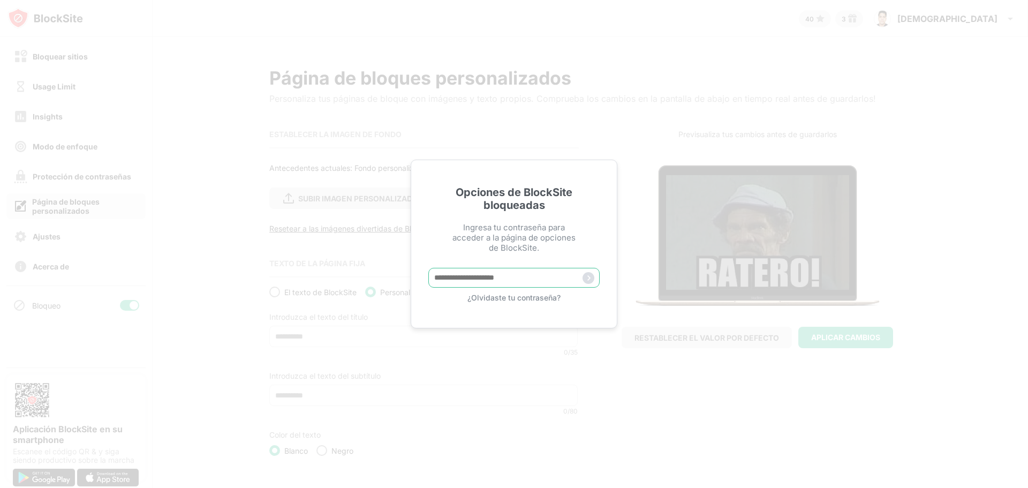
click at [519, 279] on input "text" at bounding box center [513, 278] width 171 height 20
type input "**********"
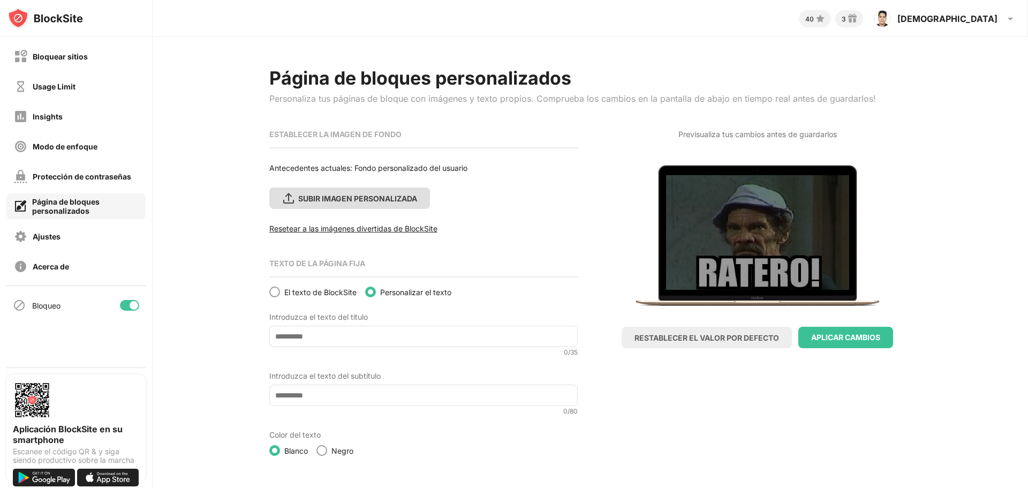
click at [368, 190] on div "SUBIR IMAGEN PERSONALIZADA" at bounding box center [349, 197] width 161 height 21
click at [0, 0] on input "SUBIR IMAGEN PERSONALIZADA" at bounding box center [0, 0] width 0 height 0
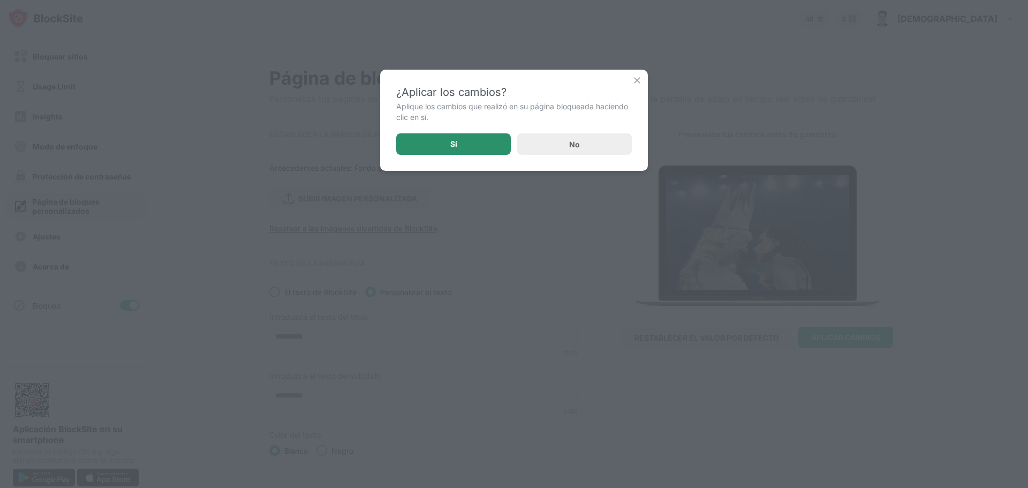
click at [483, 139] on div "Sí" at bounding box center [453, 143] width 115 height 21
click at [485, 141] on div "Sí" at bounding box center [453, 143] width 115 height 21
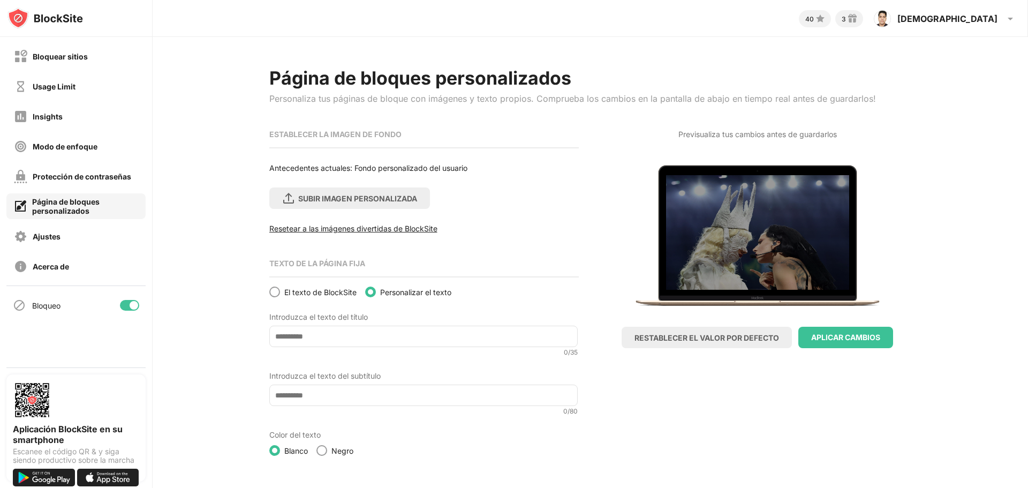
click at [322, 294] on span "El texto de BlockSite" at bounding box center [320, 291] width 72 height 9
click at [276, 287] on div at bounding box center [274, 291] width 9 height 9
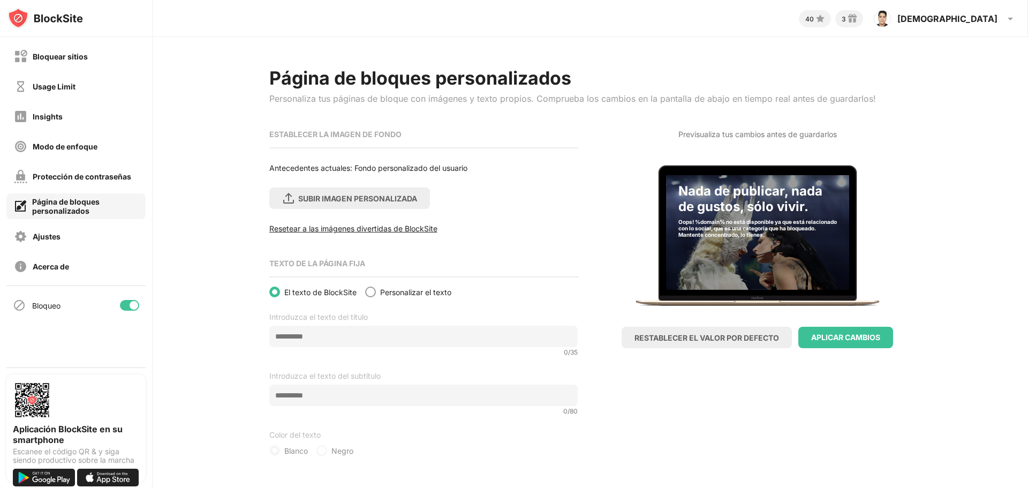
click at [400, 297] on label "Personalizar el texto" at bounding box center [408, 291] width 86 height 11
click at [398, 295] on span "Personalizar el texto" at bounding box center [415, 291] width 71 height 9
click at [369, 292] on div at bounding box center [370, 291] width 9 height 9
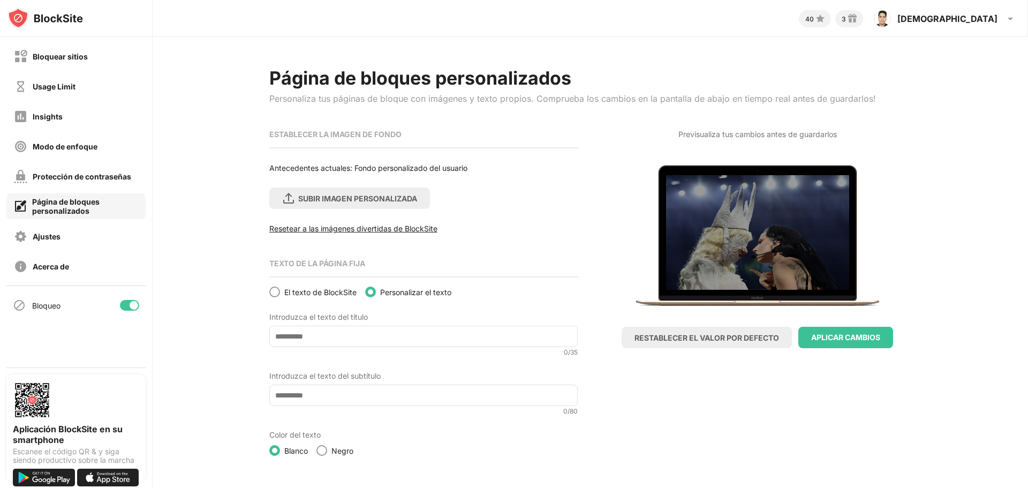
click at [360, 334] on input at bounding box center [423, 335] width 308 height 21
type input "******"
click at [354, 398] on input at bounding box center [423, 394] width 308 height 21
type input "**********"
click at [334, 456] on div "**********" at bounding box center [590, 261] width 875 height 449
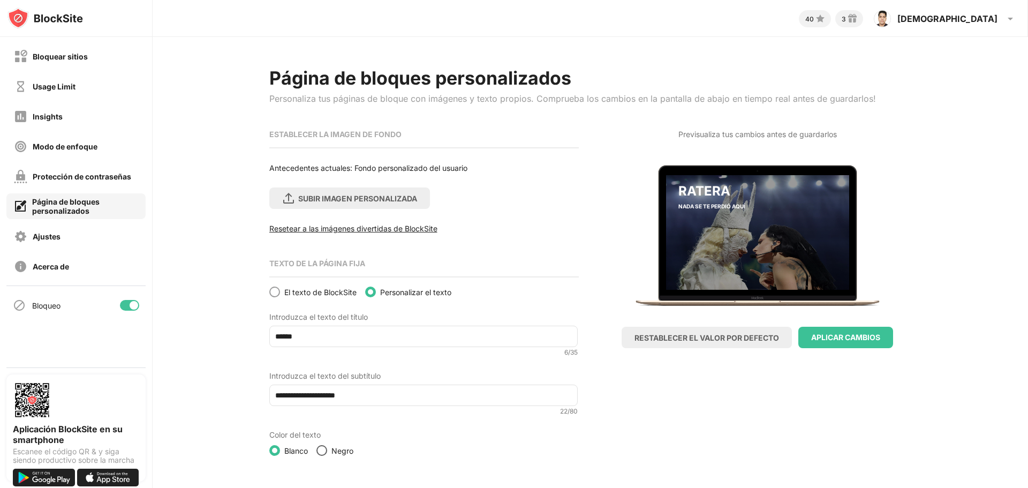
click at [324, 453] on div at bounding box center [321, 450] width 9 height 9
click at [295, 448] on span "Blanco" at bounding box center [296, 450] width 24 height 9
click at [280, 449] on label "Blanco" at bounding box center [288, 450] width 39 height 11
click at [275, 449] on div at bounding box center [274, 450] width 9 height 9
click at [834, 334] on div "APLICAR CAMBIOS" at bounding box center [845, 337] width 69 height 9
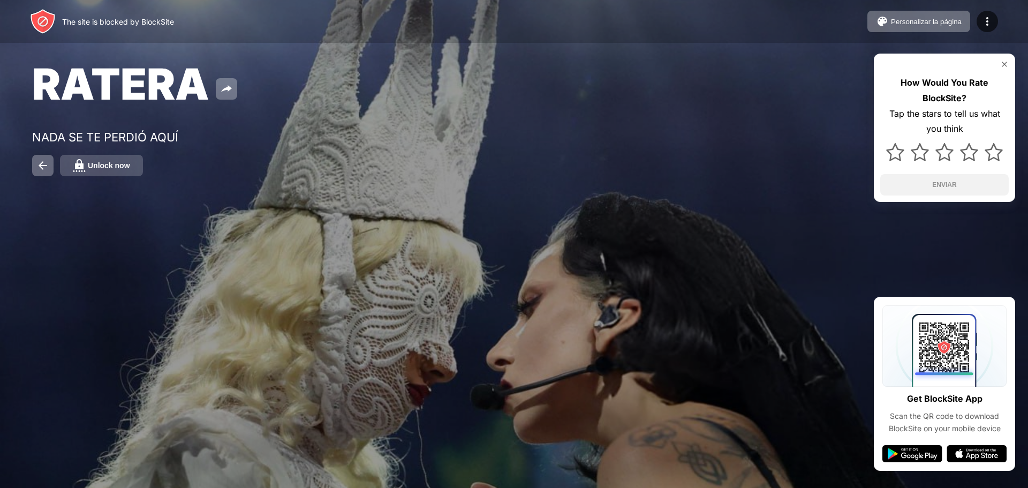
click at [134, 167] on button "Unlock now" at bounding box center [101, 165] width 83 height 21
click at [117, 161] on div "Unlock now" at bounding box center [109, 165] width 42 height 9
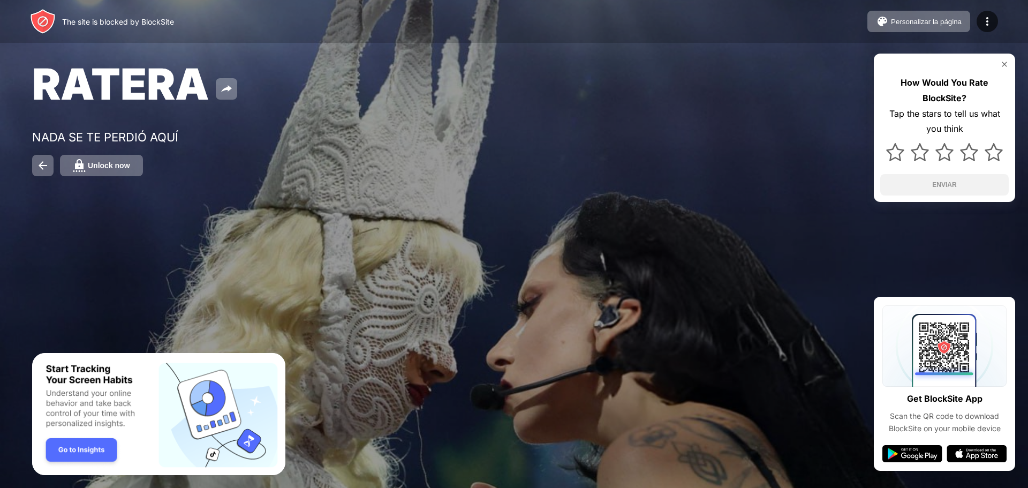
click at [123, 162] on div "Unlock now" at bounding box center [109, 165] width 42 height 9
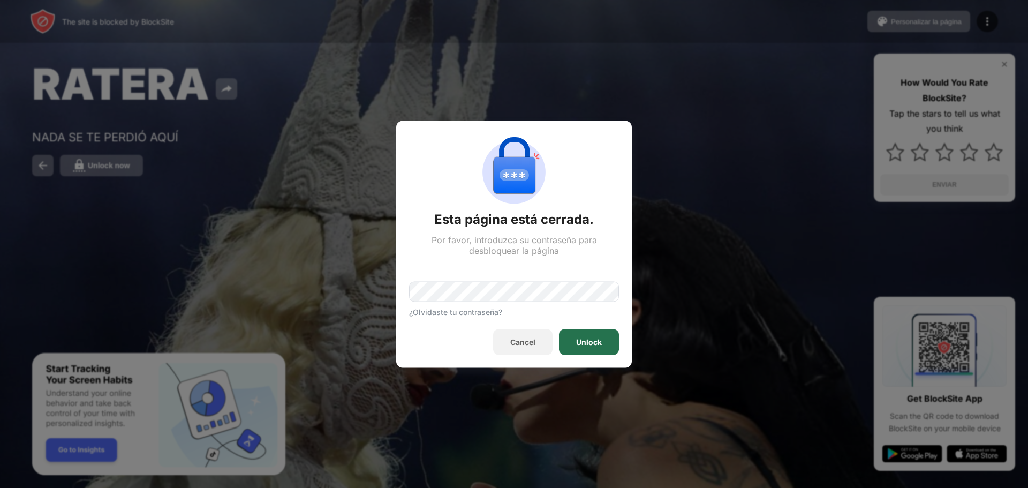
click at [566, 337] on div "Unlock" at bounding box center [589, 342] width 60 height 26
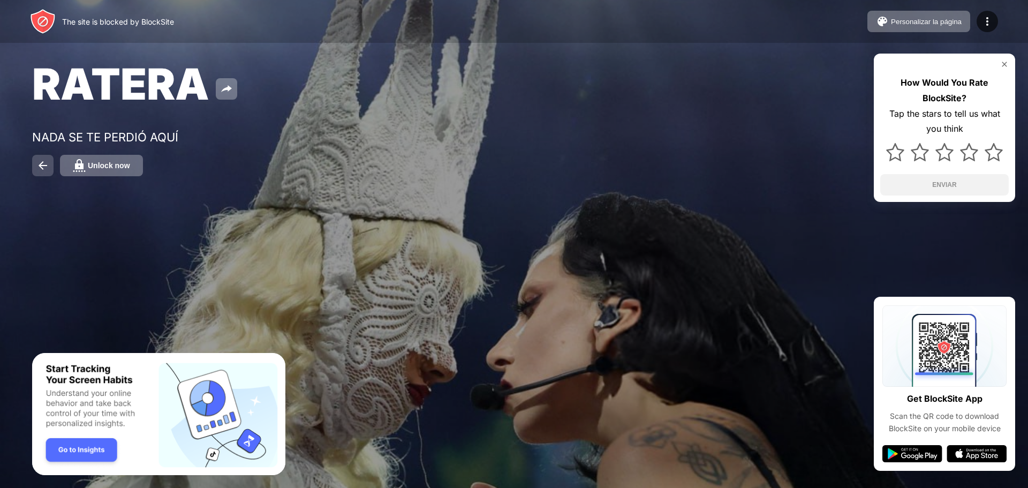
click at [49, 167] on img at bounding box center [42, 165] width 13 height 13
click at [582, 200] on div "RATERA NADA SE TE PERDIÓ AQUÍ Unlock now How Would You Rate BlockSite? Tap the …" at bounding box center [514, 117] width 1028 height 234
